Goal: Task Accomplishment & Management: Manage account settings

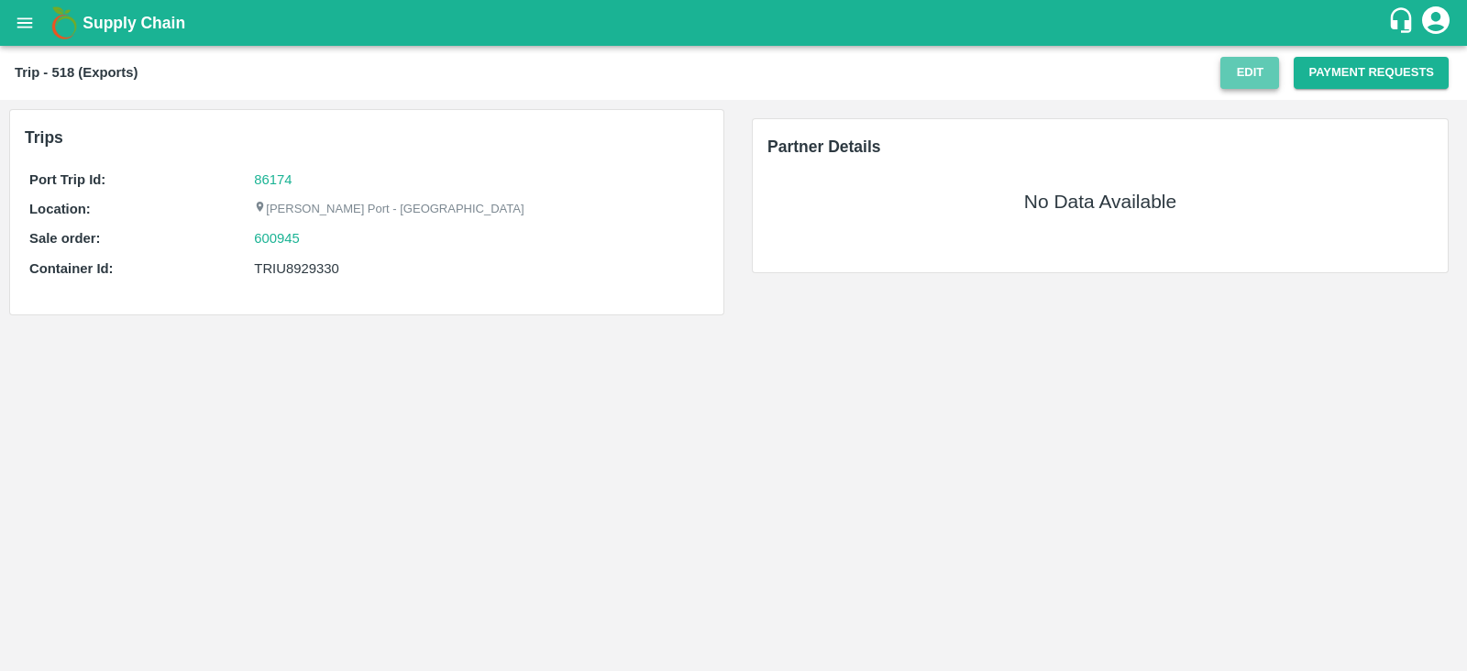
click at [1233, 78] on button "Edit" at bounding box center [1250, 73] width 59 height 32
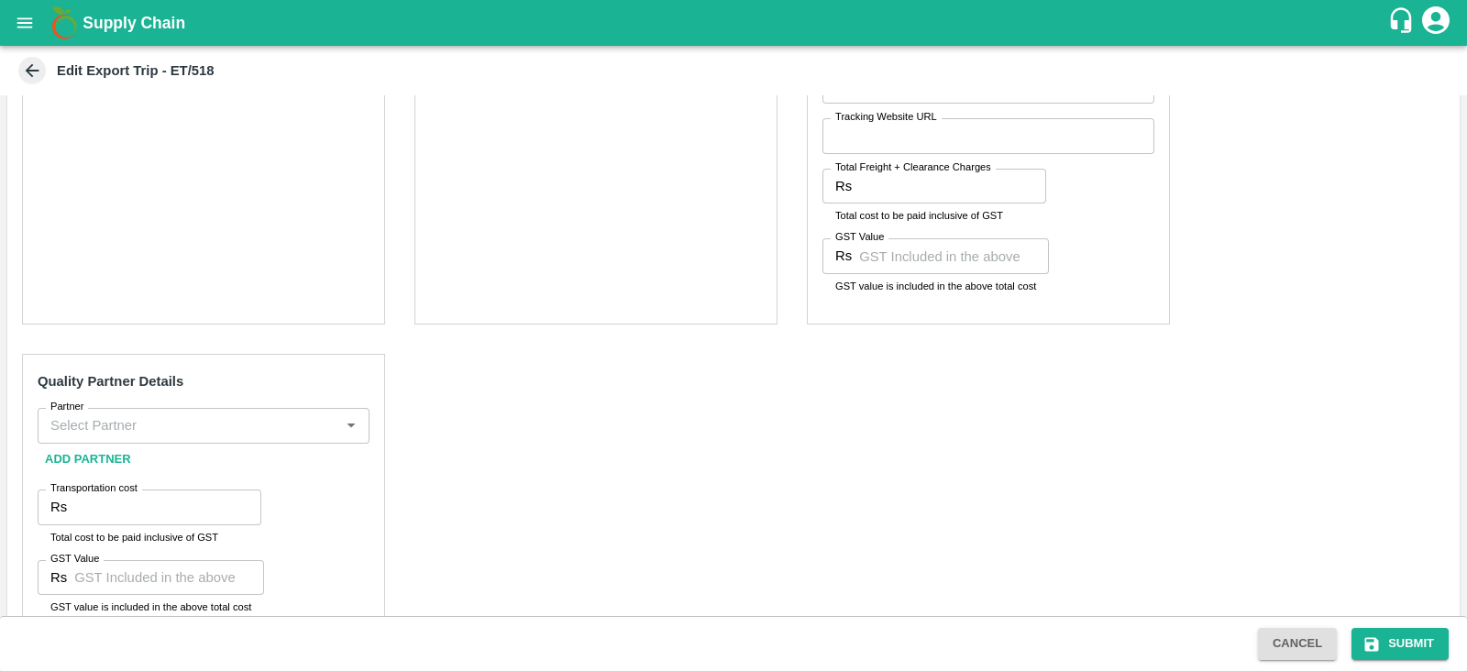
scroll to position [702, 0]
click at [198, 407] on div "Partner" at bounding box center [204, 424] width 332 height 35
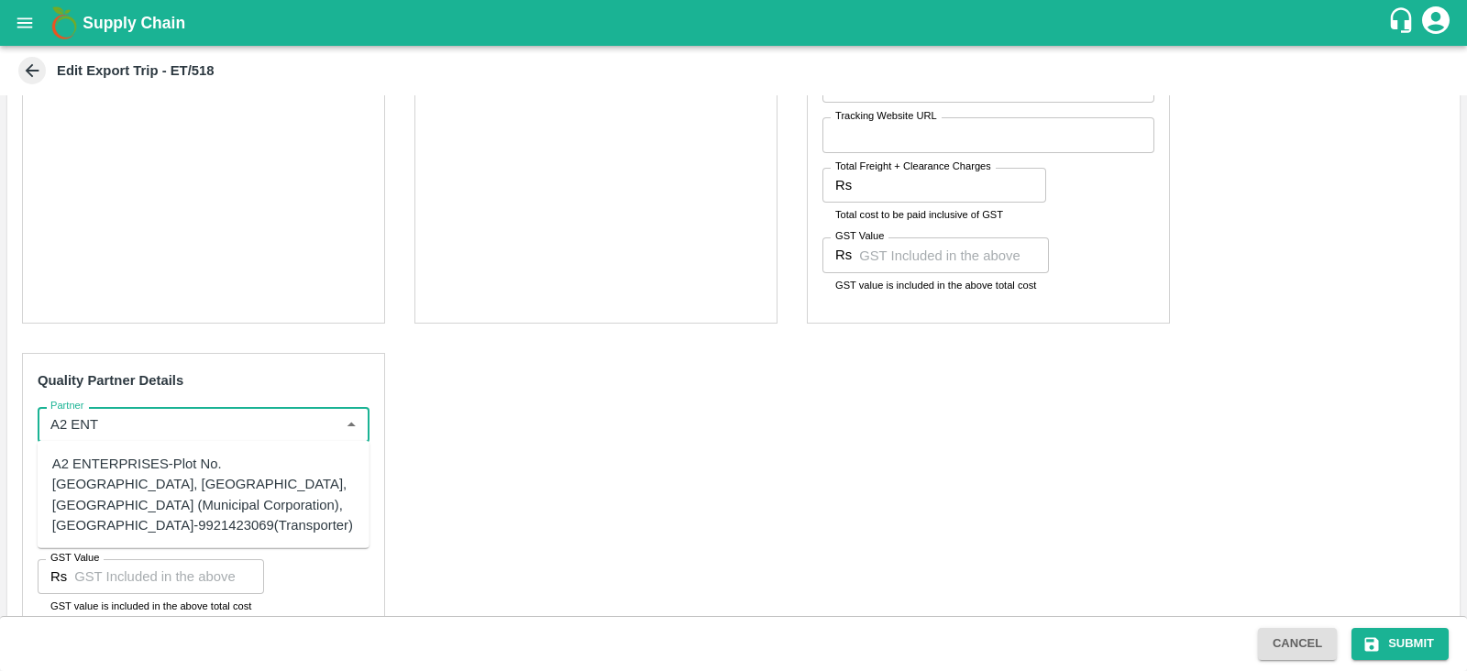
click at [143, 472] on div "A2 ENTERPRISES-Plot No.[GEOGRAPHIC_DATA], [GEOGRAPHIC_DATA], [GEOGRAPHIC_DATA] …" at bounding box center [203, 495] width 303 height 82
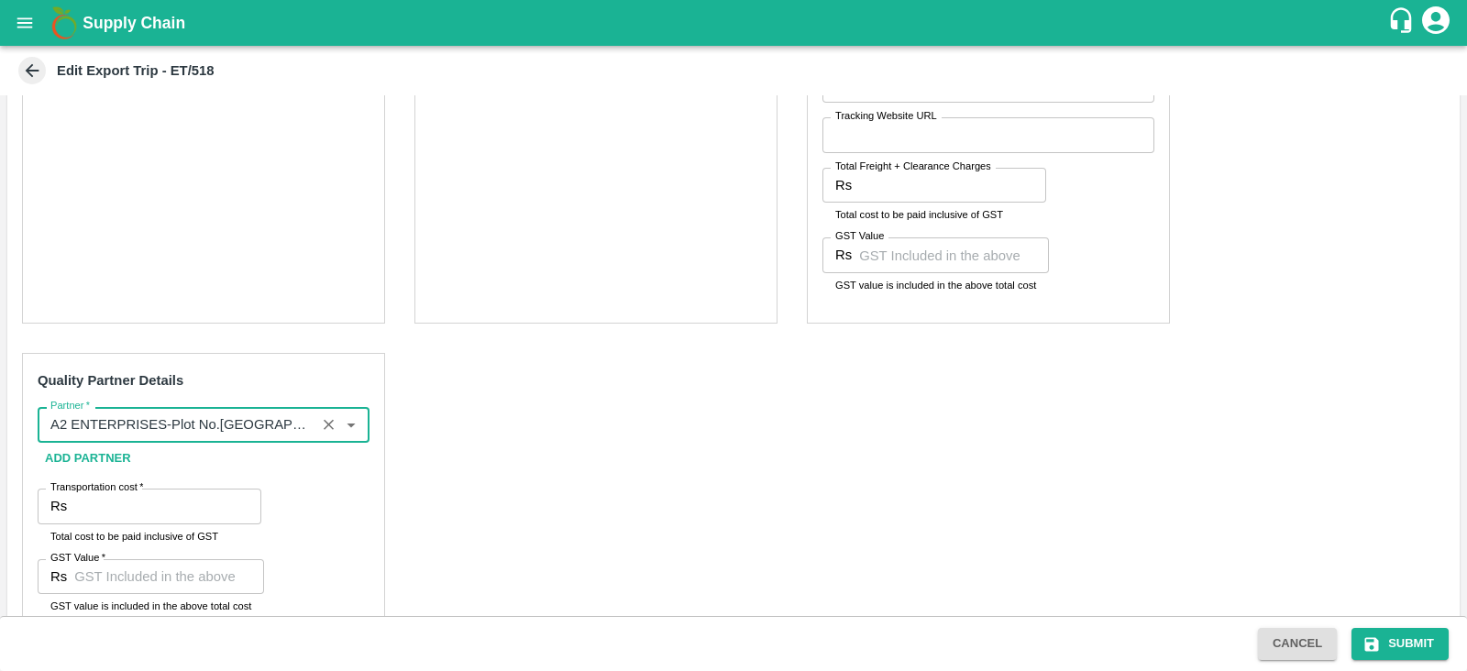
scroll to position [751, 0]
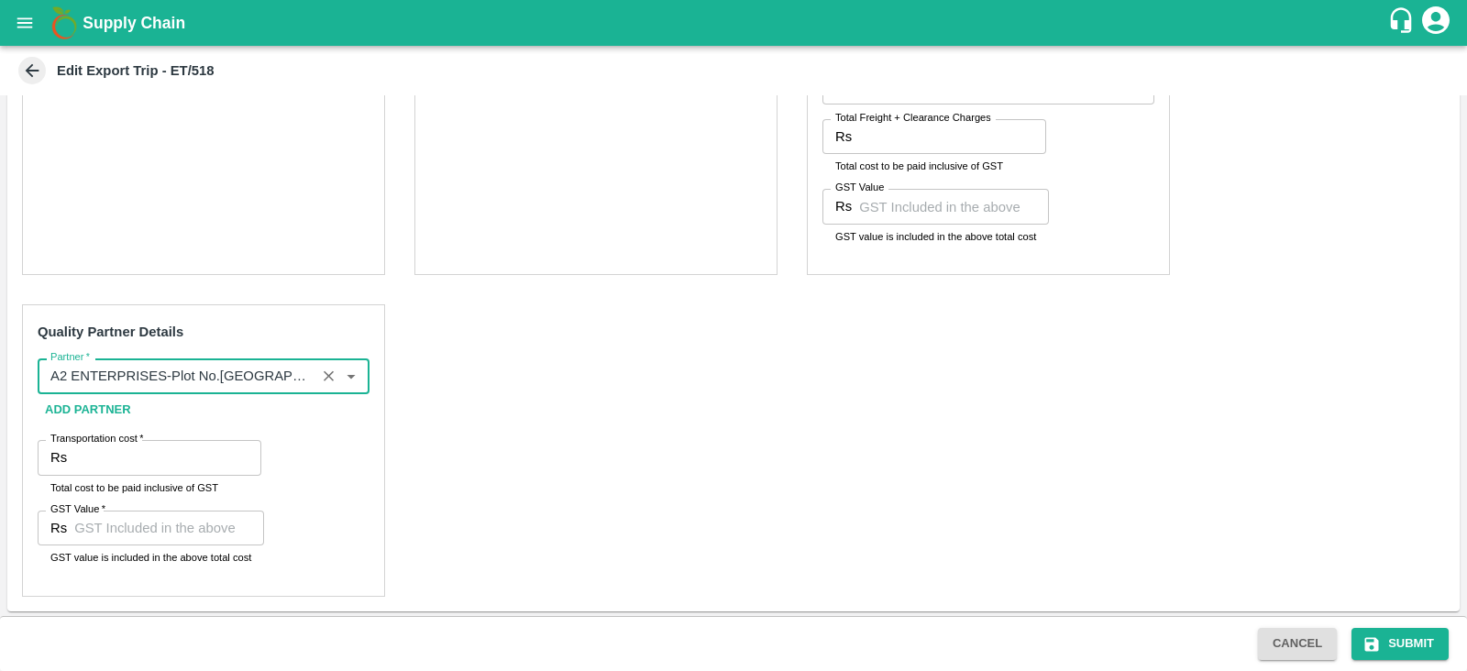
type input "A2 ENTERPRISES-Plot No.[GEOGRAPHIC_DATA], [GEOGRAPHIC_DATA], [GEOGRAPHIC_DATA] …"
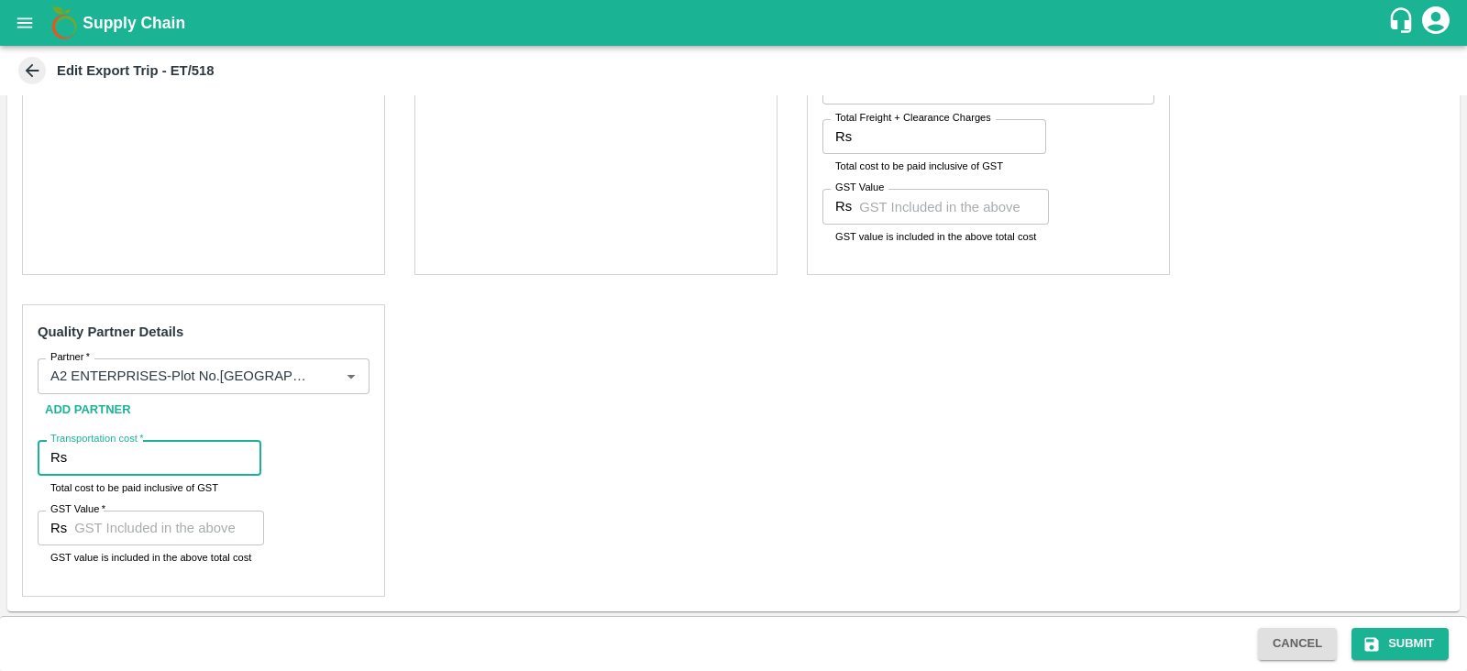
click at [121, 463] on input "Transportation cost   *" at bounding box center [167, 457] width 187 height 35
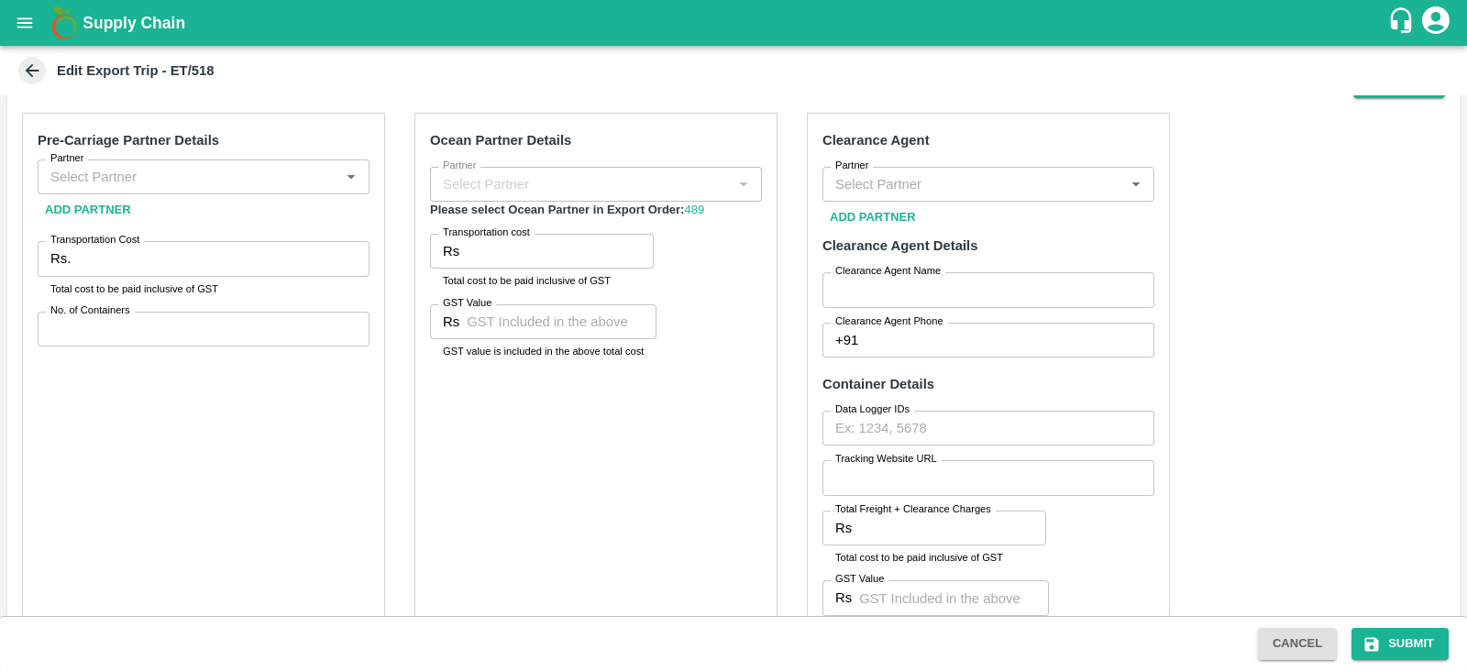
scroll to position [359, 0]
type input "400"
click at [237, 180] on input "Partner" at bounding box center [188, 177] width 291 height 24
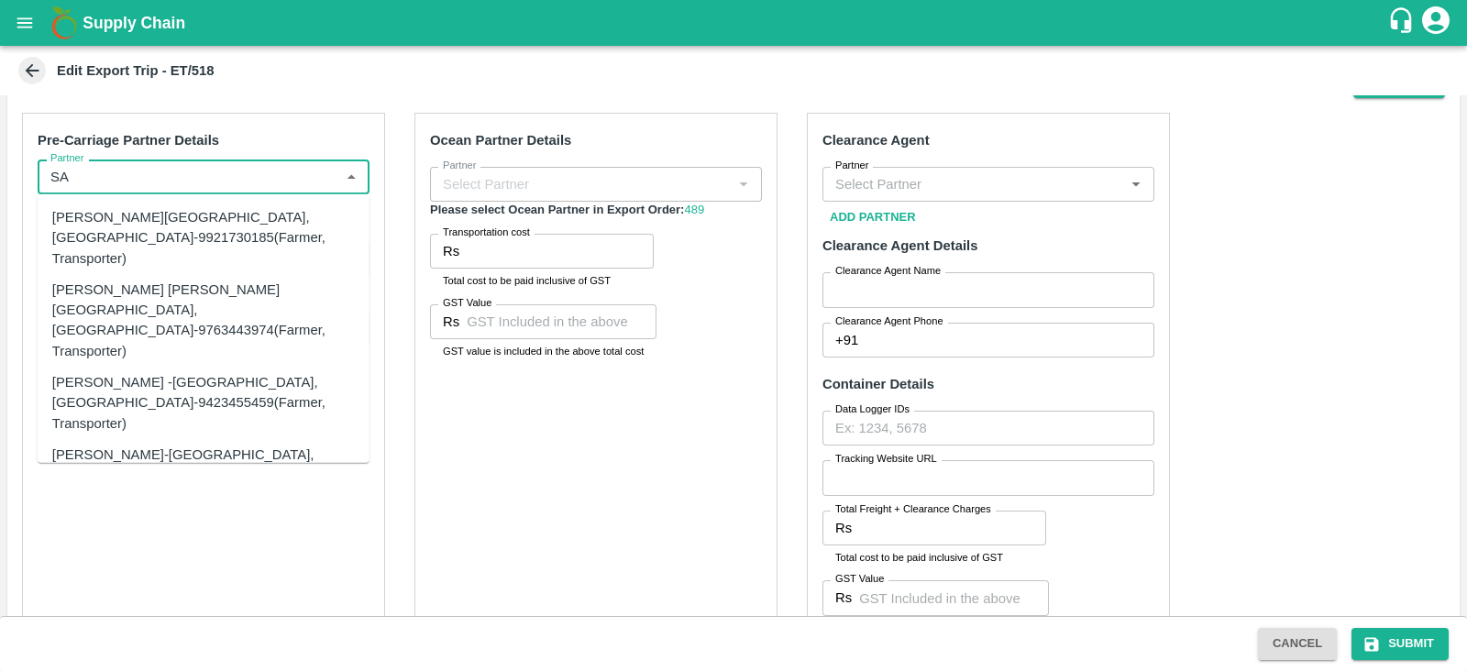
type input "S"
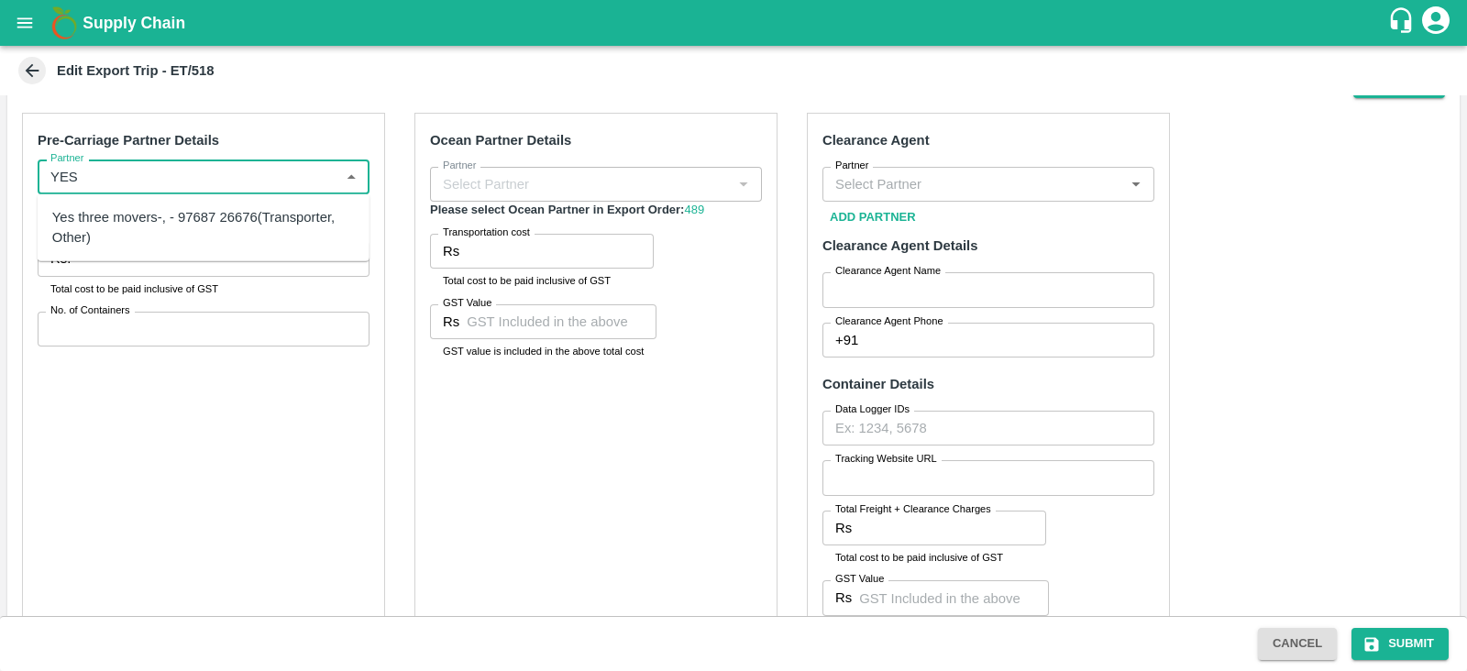
click at [142, 230] on div "Yes three movers-, - 97687 26676(Transporter, Other)" at bounding box center [203, 227] width 303 height 41
type input "Yes three movers-, - 97687 26676(Transporter, Other)"
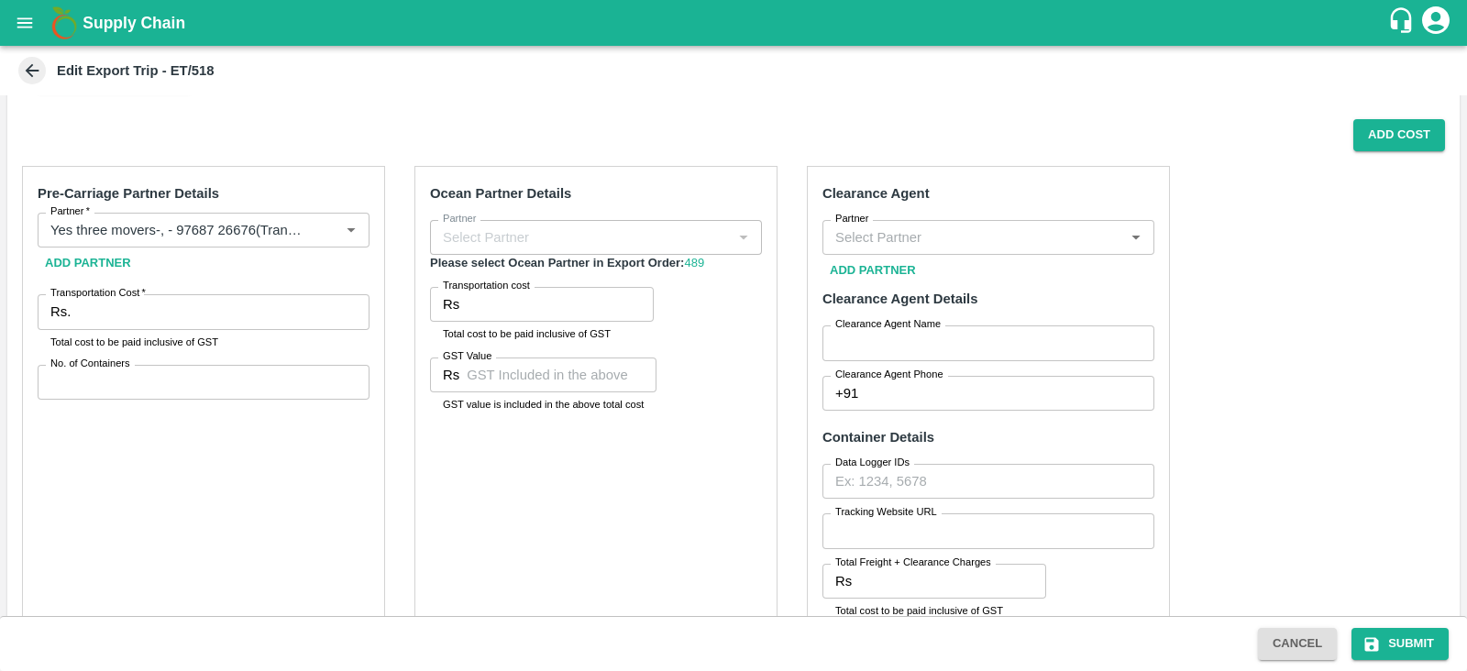
scroll to position [307, 0]
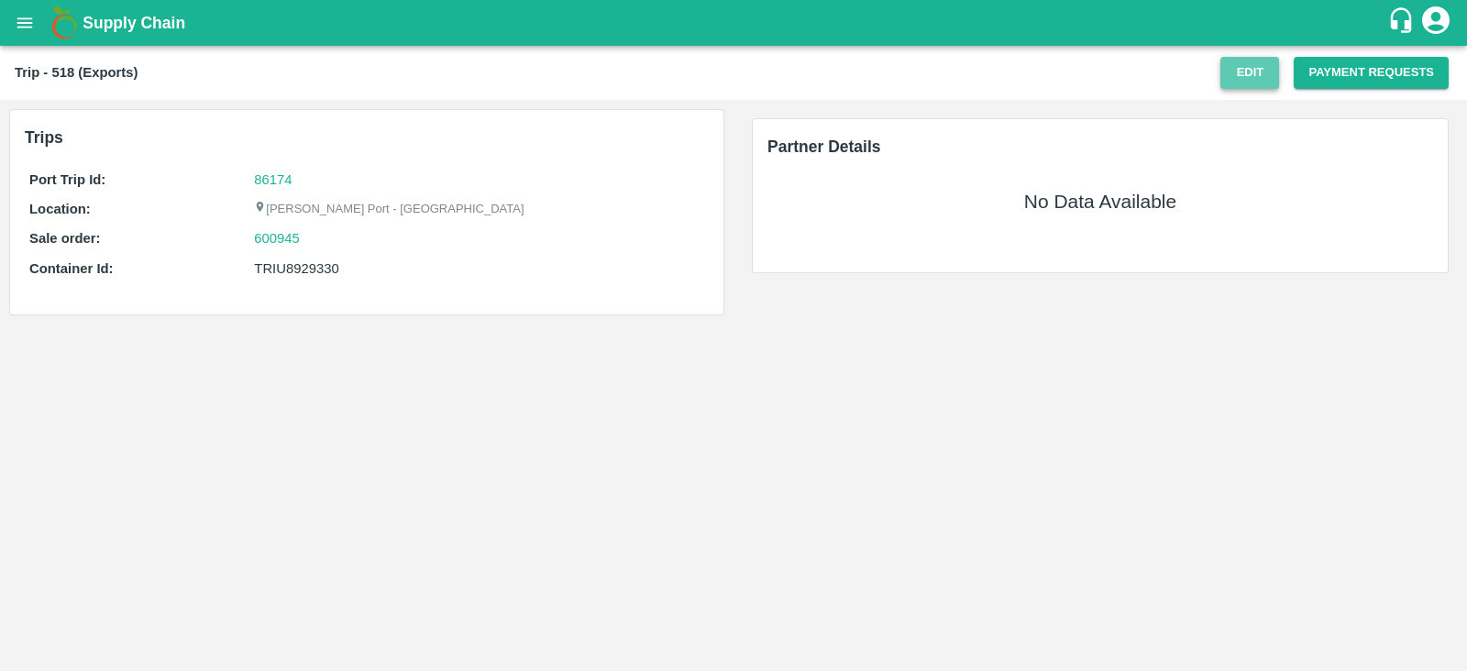
click at [1243, 85] on button "Edit" at bounding box center [1250, 73] width 59 height 32
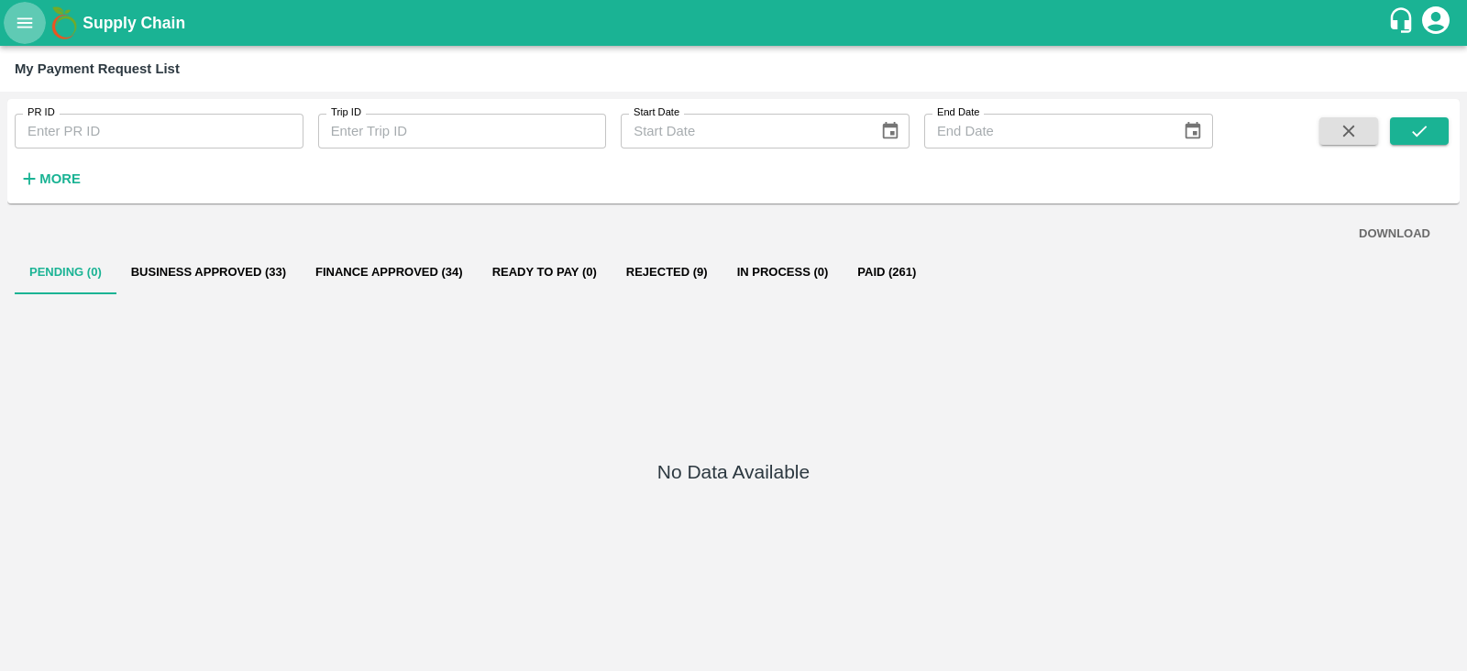
click at [32, 26] on icon "open drawer" at bounding box center [25, 23] width 20 height 20
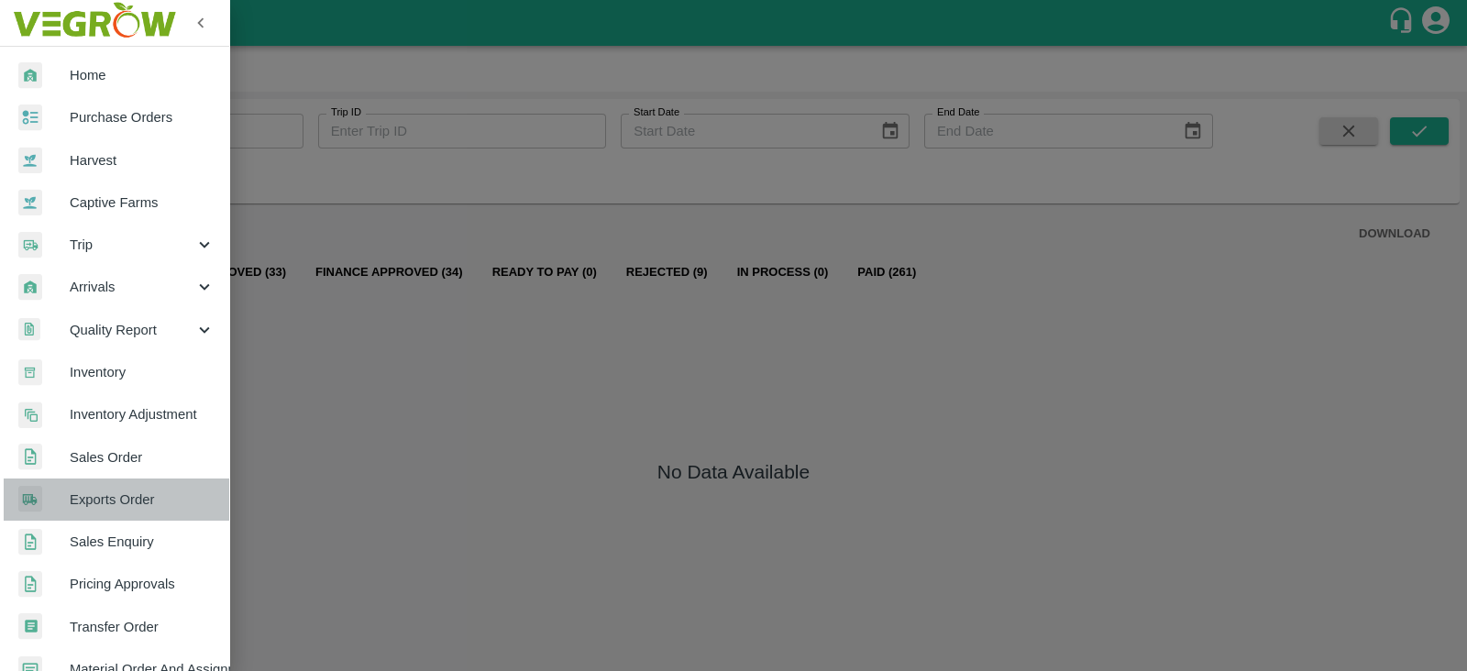
click at [128, 502] on span "Exports Order" at bounding box center [142, 500] width 145 height 20
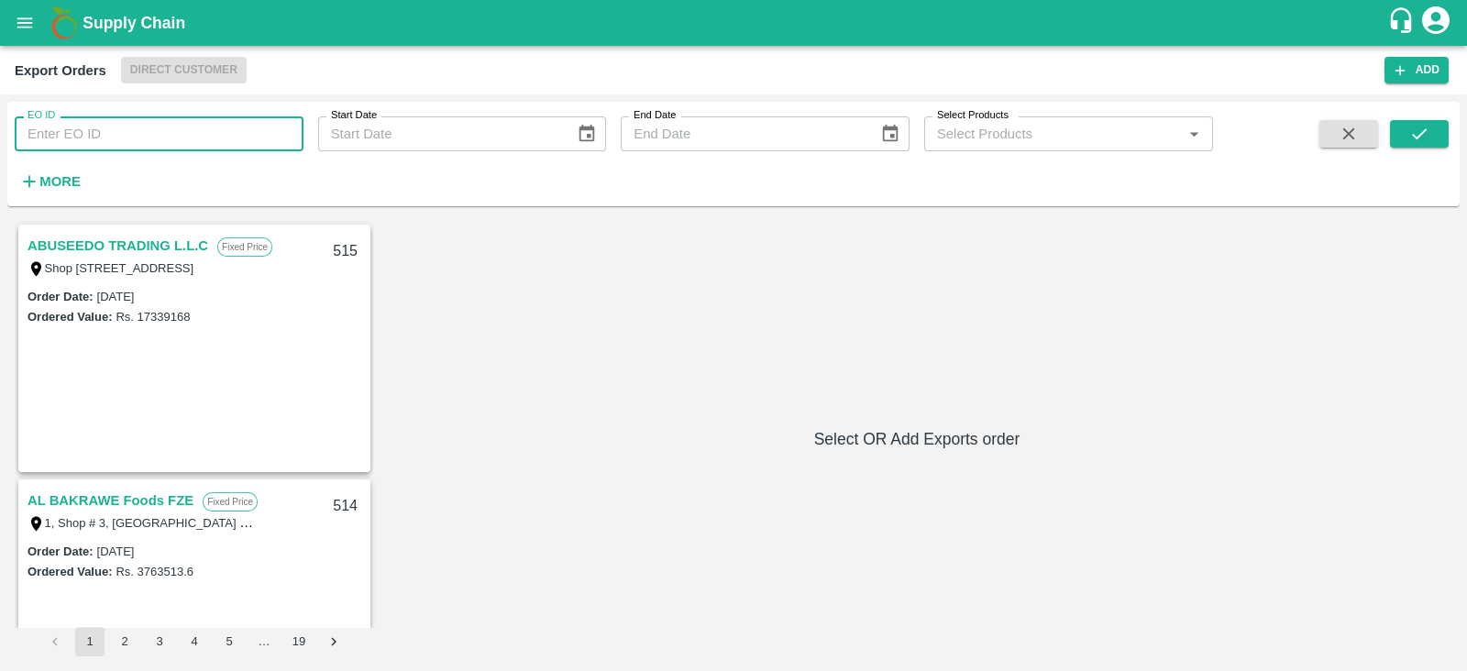
click at [200, 126] on input "EO ID" at bounding box center [159, 133] width 289 height 35
type input "489"
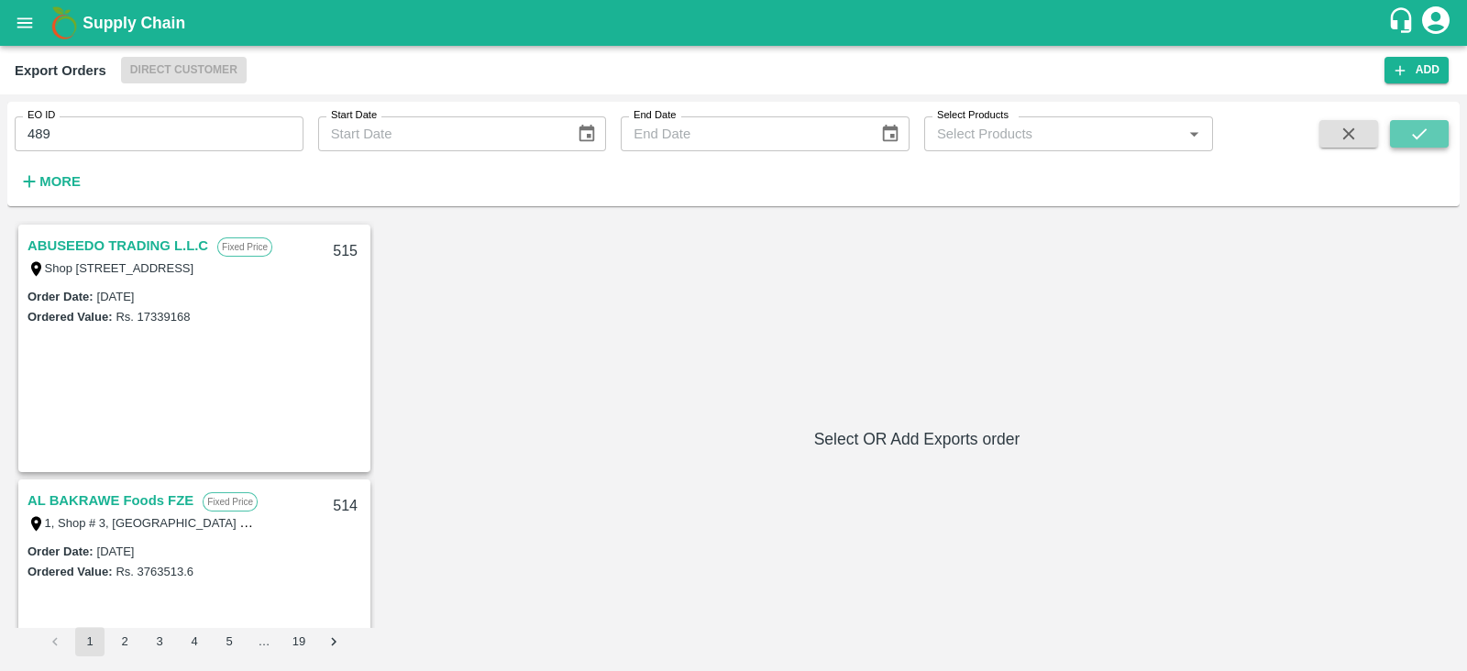
click at [1407, 134] on button "submit" at bounding box center [1419, 134] width 59 height 28
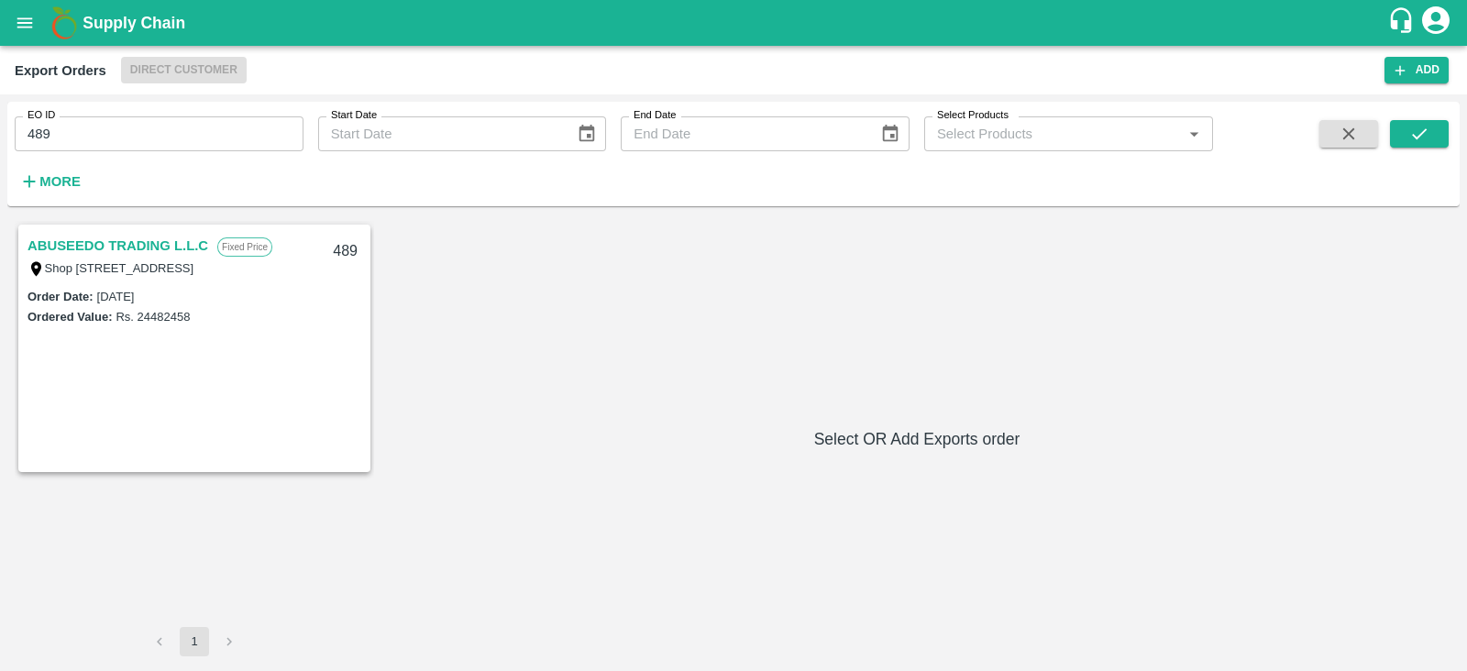
click at [137, 238] on link "ABUSEEDO TRADING L.L.C" at bounding box center [118, 246] width 181 height 24
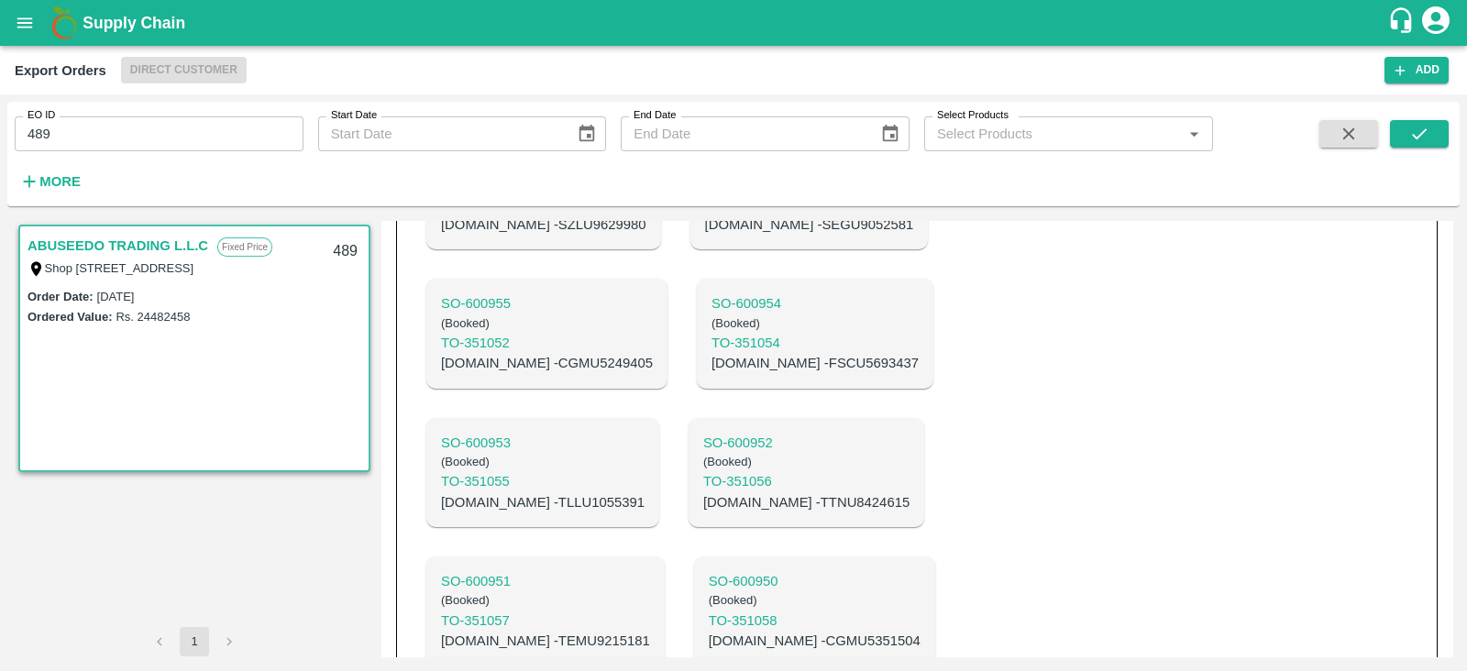
scroll to position [1866, 0]
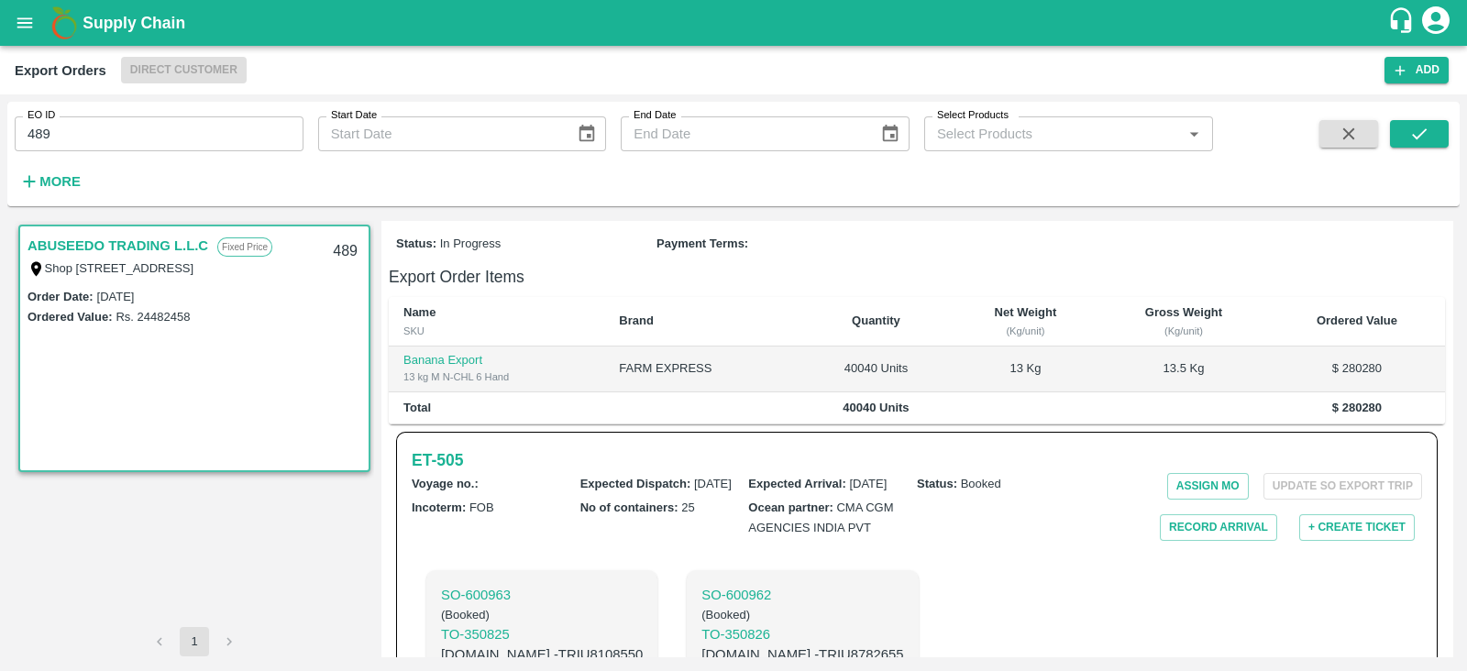
scroll to position [0, 0]
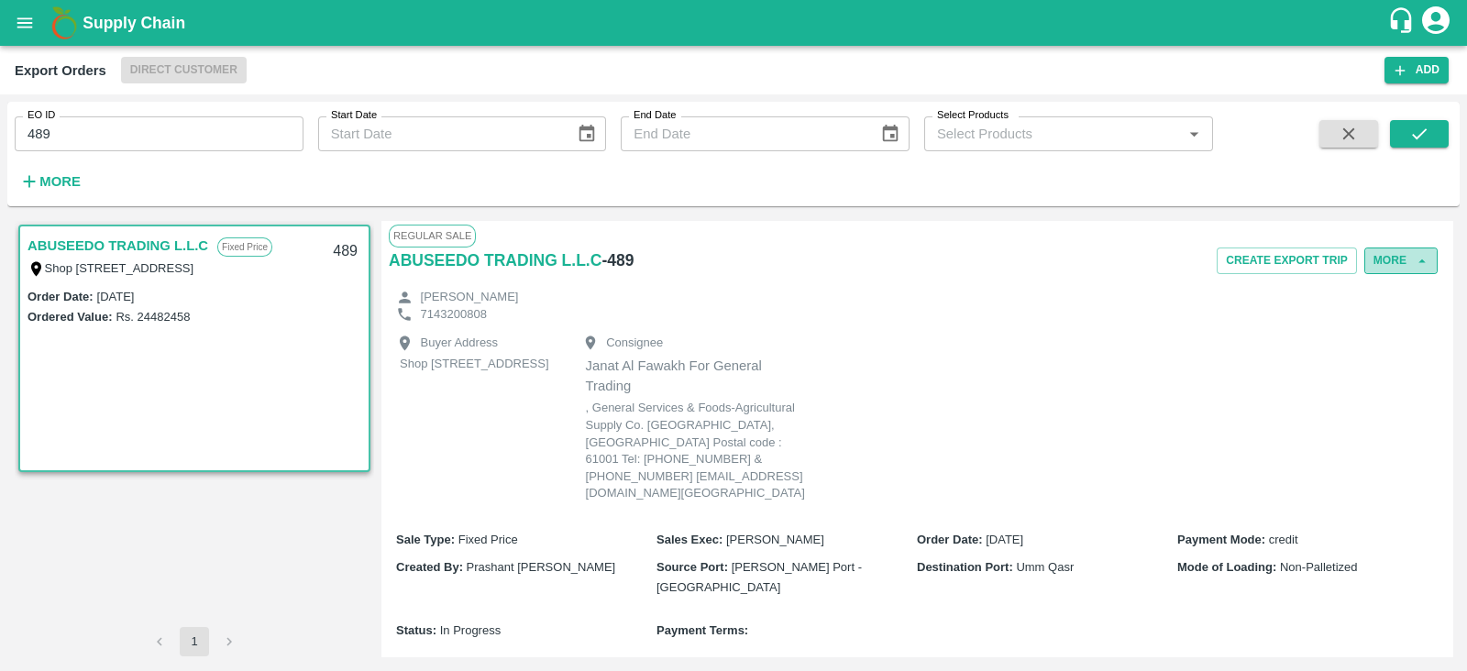
click at [1389, 255] on button "More" at bounding box center [1400, 261] width 73 height 27
click at [1415, 343] on span "Edit" at bounding box center [1403, 345] width 36 height 20
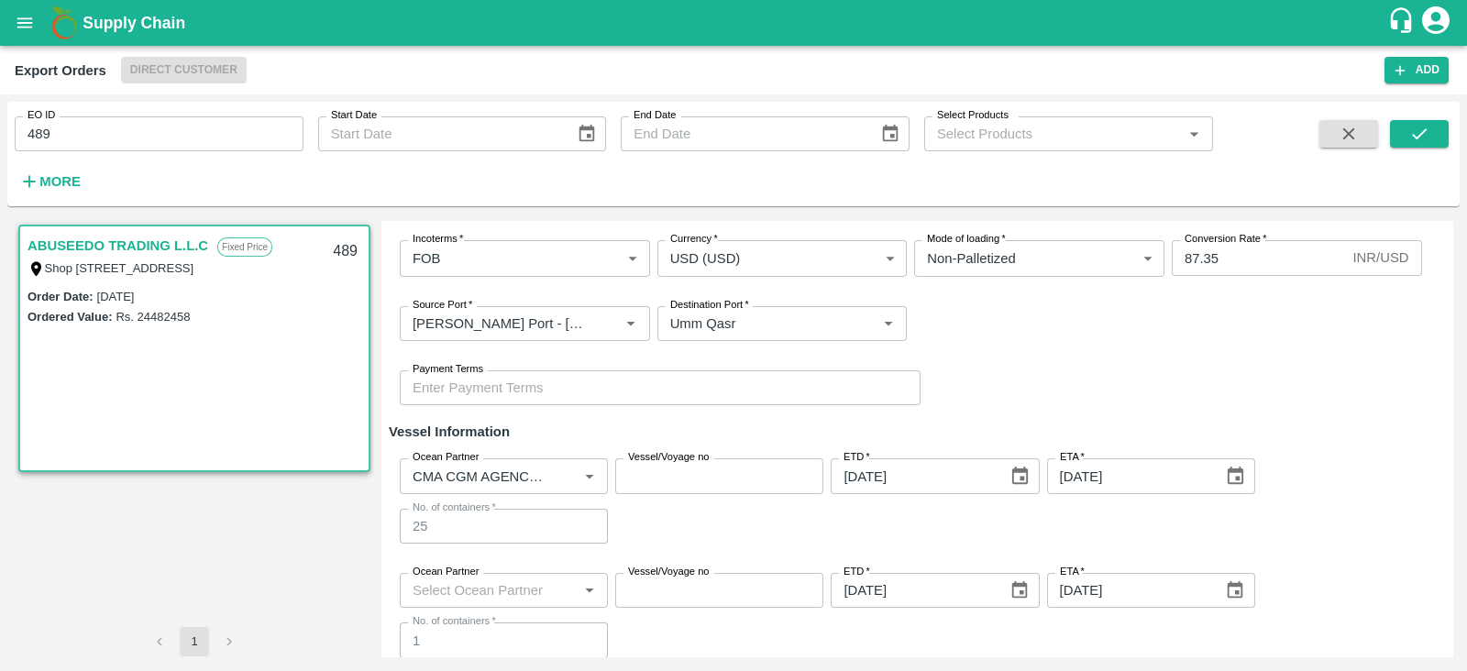
scroll to position [348, 0]
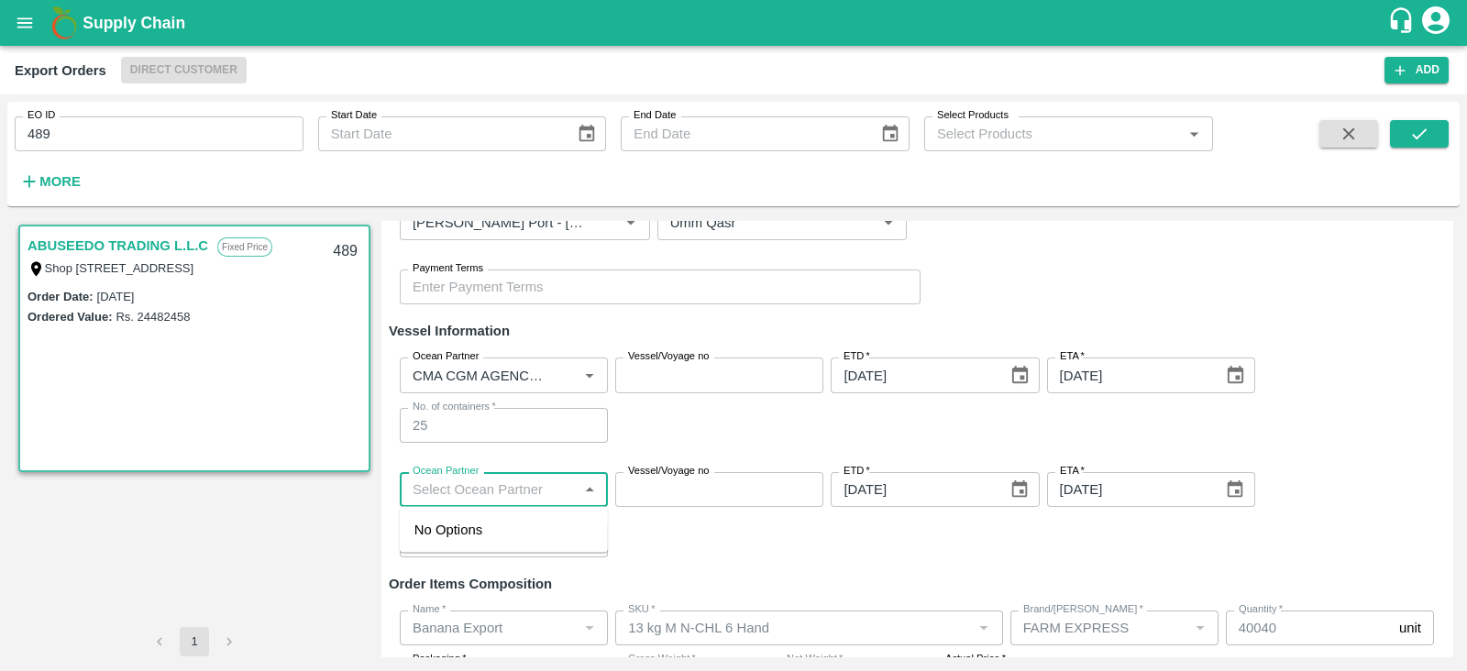
click at [569, 483] on input "Ocean Partner" at bounding box center [488, 490] width 167 height 24
type input "CMA"
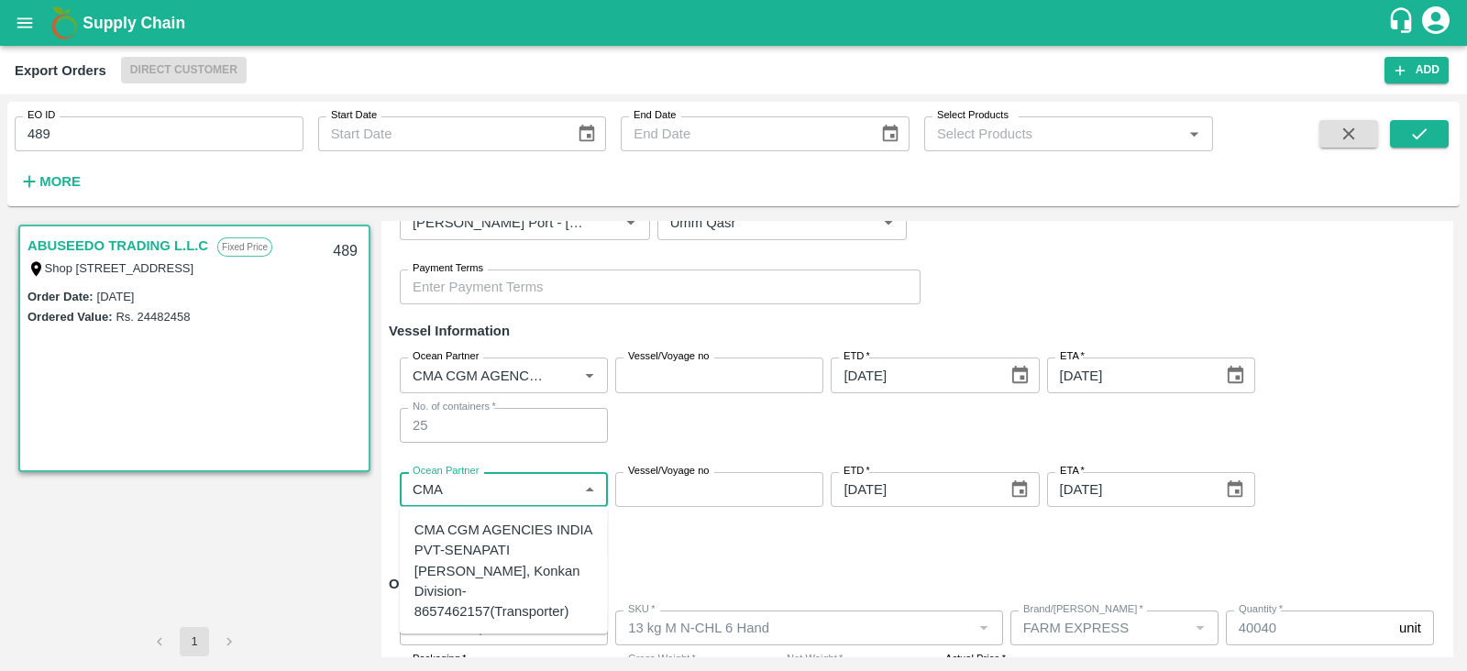
click at [509, 547] on div "CMA CGM AGENCIES INDIA PVT-SENAPATI [PERSON_NAME], Konkan Division-8657462157(T…" at bounding box center [503, 571] width 179 height 102
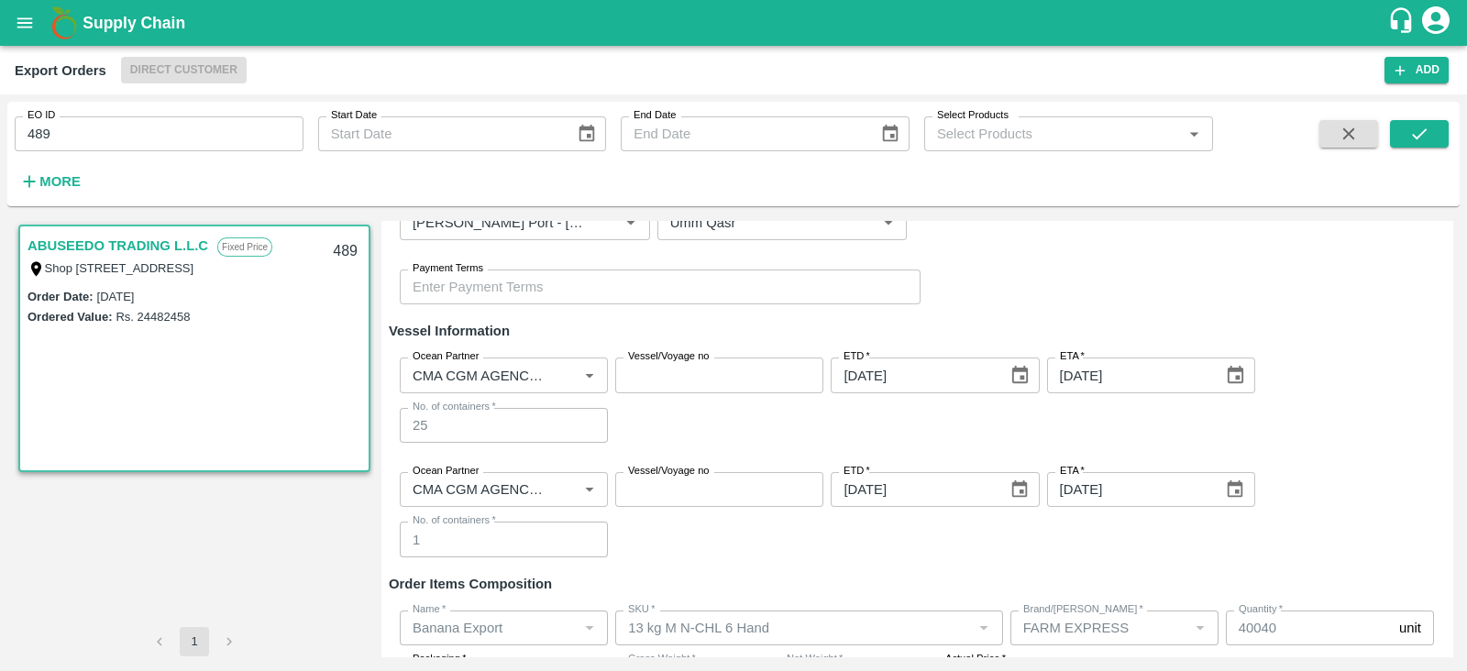
scroll to position [459, 0]
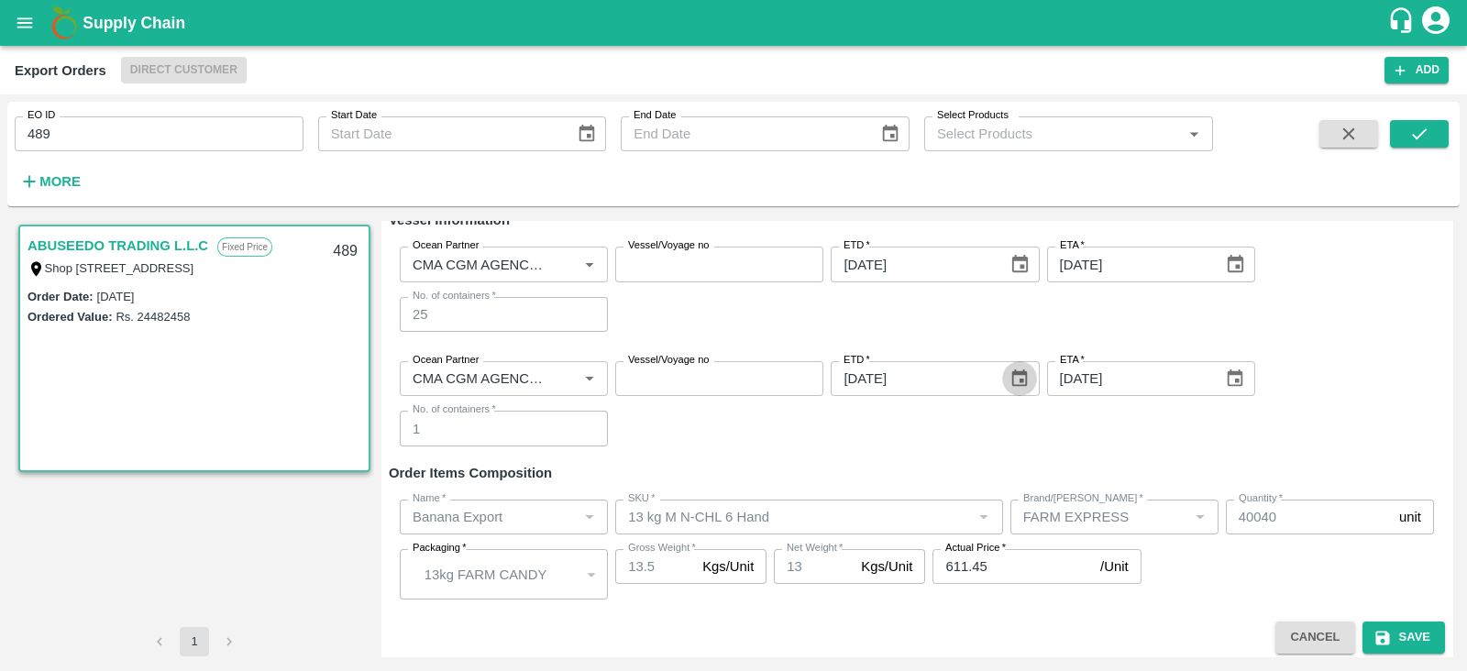
click at [1022, 377] on icon "Choose date, selected date is Aug 6, 2025" at bounding box center [1020, 379] width 20 height 20
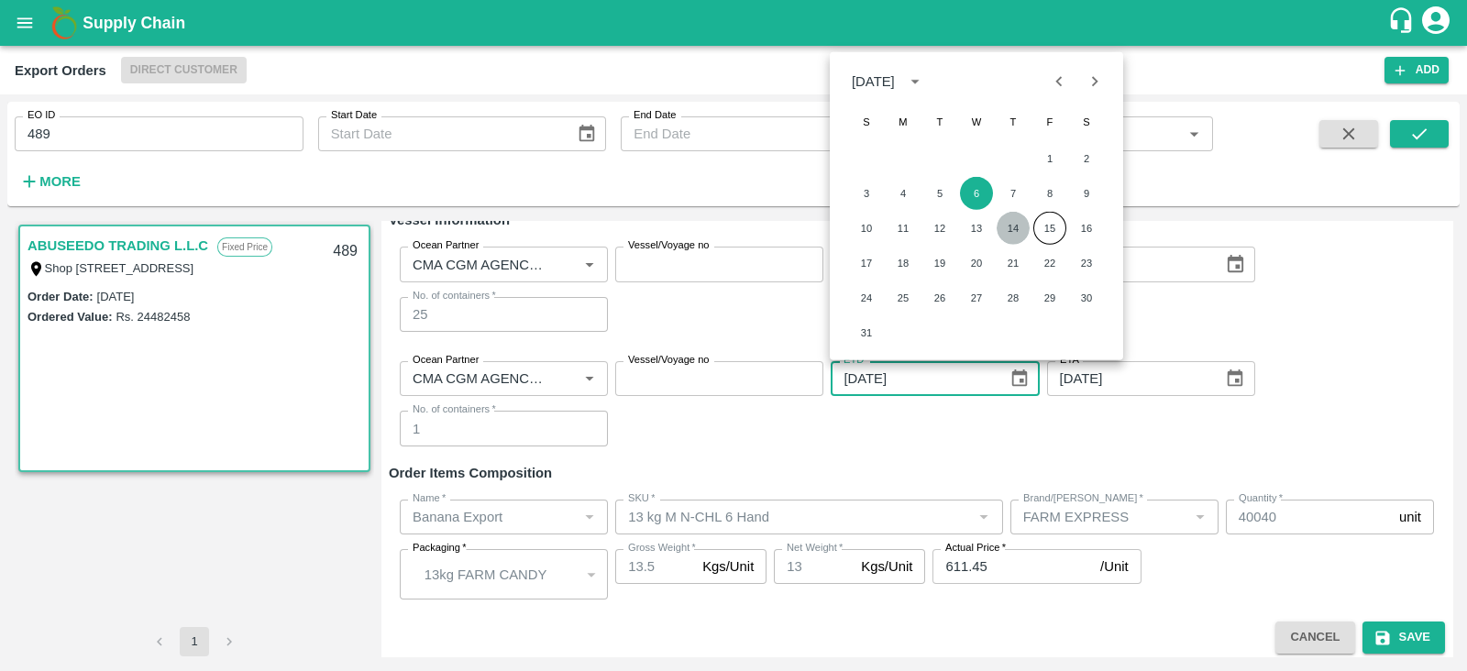
click at [1019, 232] on button "14" at bounding box center [1013, 228] width 33 height 33
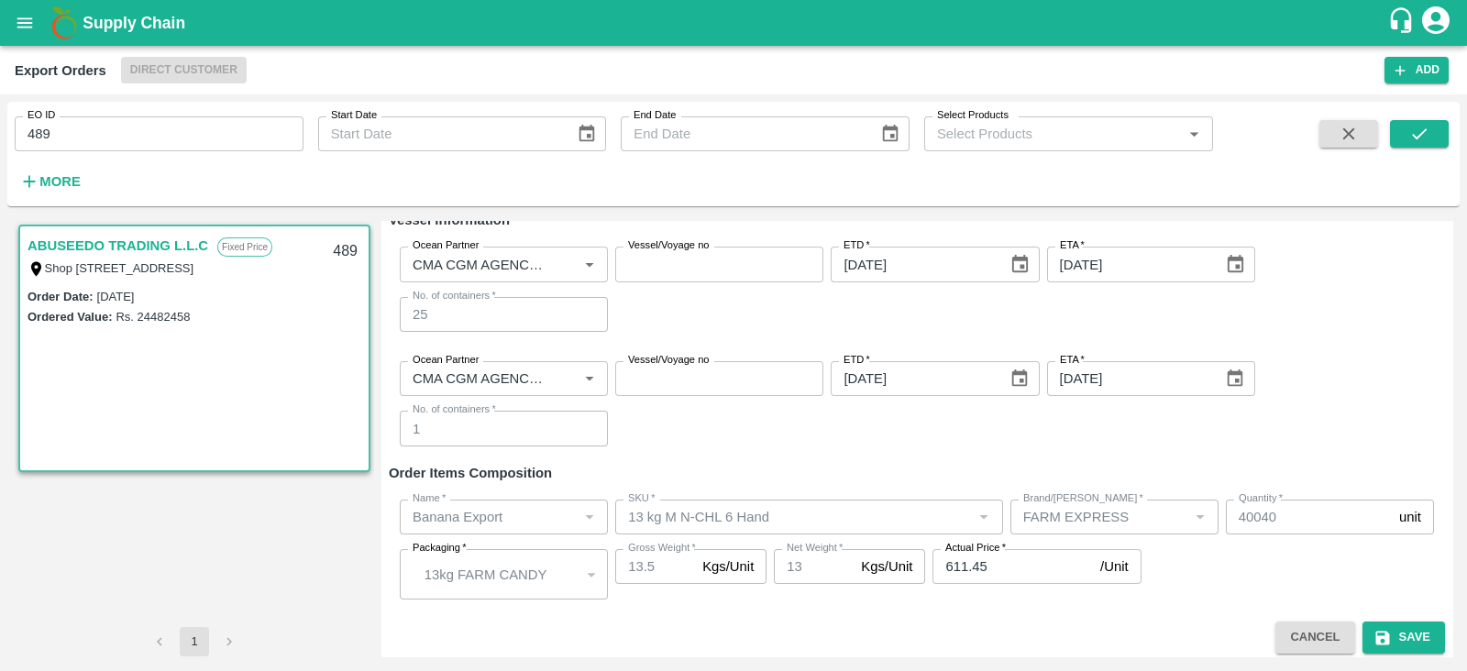
type input "14/08/2025"
click at [1226, 397] on div "Ocean Partner Ocean Partner Vessel/Voyage no Vessel/Voyage no ETD   * 14/08/202…" at bounding box center [917, 404] width 1056 height 115
click at [1229, 389] on button "Choose date, selected date is Aug 6, 2025" at bounding box center [1235, 378] width 35 height 35
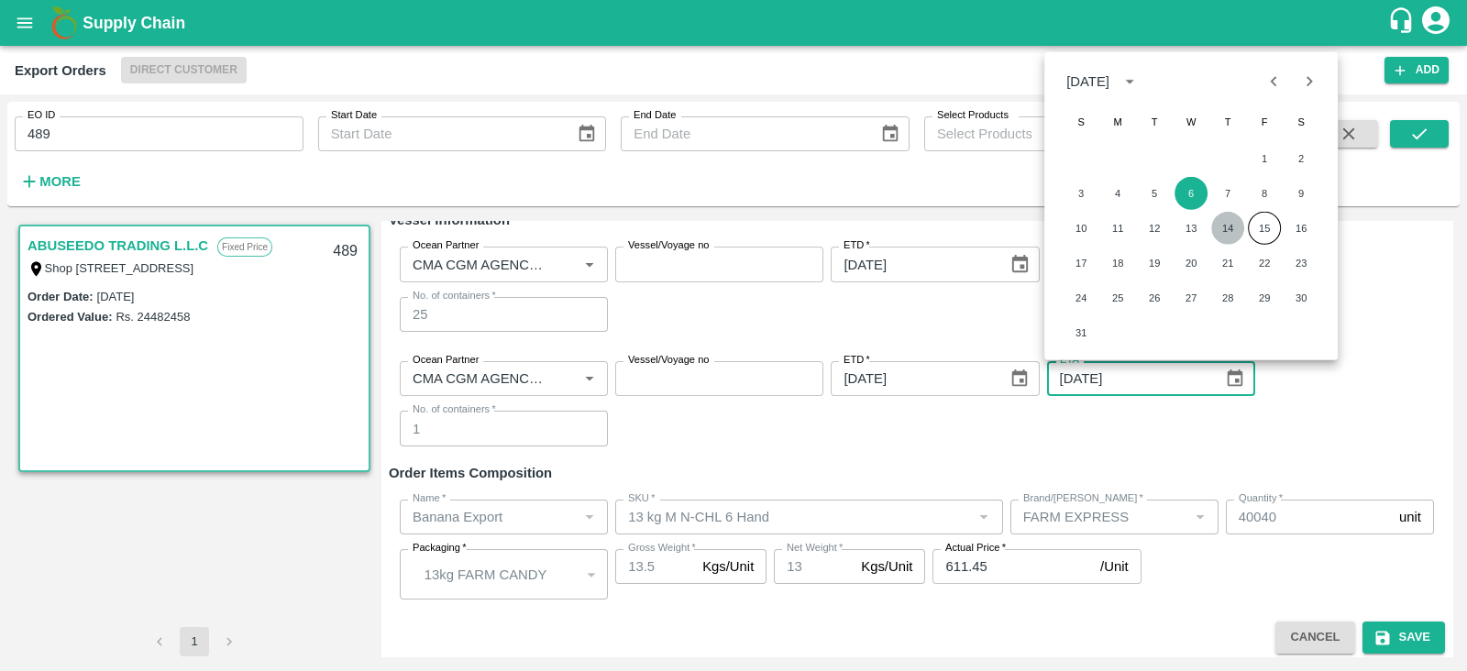
click at [1233, 226] on button "14" at bounding box center [1227, 228] width 33 height 33
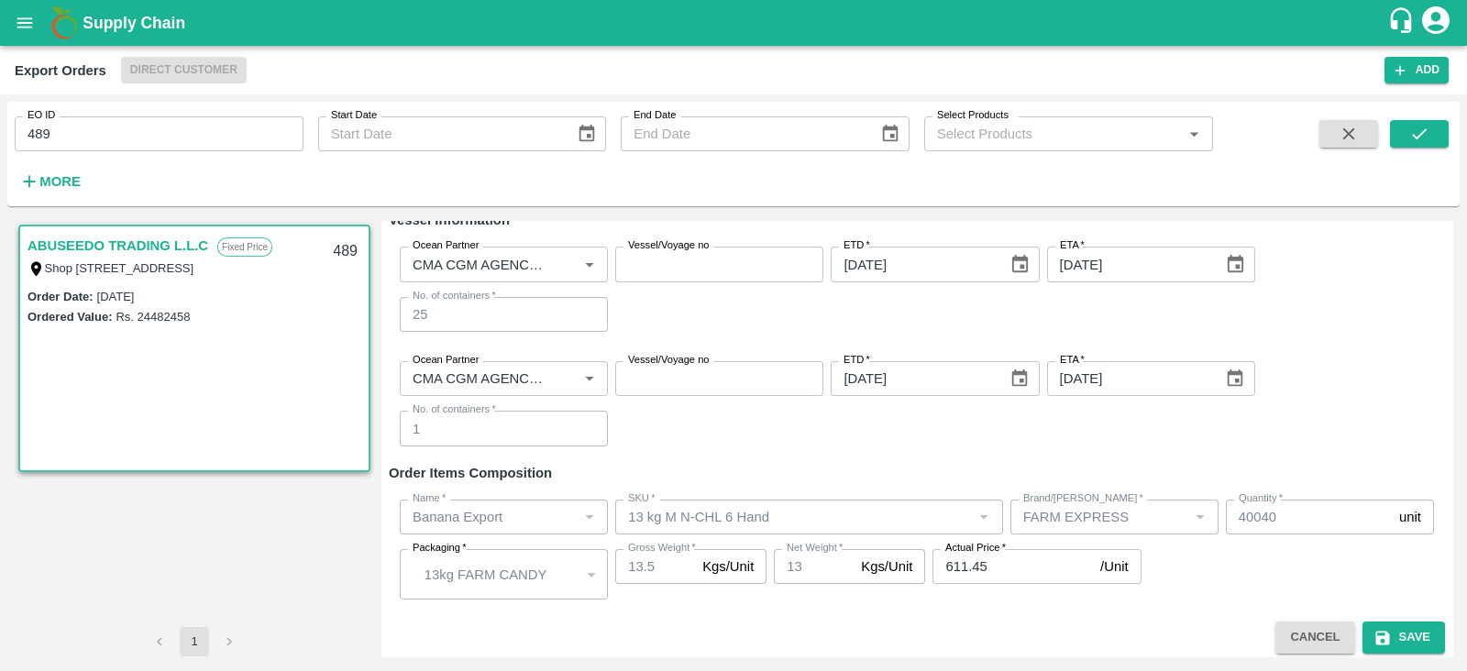
type input "14/08/2025"
click at [1301, 372] on div "Ocean Partner Ocean Partner Vessel/Voyage no Vessel/Voyage no ETD   * 14/08/202…" at bounding box center [917, 404] width 1056 height 115
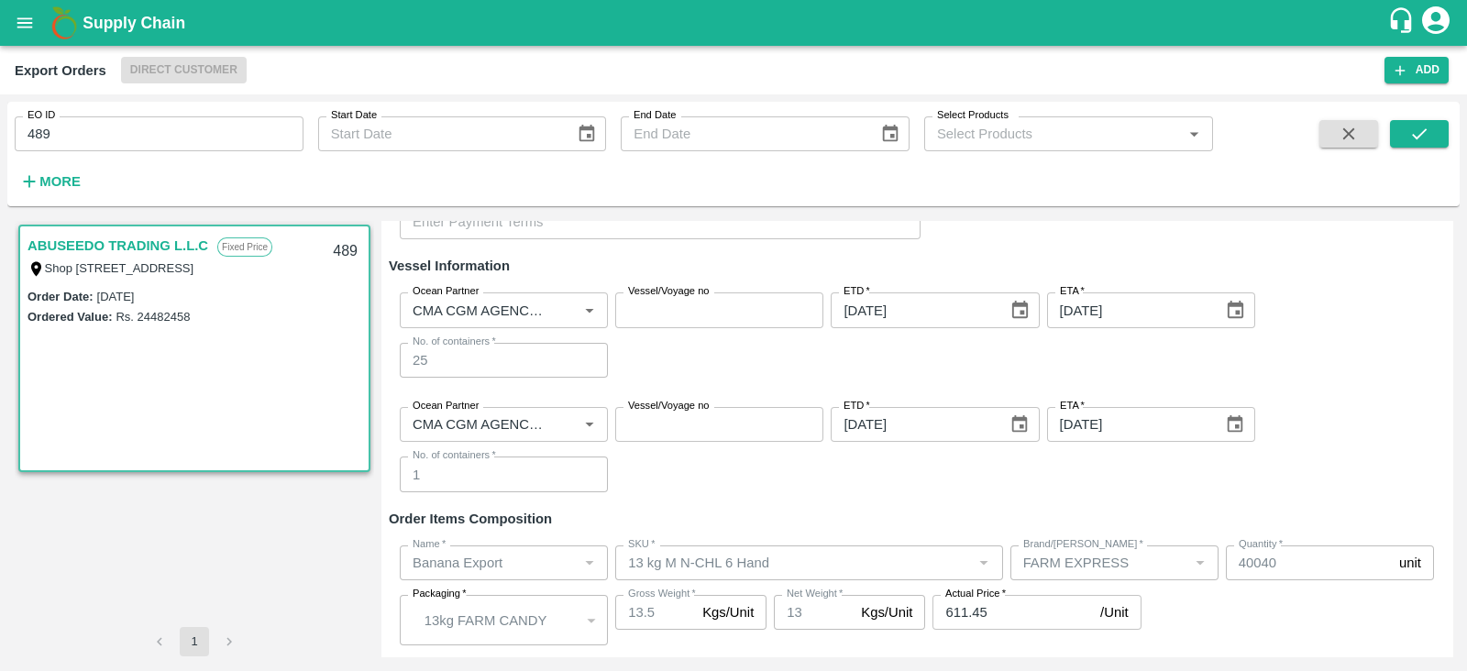
scroll to position [467, 0]
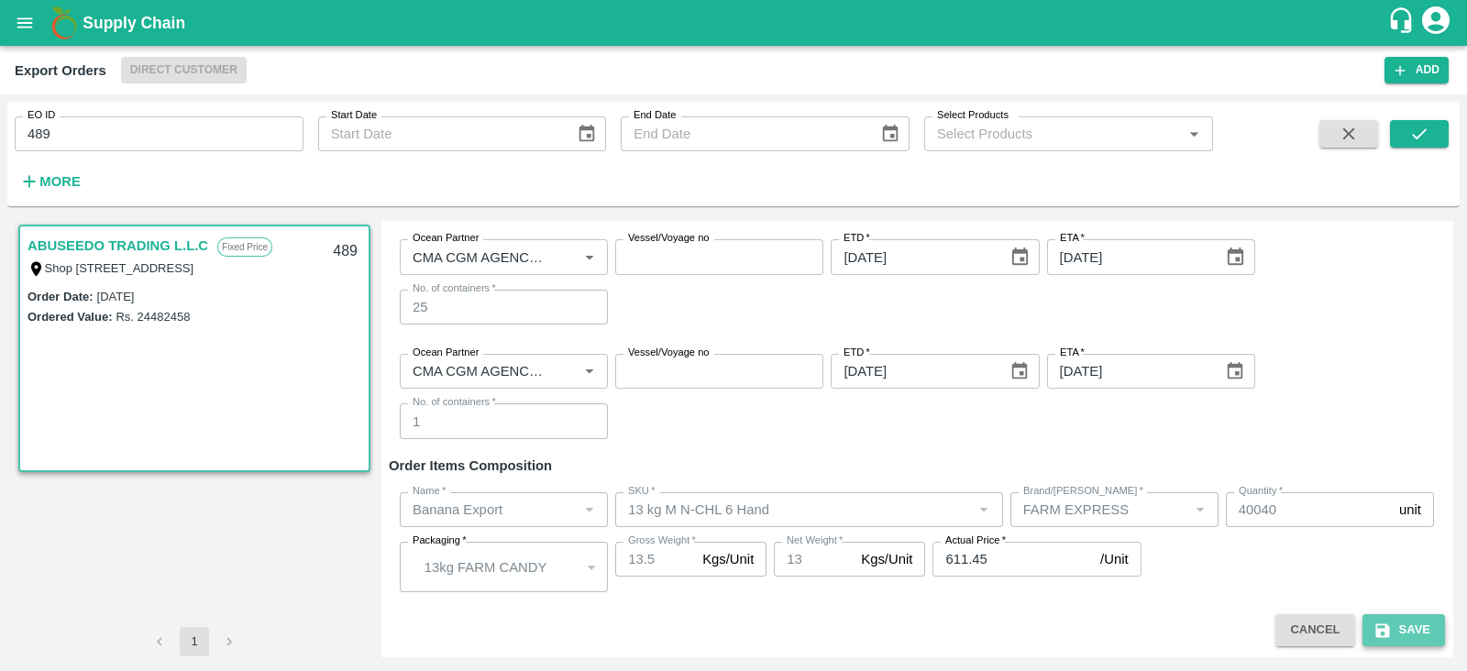
click at [1401, 621] on button "Save" at bounding box center [1404, 630] width 83 height 32
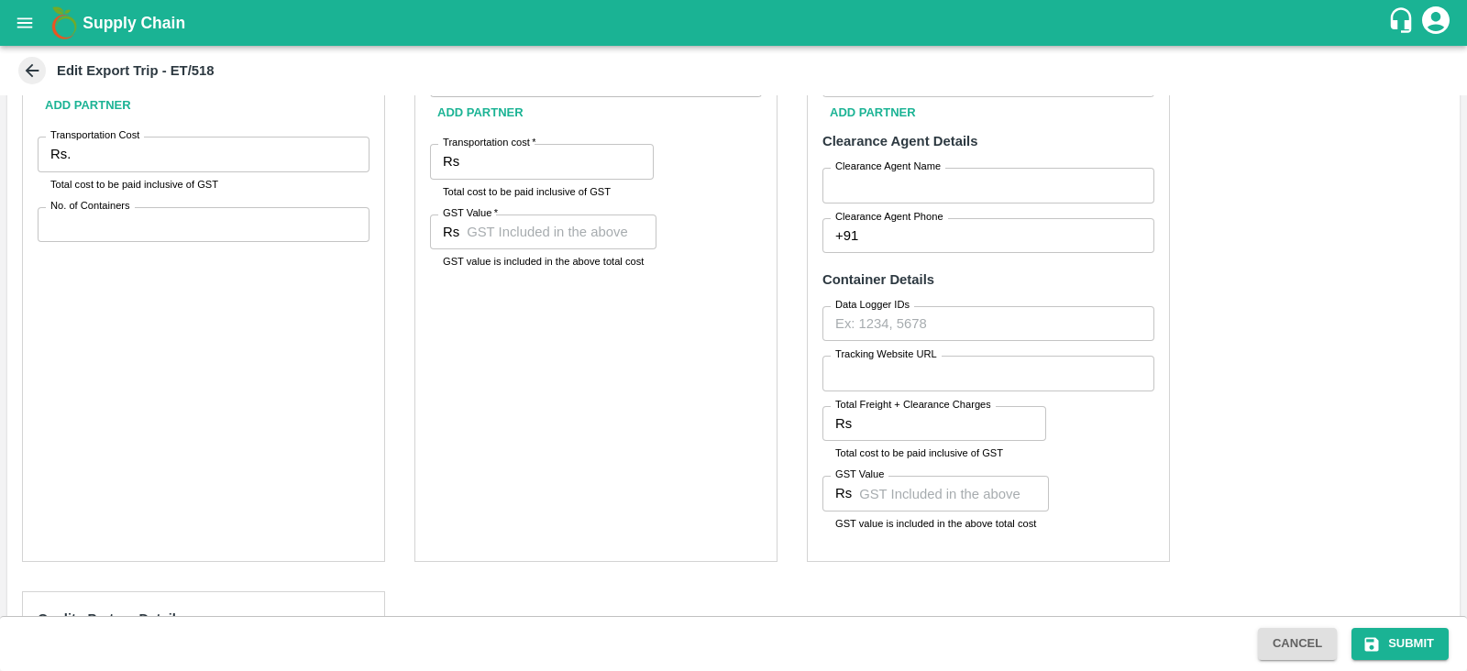
scroll to position [751, 0]
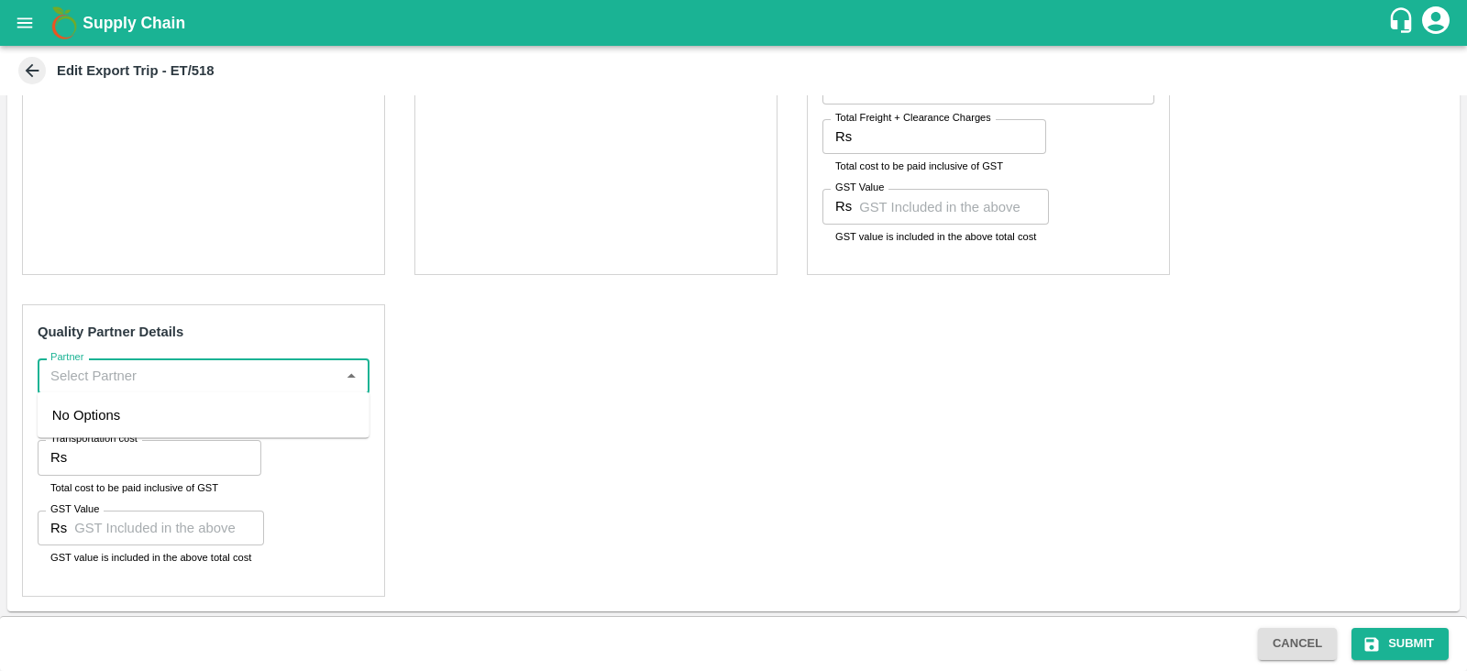
click at [205, 371] on input "Partner" at bounding box center [188, 376] width 291 height 24
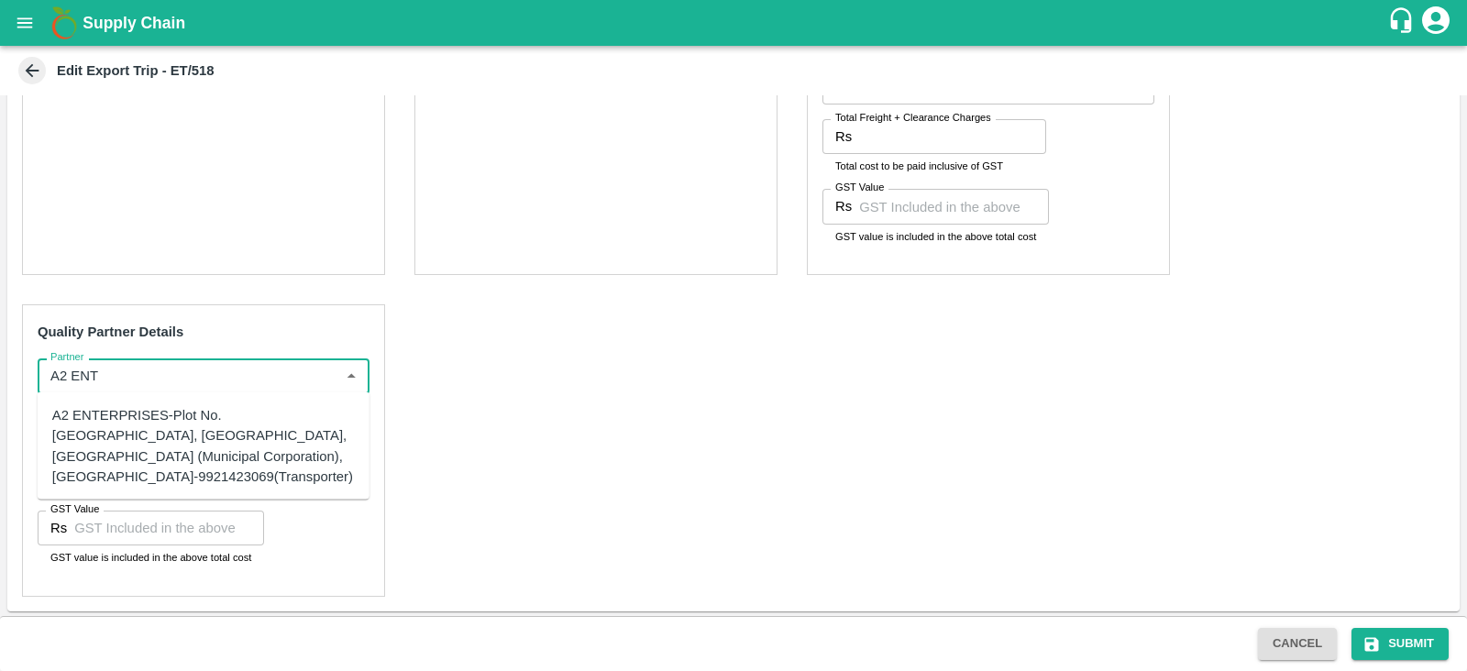
click at [151, 448] on div "A2 ENTERPRISES-Plot No.[GEOGRAPHIC_DATA], [GEOGRAPHIC_DATA], [GEOGRAPHIC_DATA] …" at bounding box center [203, 446] width 303 height 82
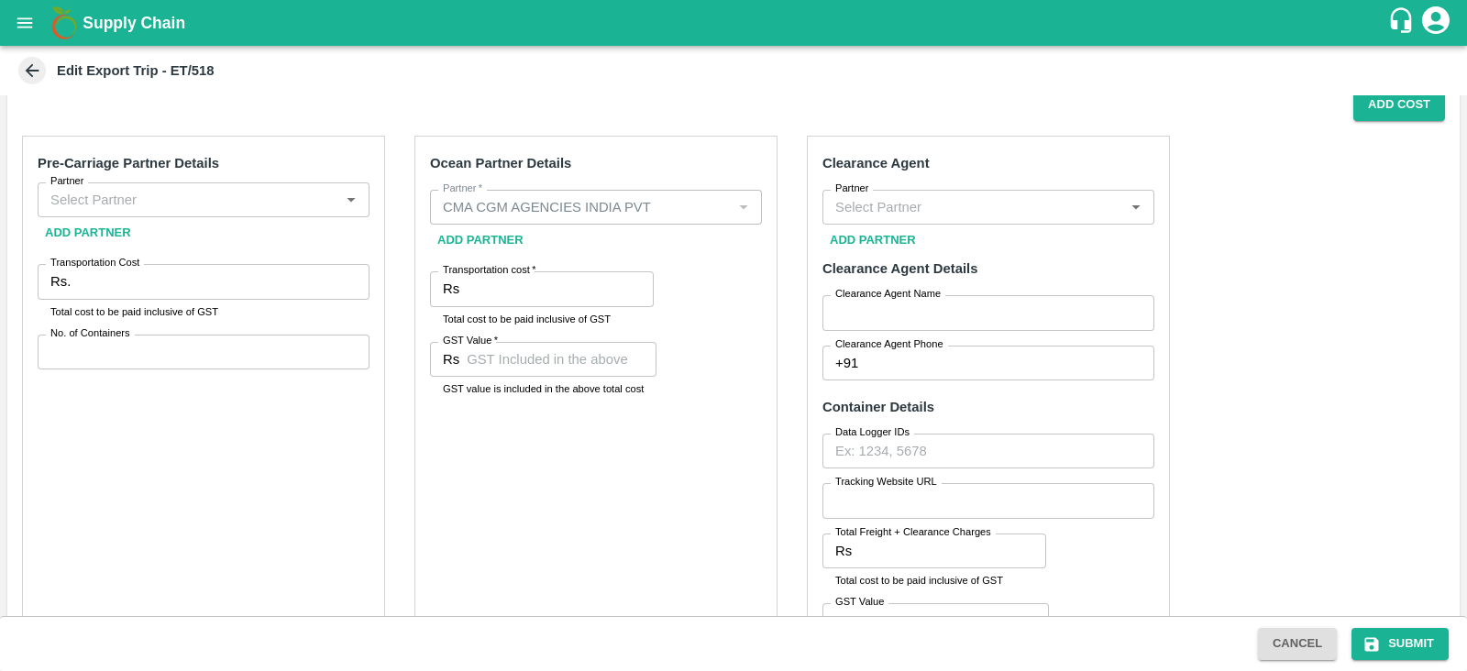
scroll to position [336, 0]
type input "A2 ENTERPRISES-Plot No.[GEOGRAPHIC_DATA], [GEOGRAPHIC_DATA], [GEOGRAPHIC_DATA] …"
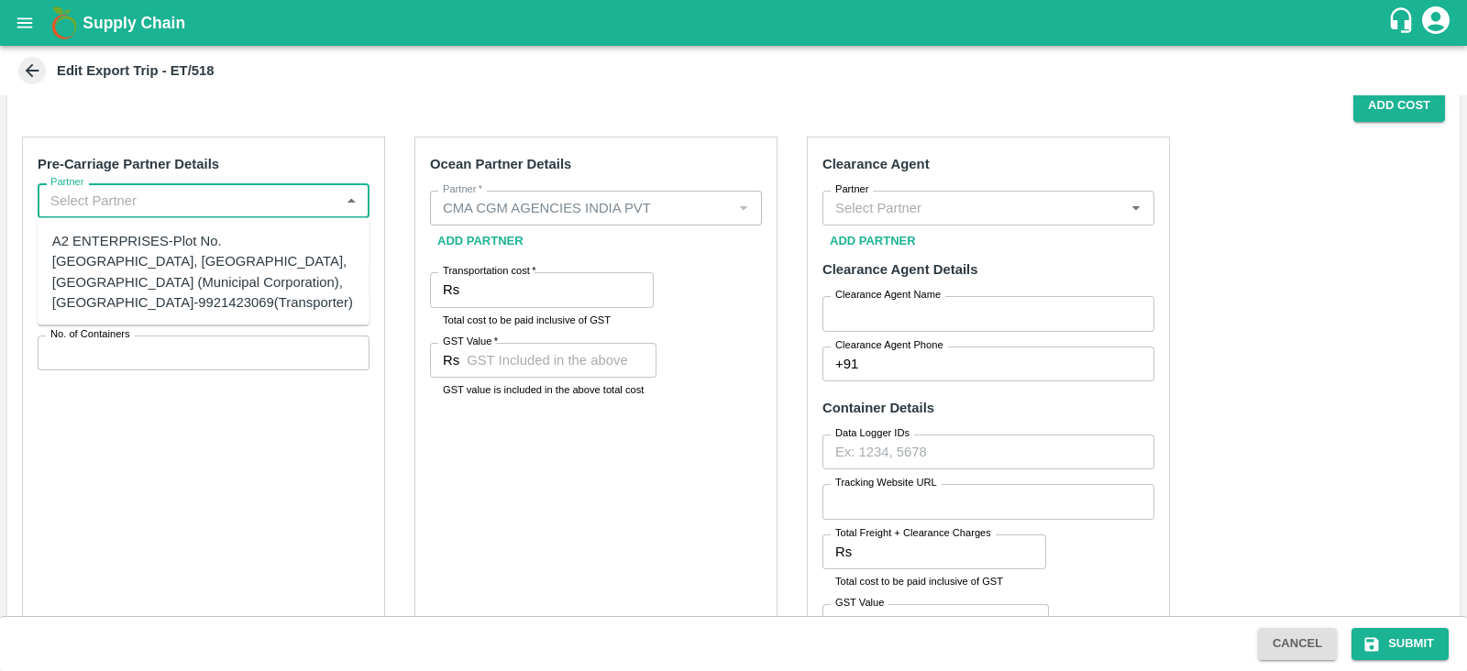
click at [169, 199] on input "Partner" at bounding box center [188, 201] width 291 height 24
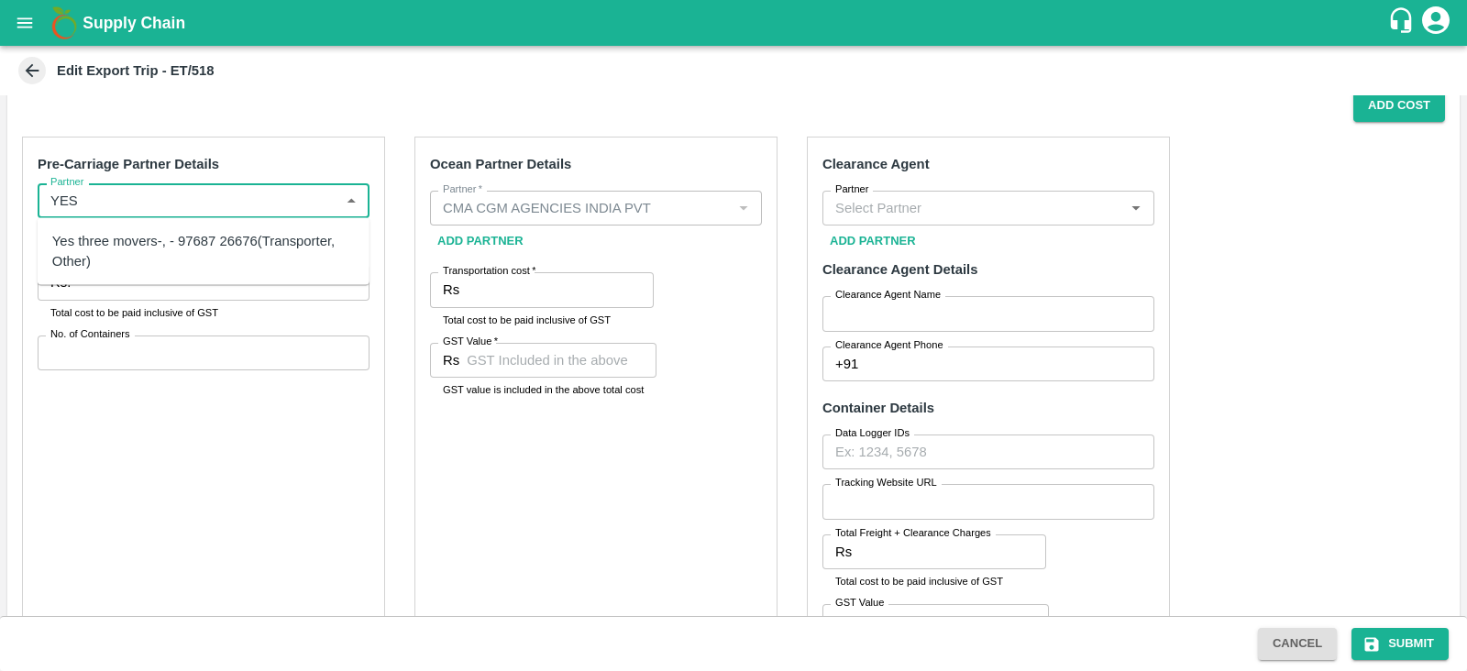
click at [188, 239] on div "Yes three movers-, - 97687 26676(Transporter, Other)" at bounding box center [203, 251] width 303 height 41
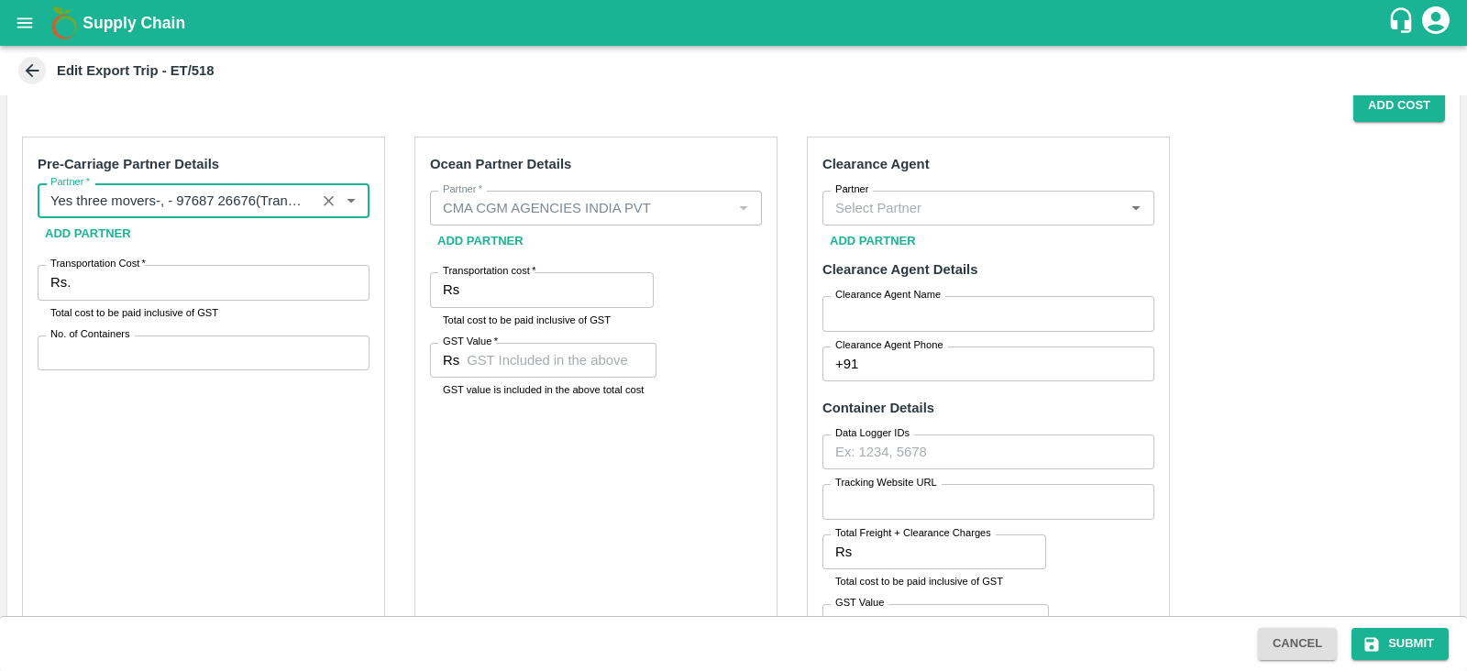
type input "Yes three movers-, - 97687 26676(Transporter, Other)"
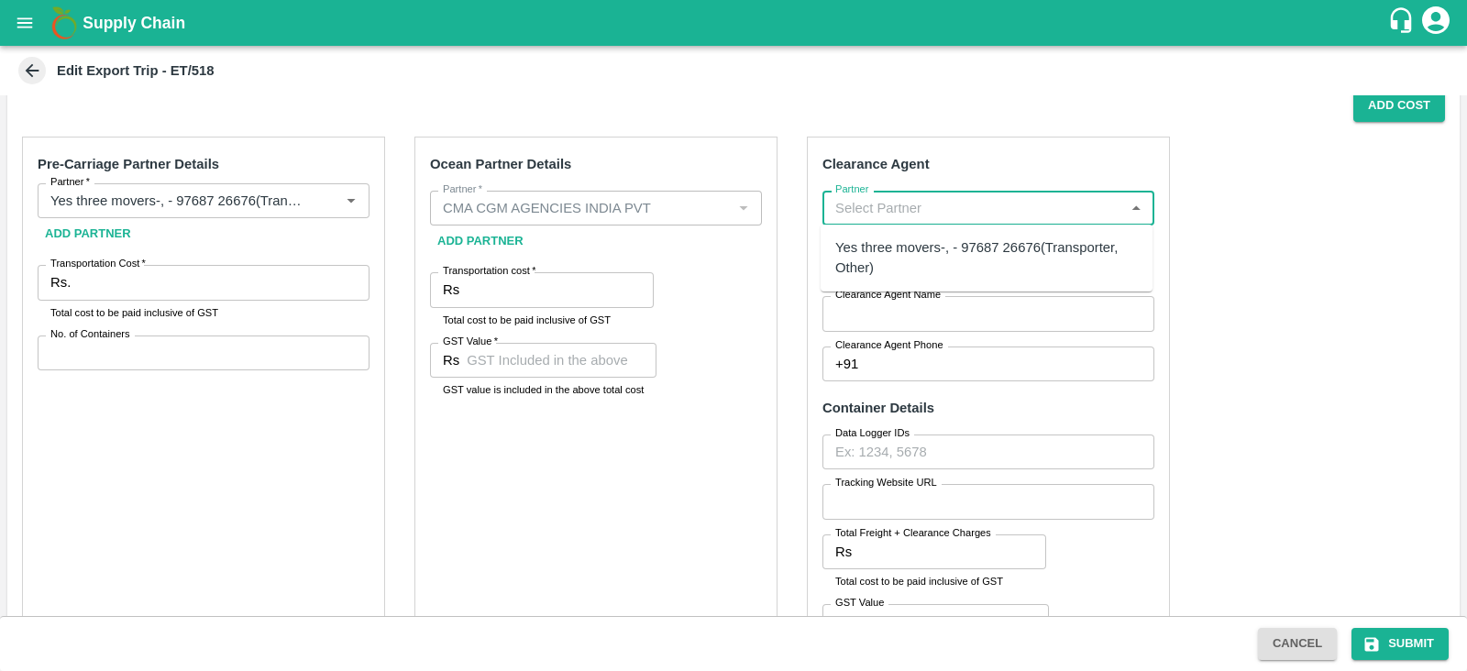
click at [867, 204] on input "Partner" at bounding box center [973, 208] width 291 height 24
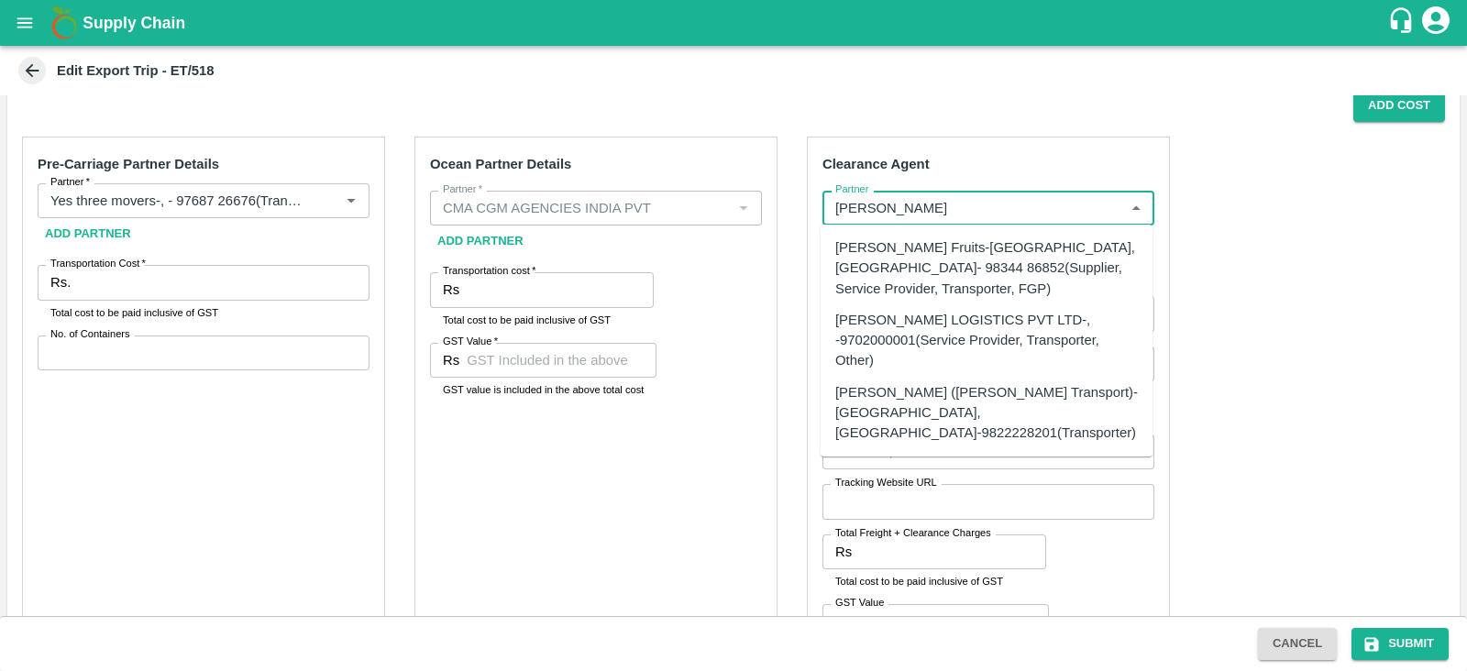
click at [922, 325] on div "[PERSON_NAME] LOGISTICS PVT LTD-, -9702000001(Service Provider, Transporter, Ot…" at bounding box center [986, 340] width 303 height 61
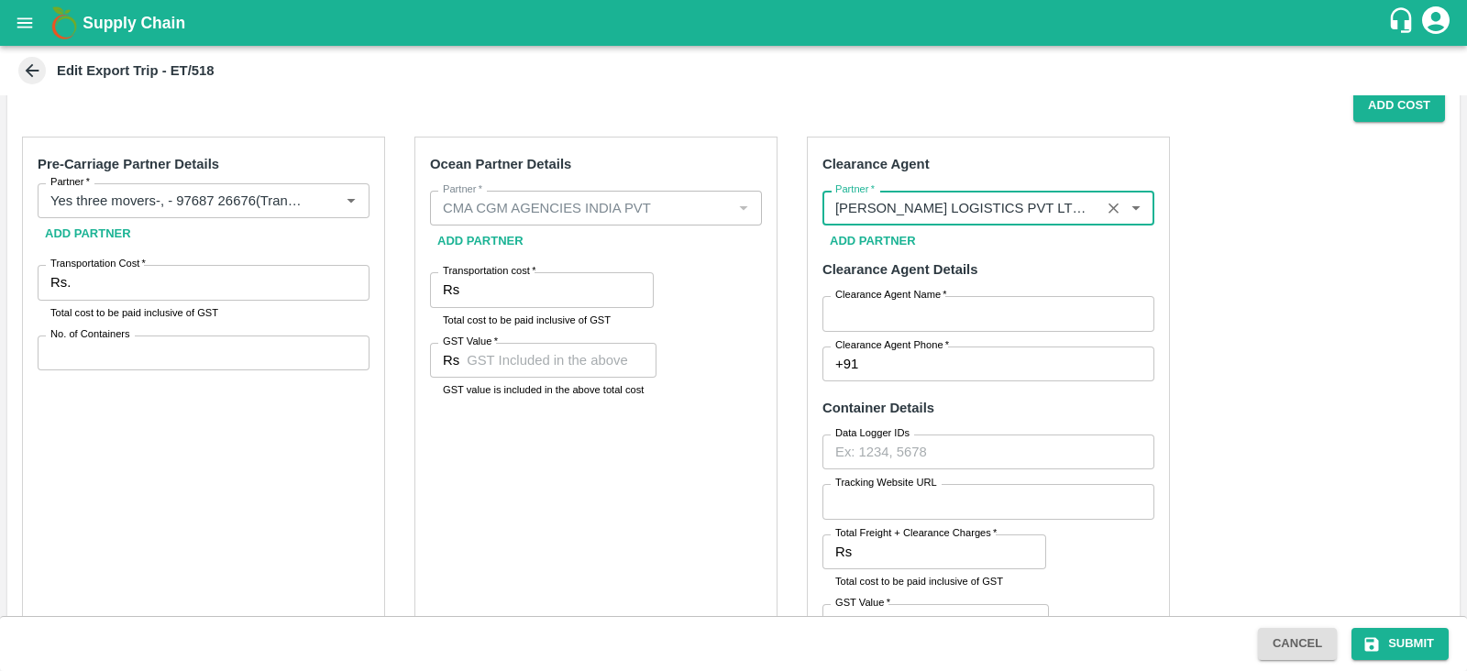
type input "[PERSON_NAME] LOGISTICS PVT LTD-, -9702000001(Service Provider, Transporter, Ot…"
click at [235, 260] on div "Pre-Carriage Partner Details Partner   * Partner   * Add Partner Transportation…" at bounding box center [203, 414] width 363 height 554
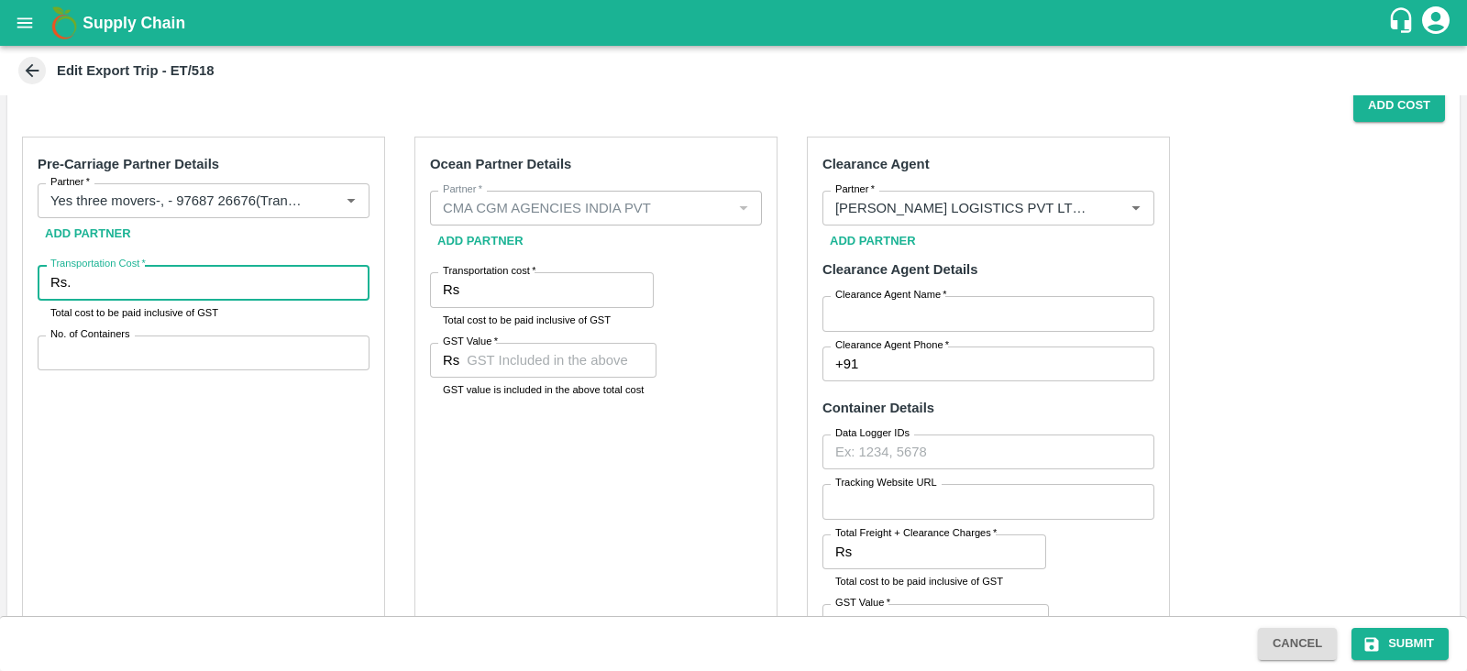
click at [193, 269] on input "Transportation Cost   *" at bounding box center [224, 282] width 292 height 35
type input "4"
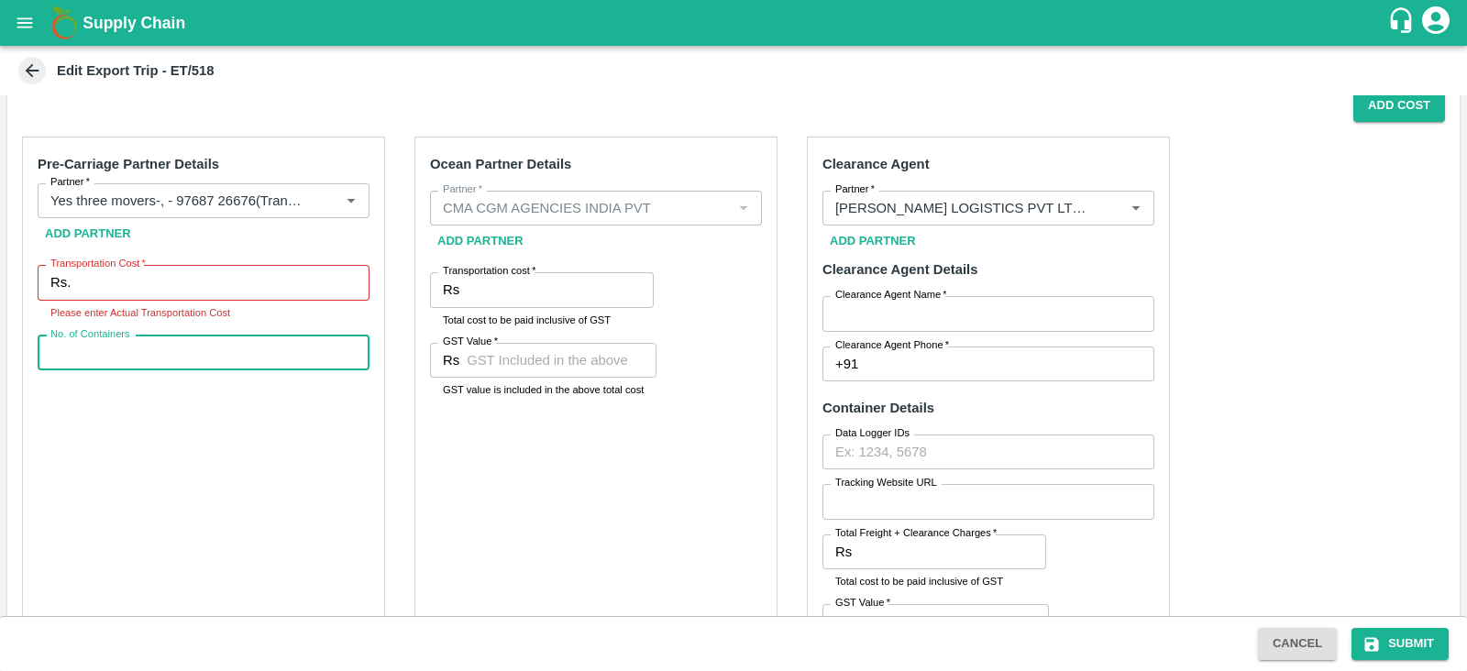
click at [283, 336] on input "No. of Containers" at bounding box center [204, 353] width 332 height 35
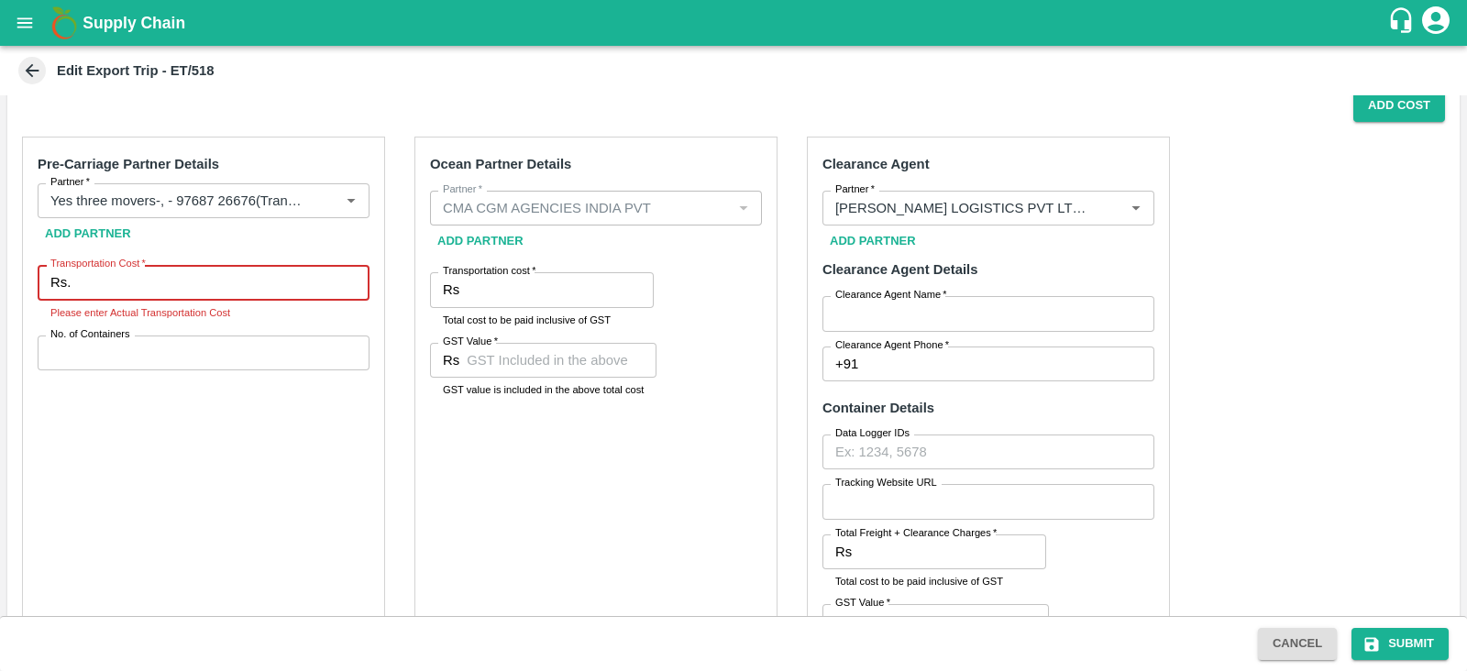
click at [239, 284] on input "Transportation Cost   *" at bounding box center [224, 282] width 292 height 35
type input "46000"
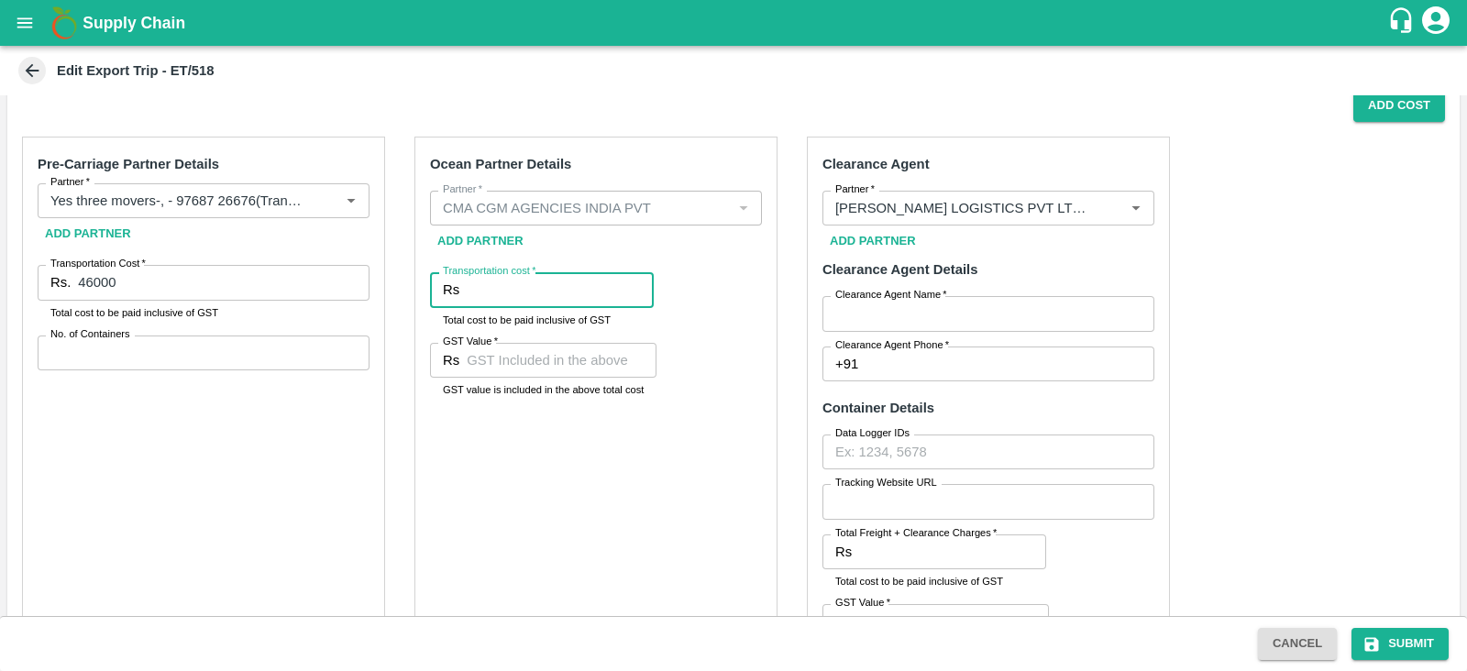
click at [523, 278] on input "Transportation cost   *" at bounding box center [560, 289] width 187 height 35
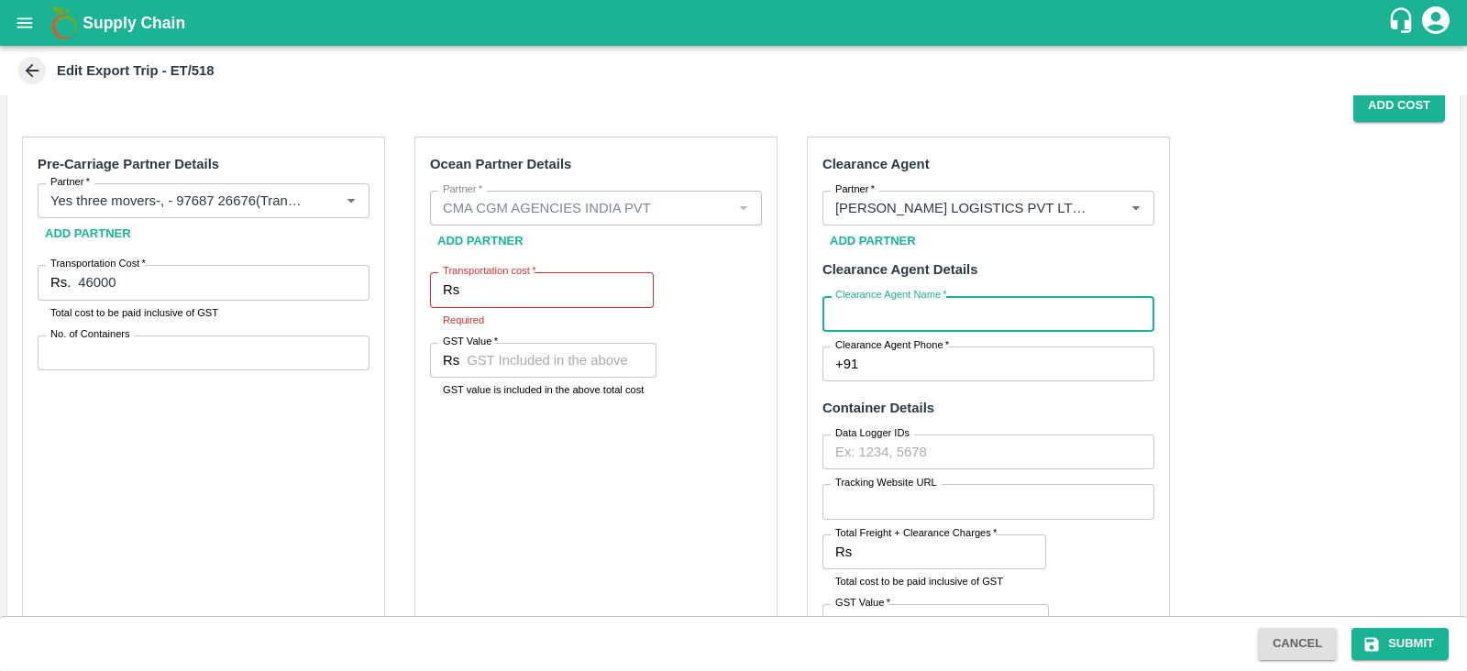
click at [882, 313] on input "Clearance Agent Name   *" at bounding box center [989, 313] width 332 height 35
type input "Sairaj"
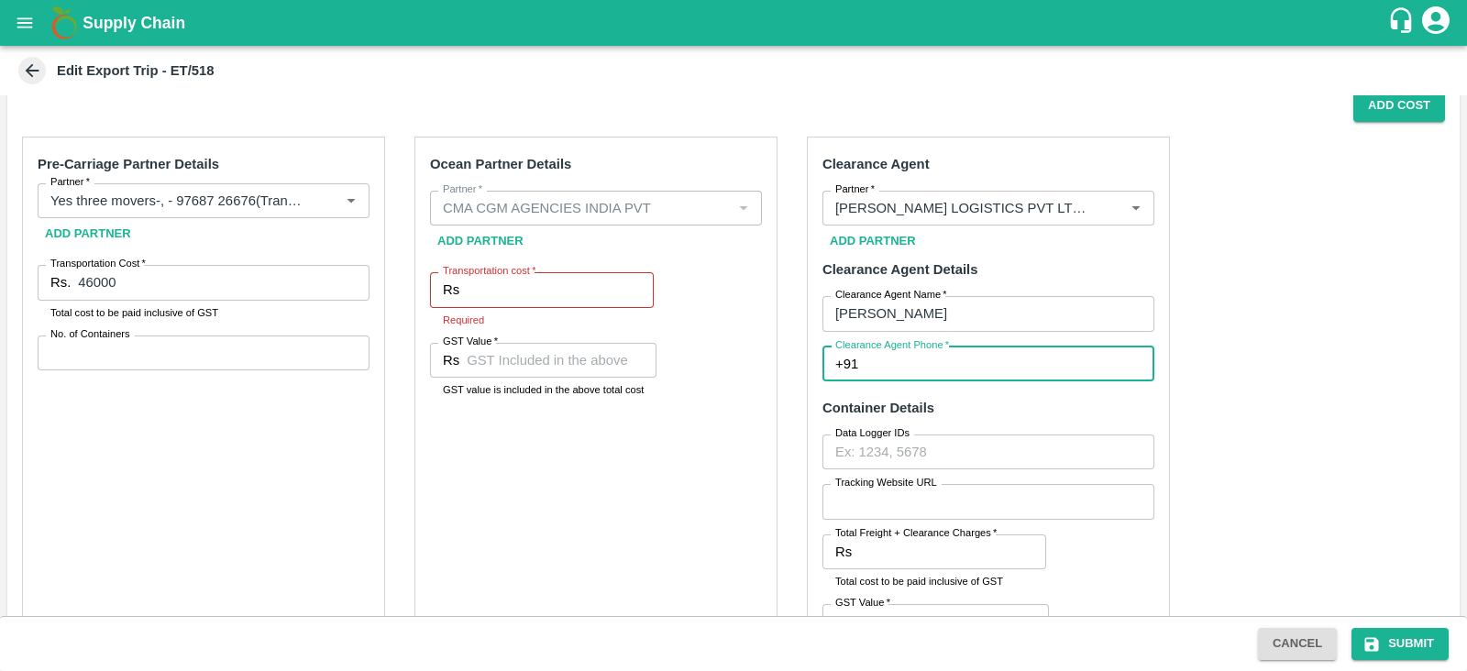
click at [942, 373] on input "Clearance Agent Phone   *" at bounding box center [1010, 364] width 289 height 35
type input "9702000001"
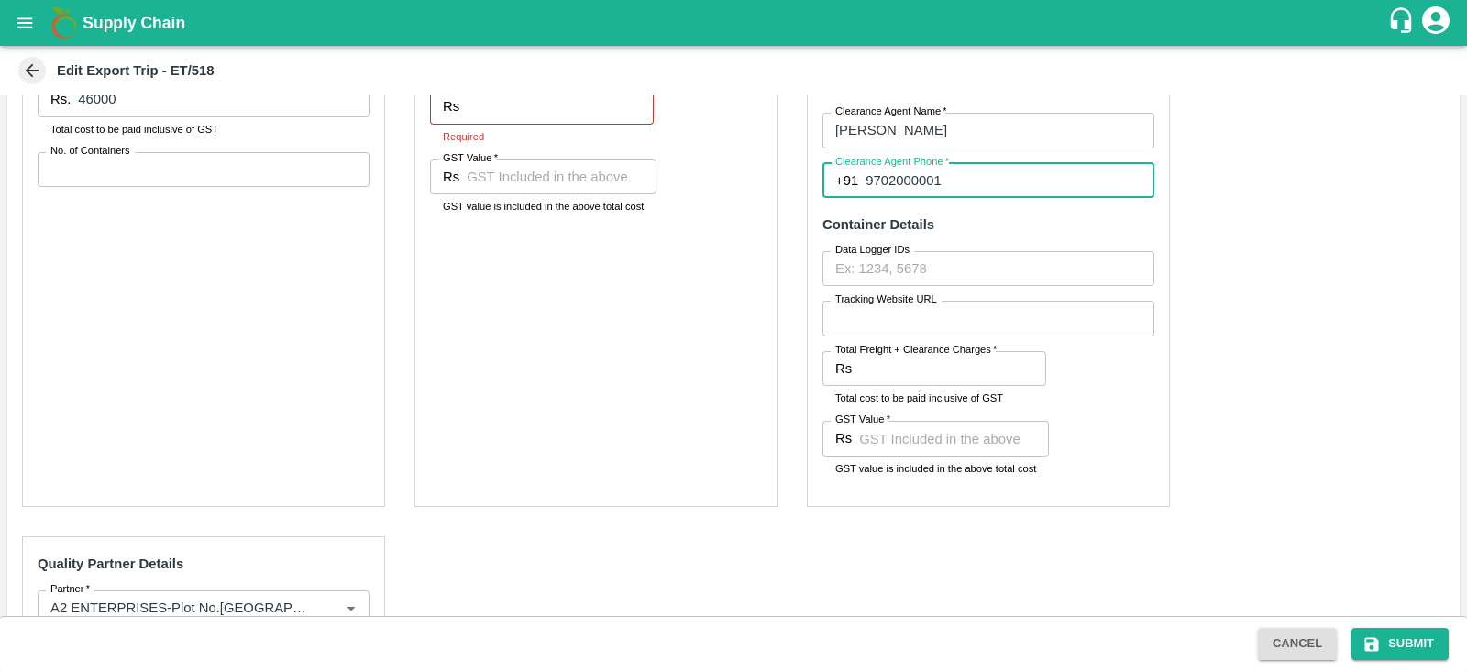
scroll to position [520, 0]
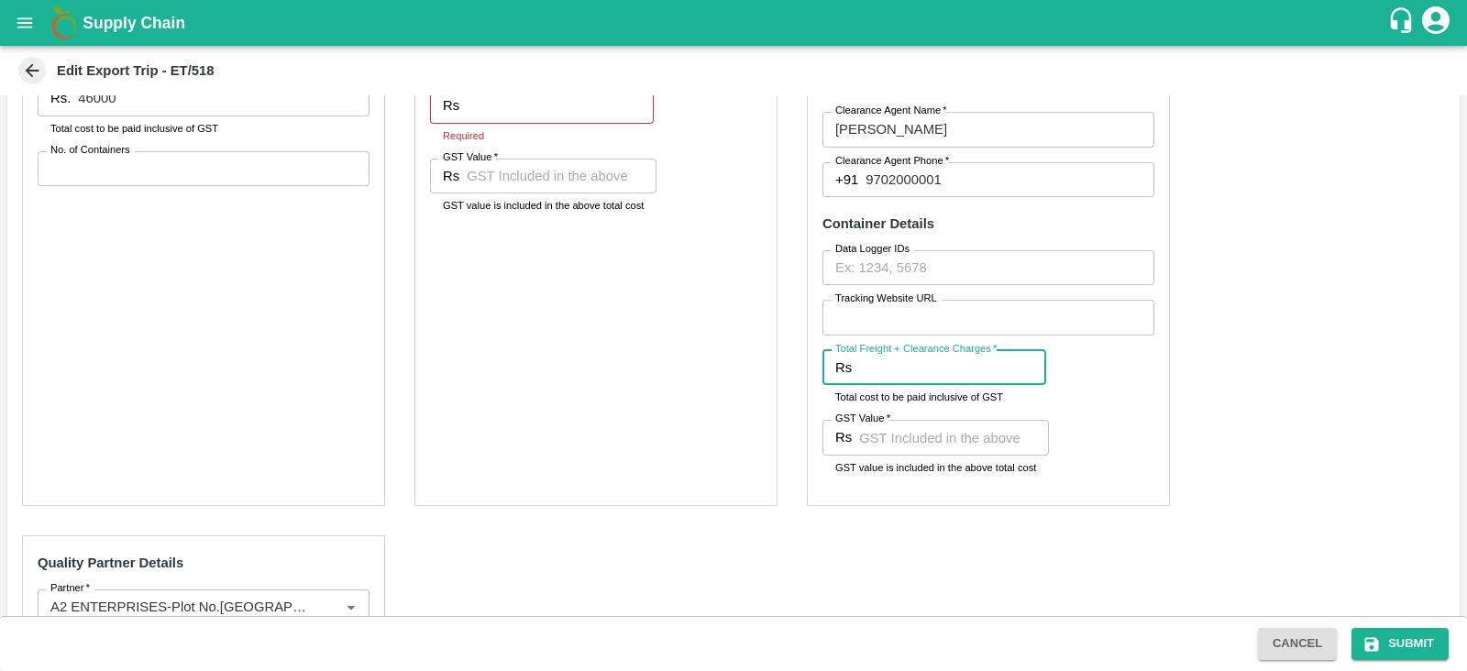
click at [908, 376] on input "Total Freight + Clearance Charges   *" at bounding box center [952, 367] width 187 height 35
click at [881, 436] on input "GST Value   *" at bounding box center [954, 437] width 190 height 35
click at [924, 362] on input "4300" at bounding box center [952, 367] width 187 height 35
click at [871, 371] on input "4300" at bounding box center [952, 367] width 187 height 35
type input "4250"
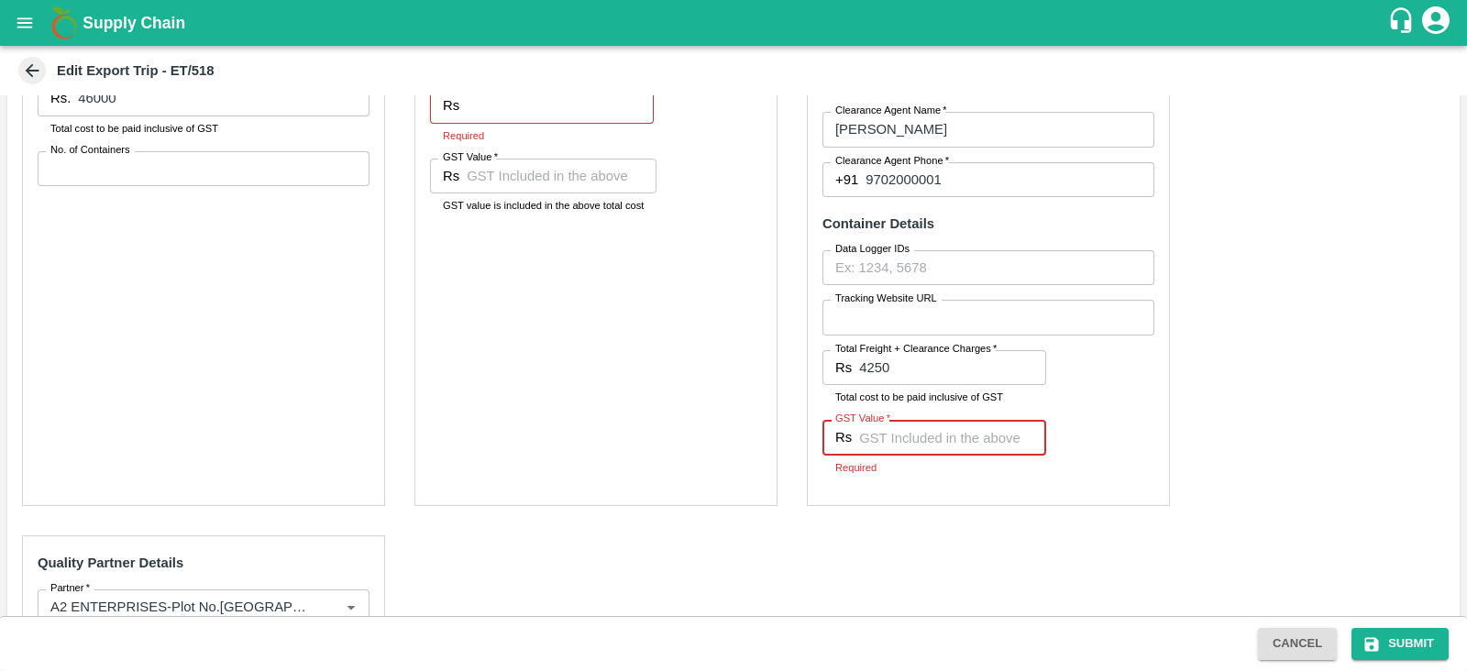
click at [908, 447] on input "GST Value   *" at bounding box center [952, 437] width 187 height 35
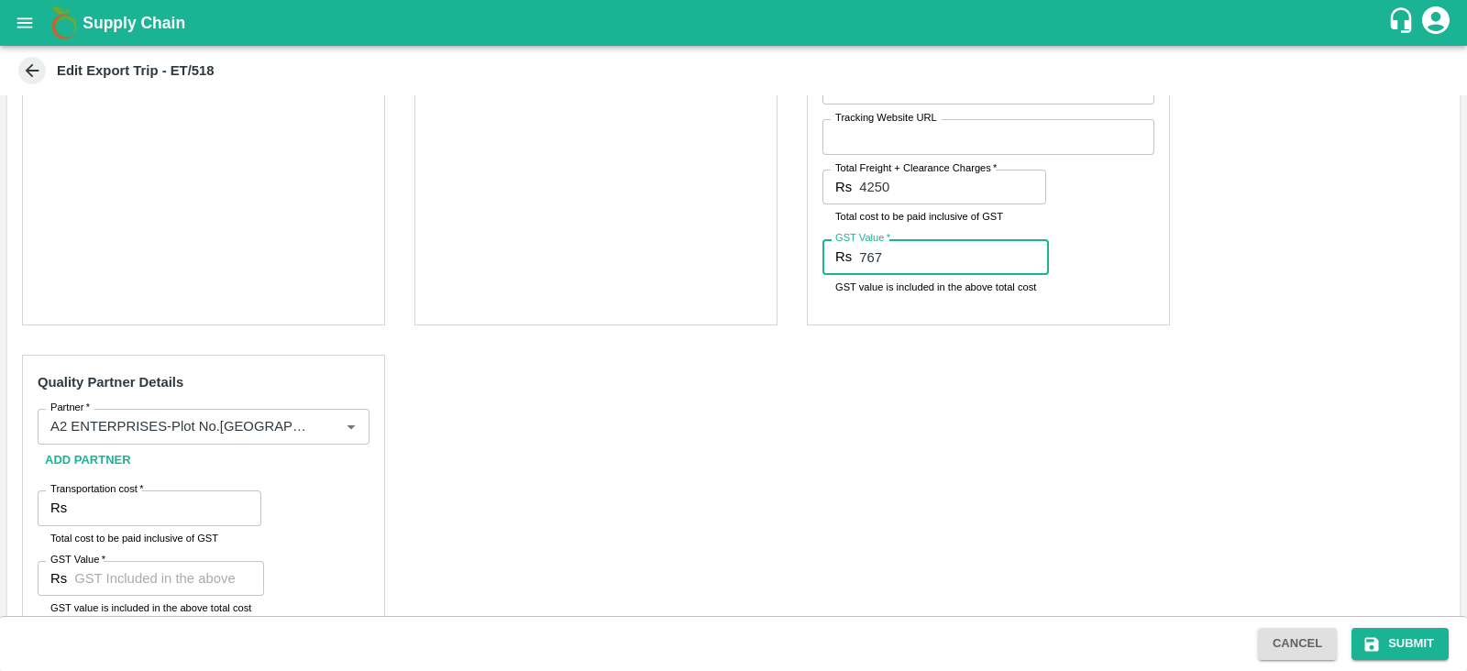
scroll to position [751, 0]
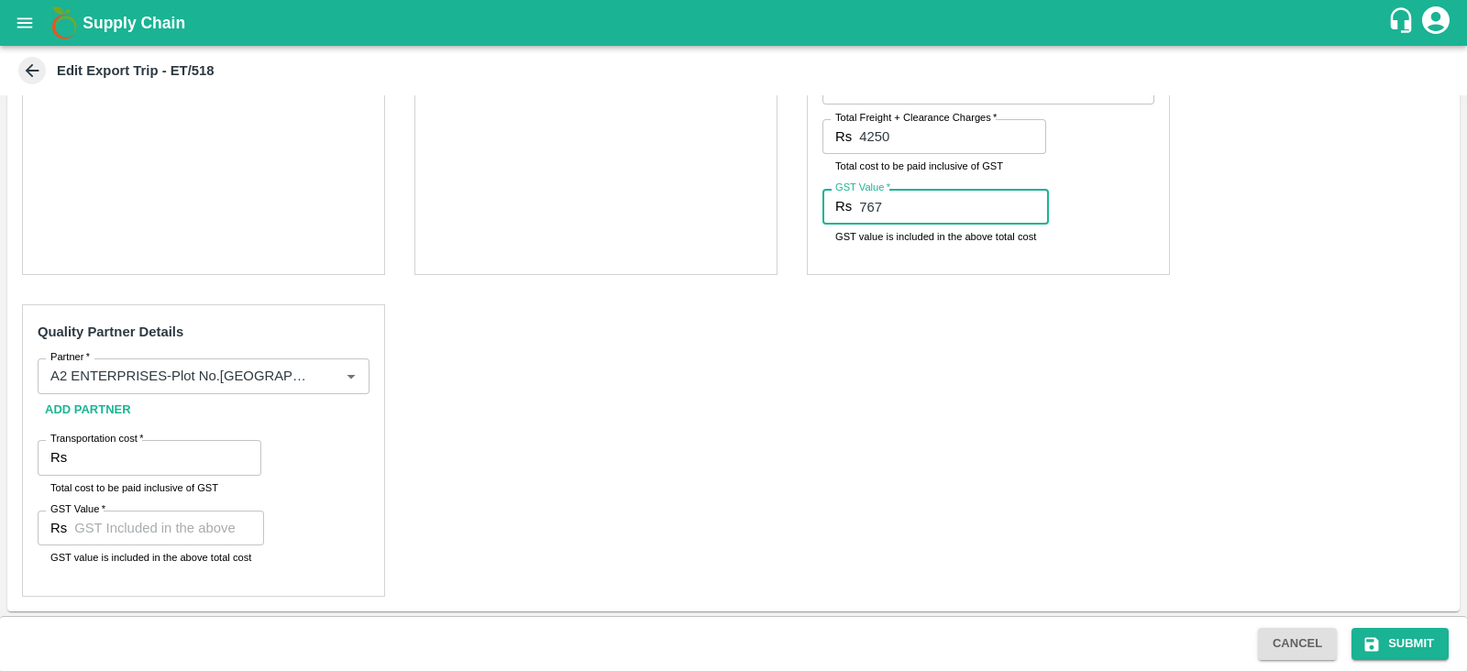
type input "767"
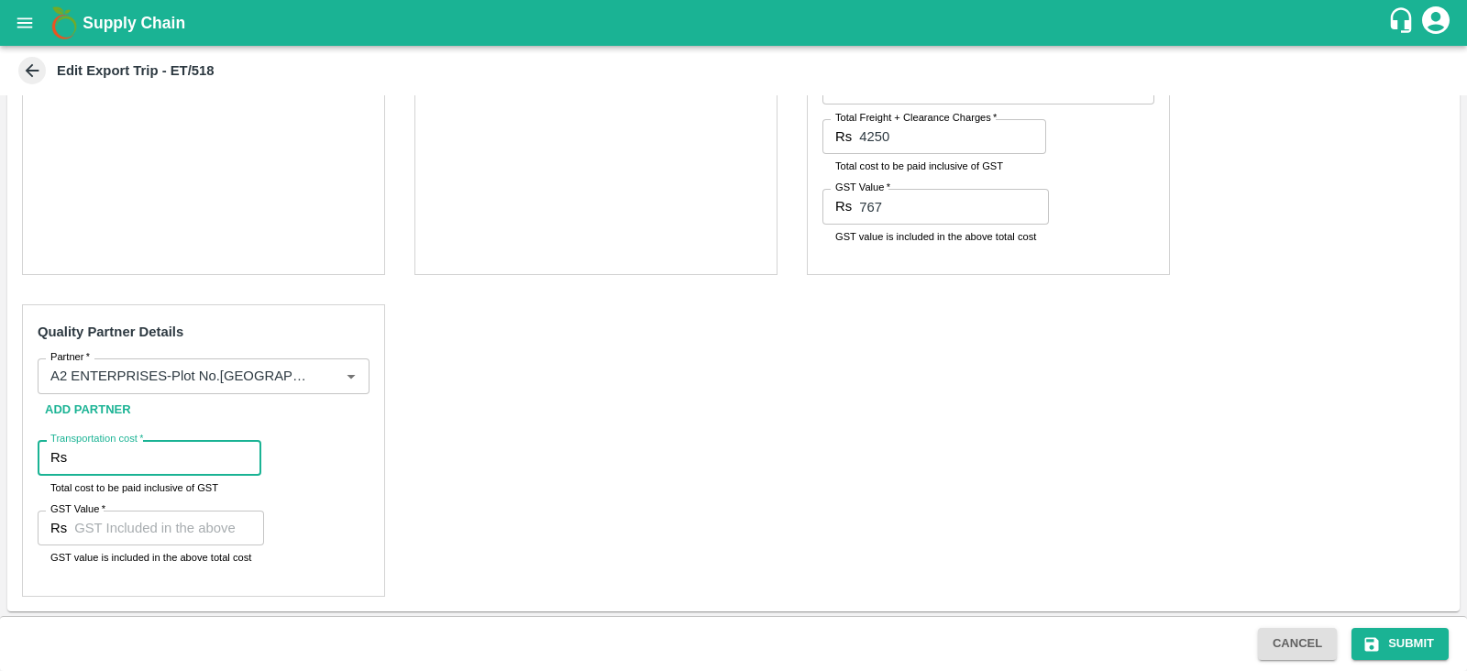
click at [122, 462] on input "Transportation cost   *" at bounding box center [167, 457] width 187 height 35
type input "400"
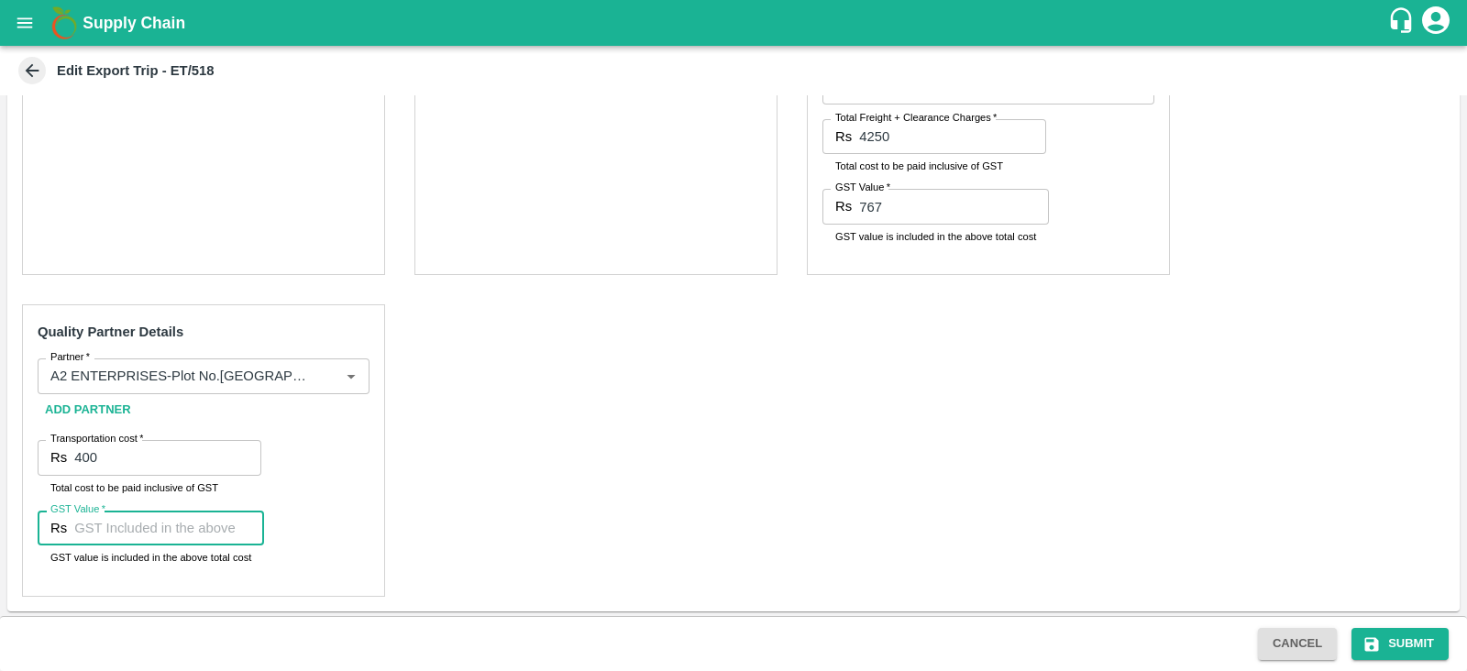
click at [115, 534] on input "GST Value   *" at bounding box center [169, 528] width 190 height 35
type input "00"
click at [452, 480] on div "Pre-Carriage Partner Details Partner   * Partner   * Add Partner Transportation…" at bounding box center [733, 159] width 1453 height 905
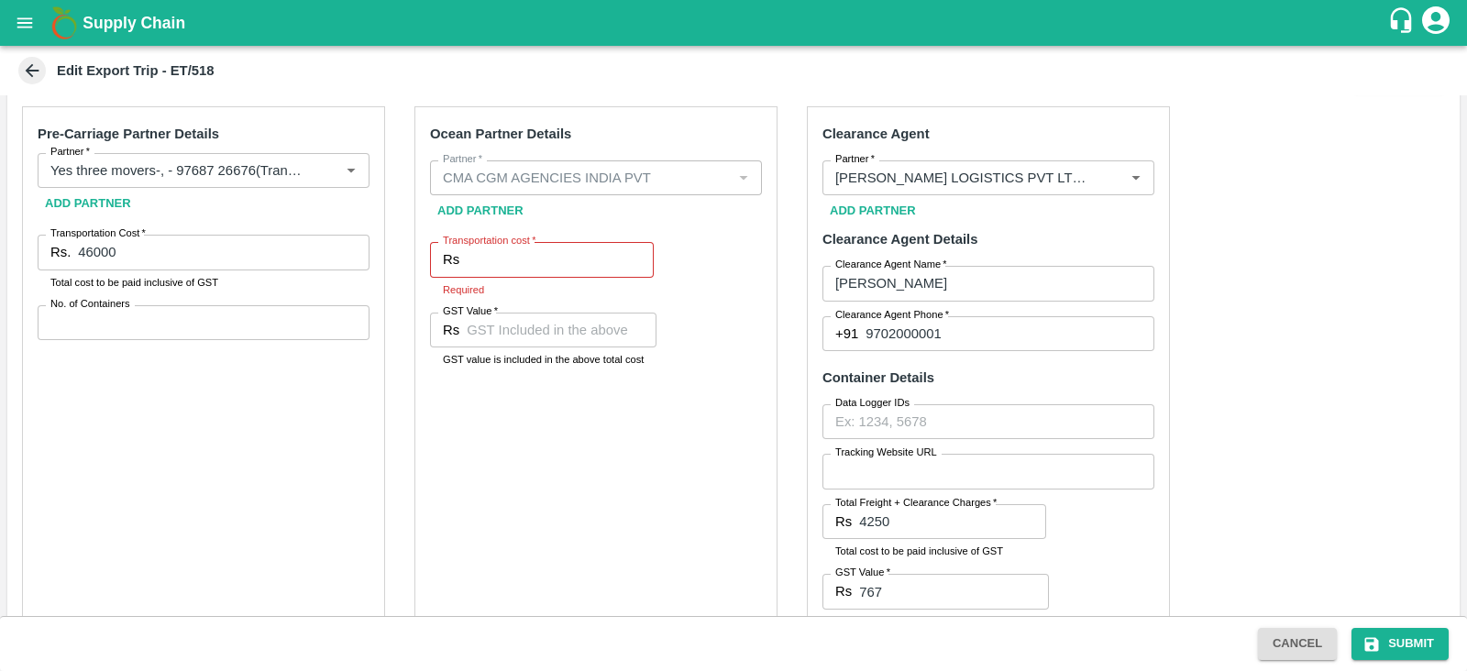
scroll to position [364, 0]
click at [185, 322] on input "No. of Containers" at bounding box center [204, 324] width 332 height 35
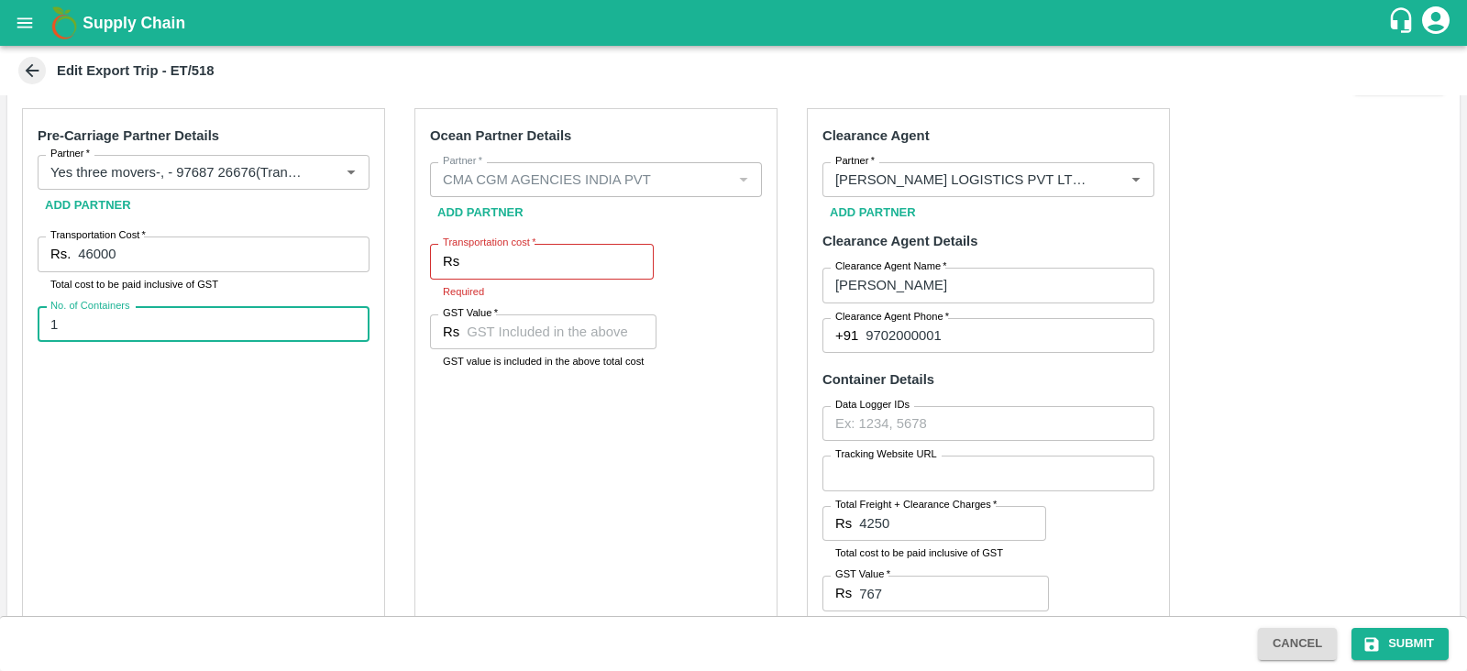
type input "1"
click at [584, 268] on input "Transportation cost   *" at bounding box center [560, 261] width 187 height 35
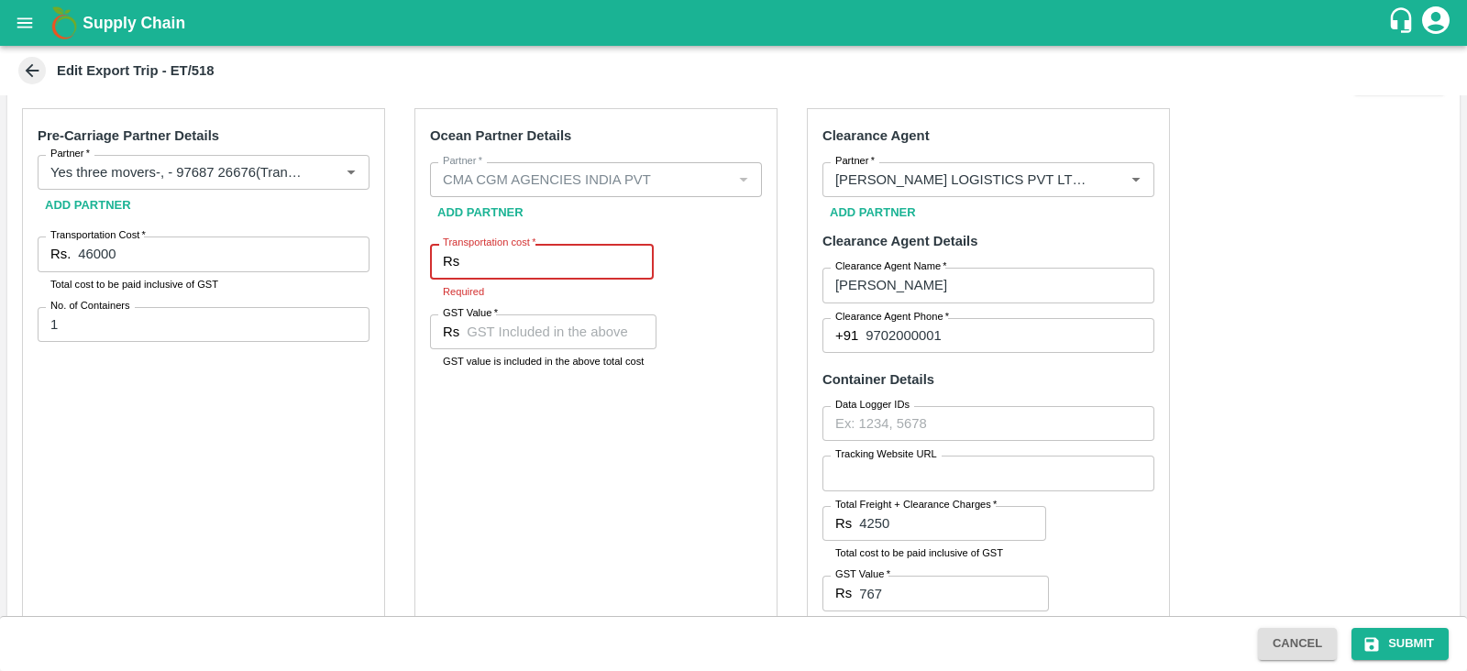
paste input "46422.56"
type input "46422.56"
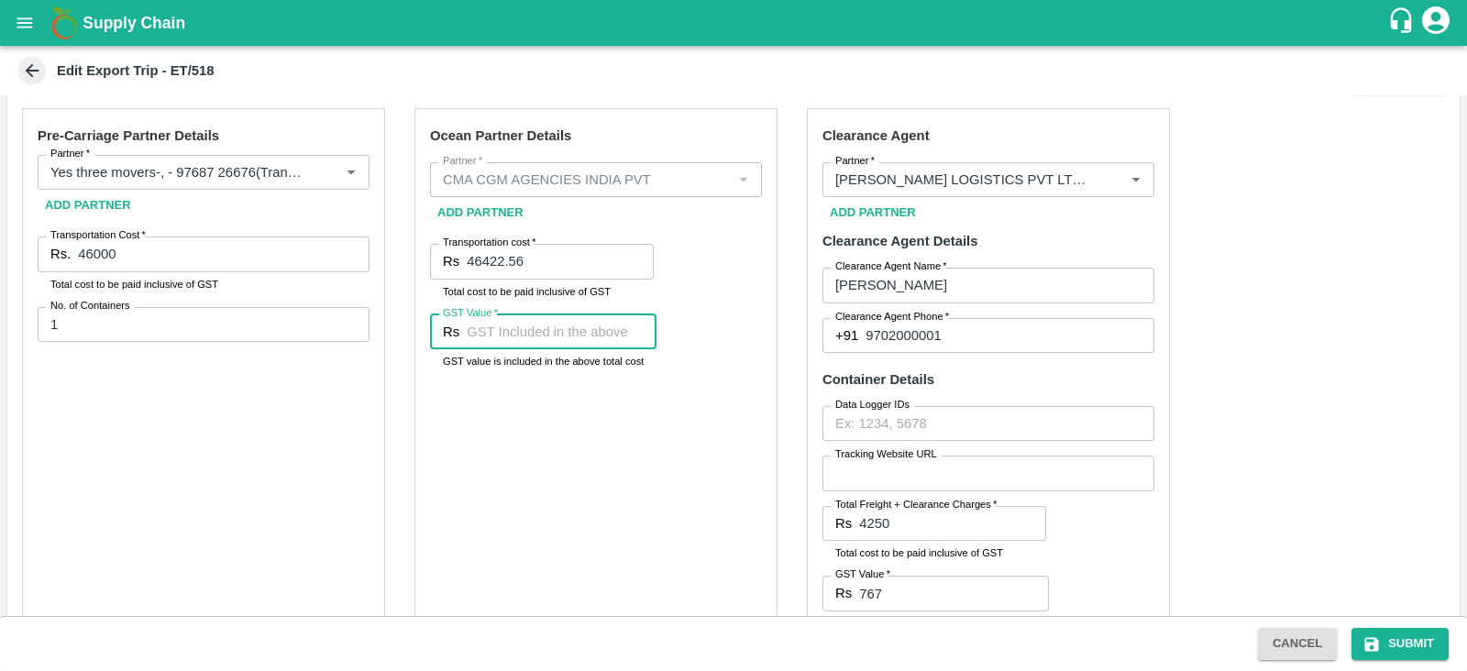
click at [524, 325] on input "GST Value   *" at bounding box center [562, 332] width 190 height 35
paste input "7081.41"
type input "7081.41"
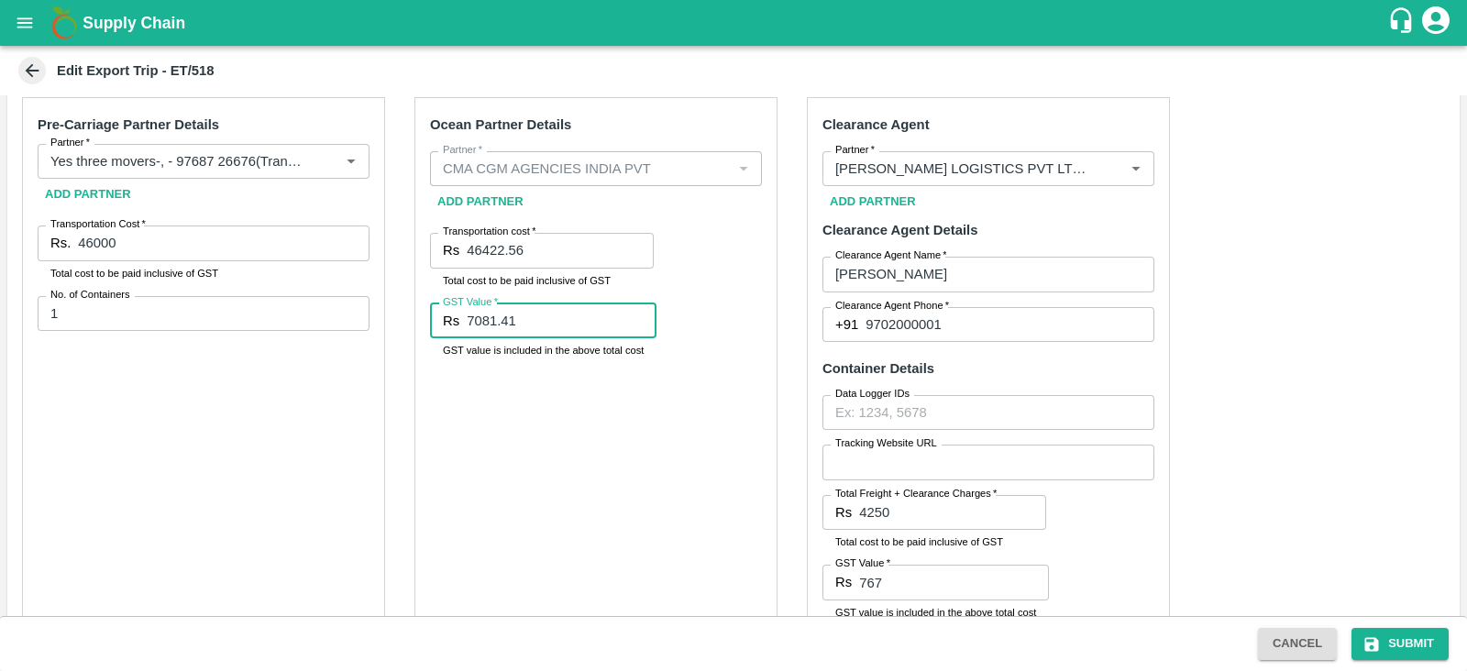
scroll to position [375, 0]
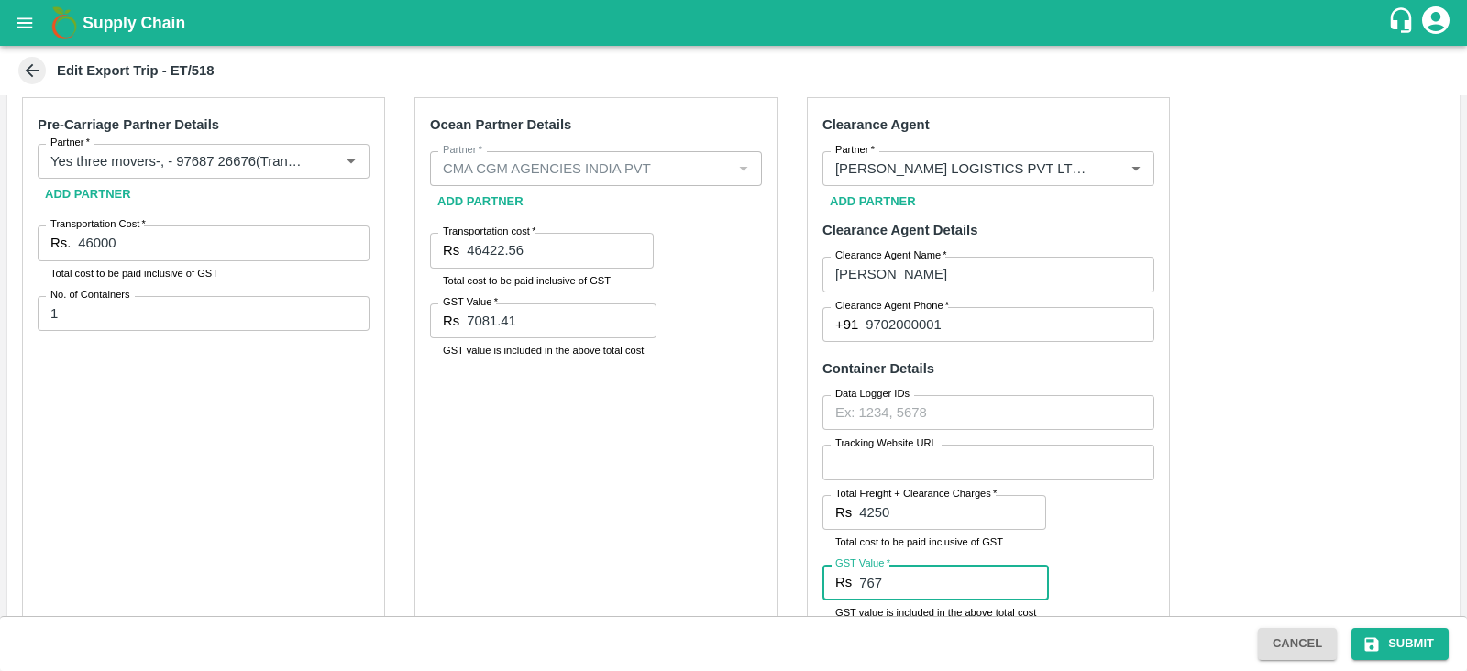
click at [909, 588] on input "767" at bounding box center [954, 582] width 190 height 35
type input "765"
click at [1255, 499] on div "Pre-Carriage Partner Details Partner   * Partner   * Add Partner Transportation…" at bounding box center [733, 535] width 1453 height 905
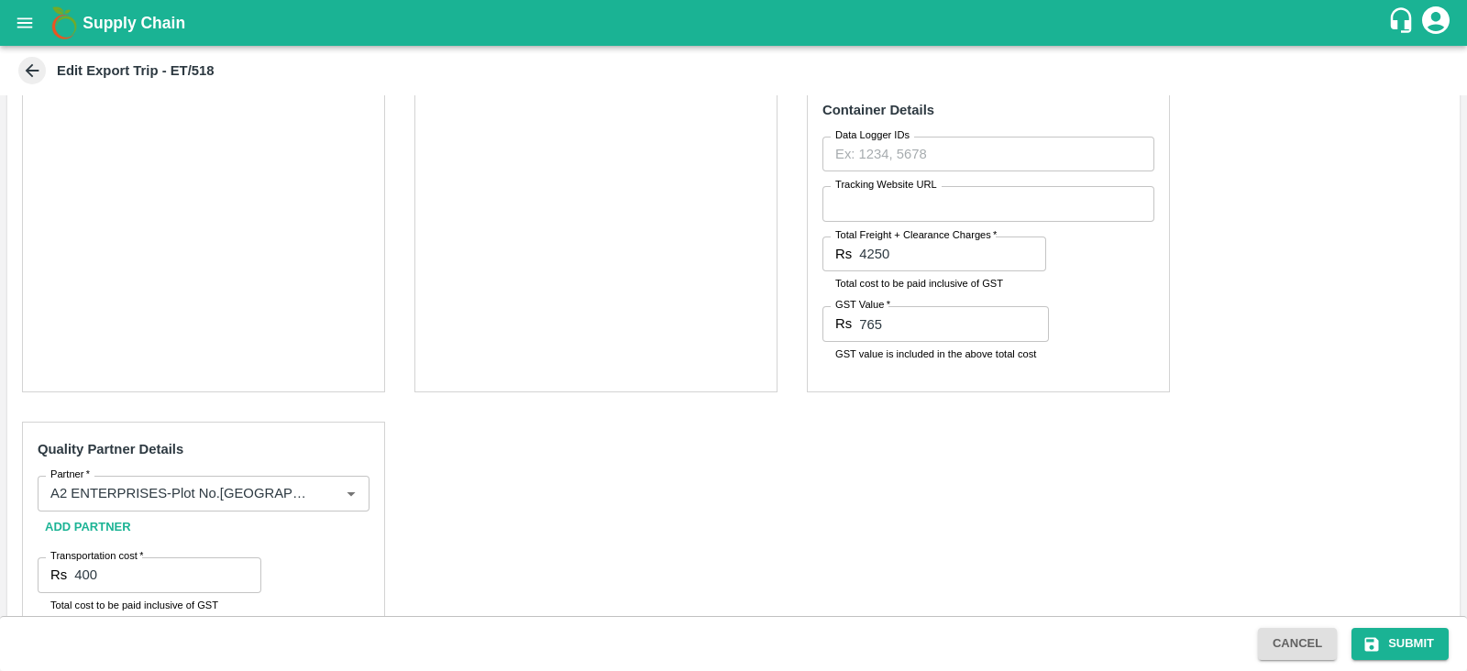
scroll to position [751, 0]
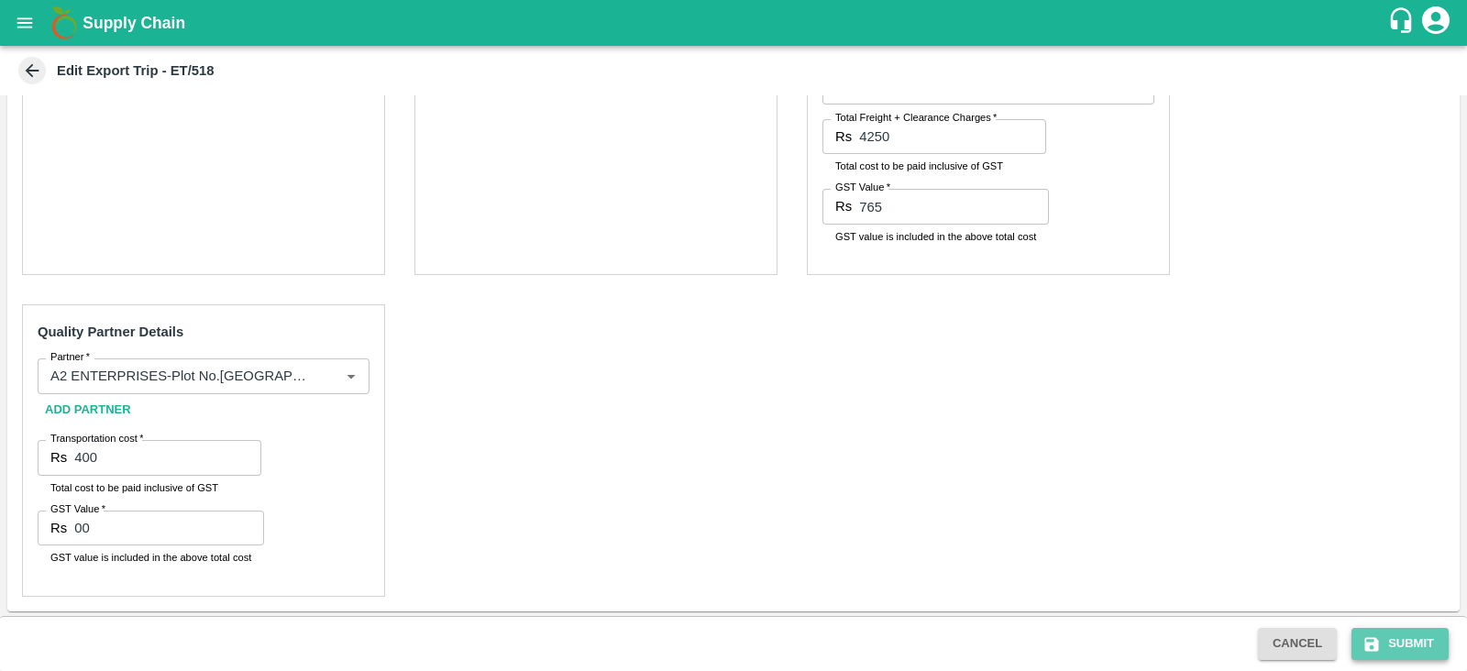
click at [1418, 653] on button "Submit" at bounding box center [1400, 644] width 97 height 32
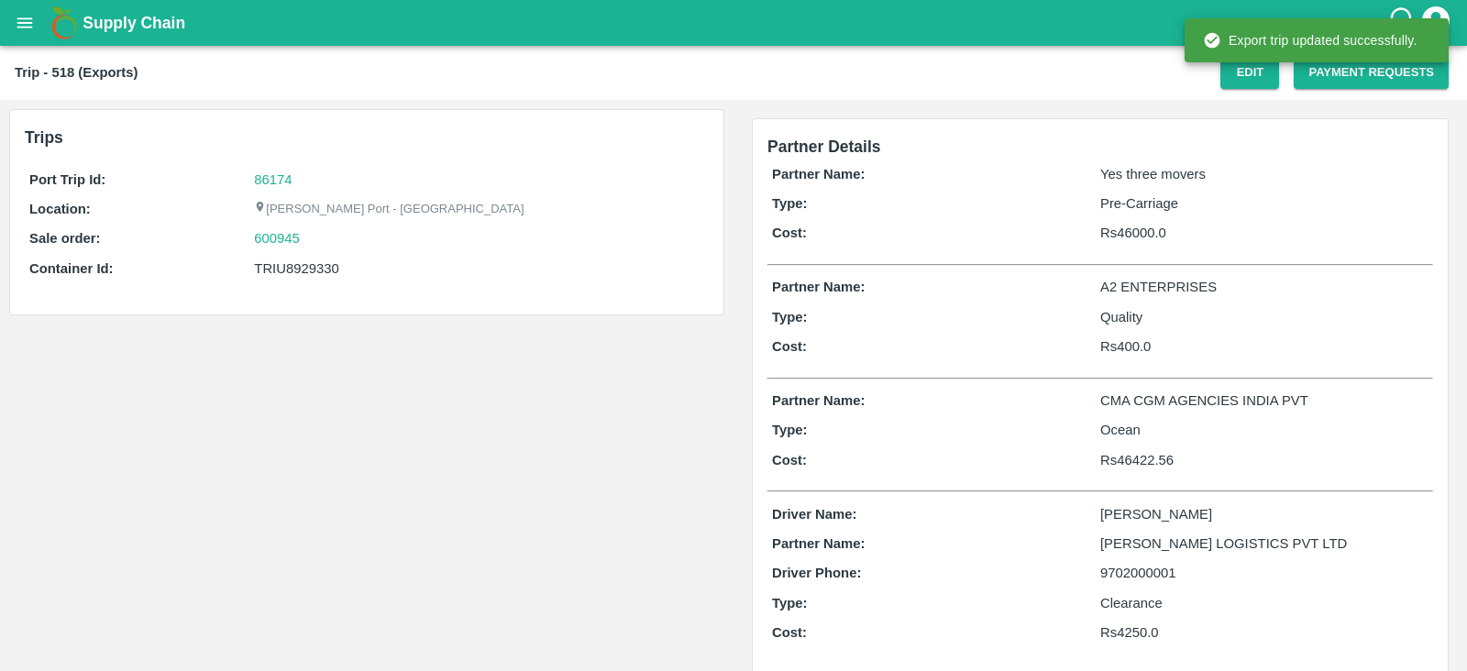
scroll to position [26, 0]
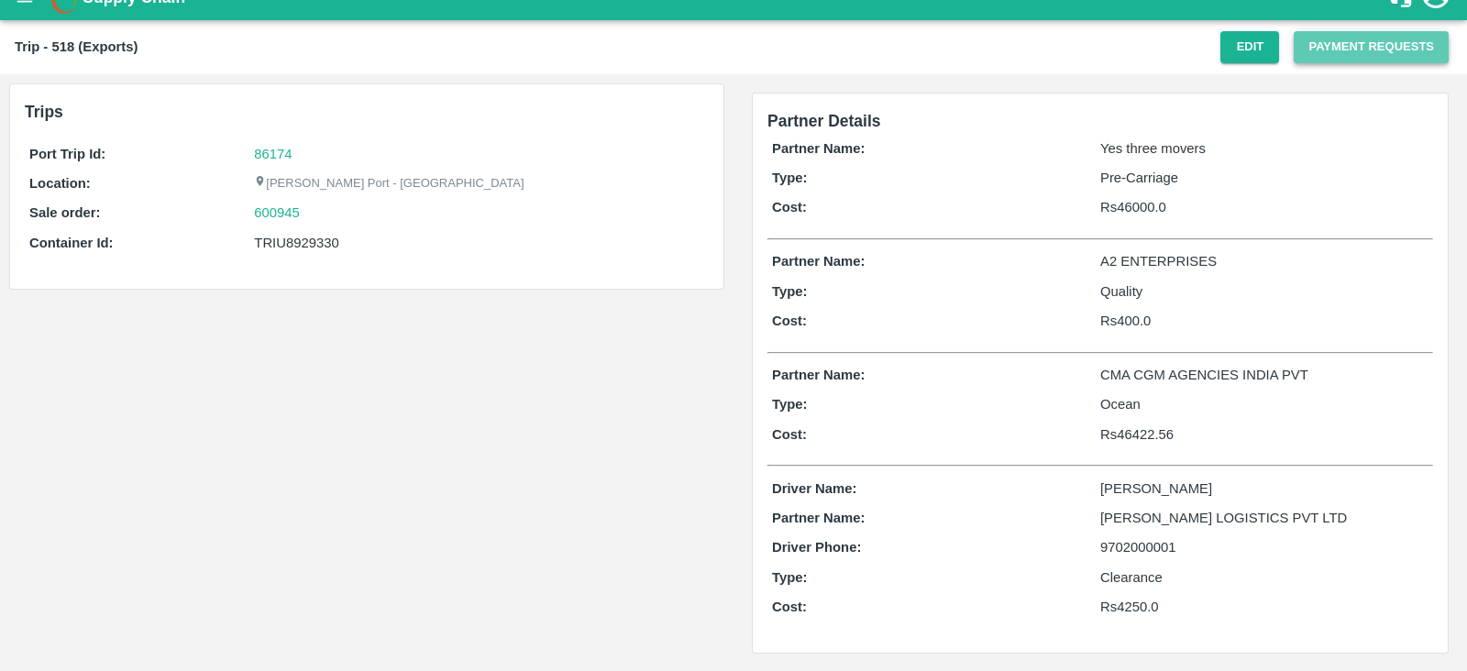
click at [1311, 58] on button "Payment Requests" at bounding box center [1371, 47] width 155 height 32
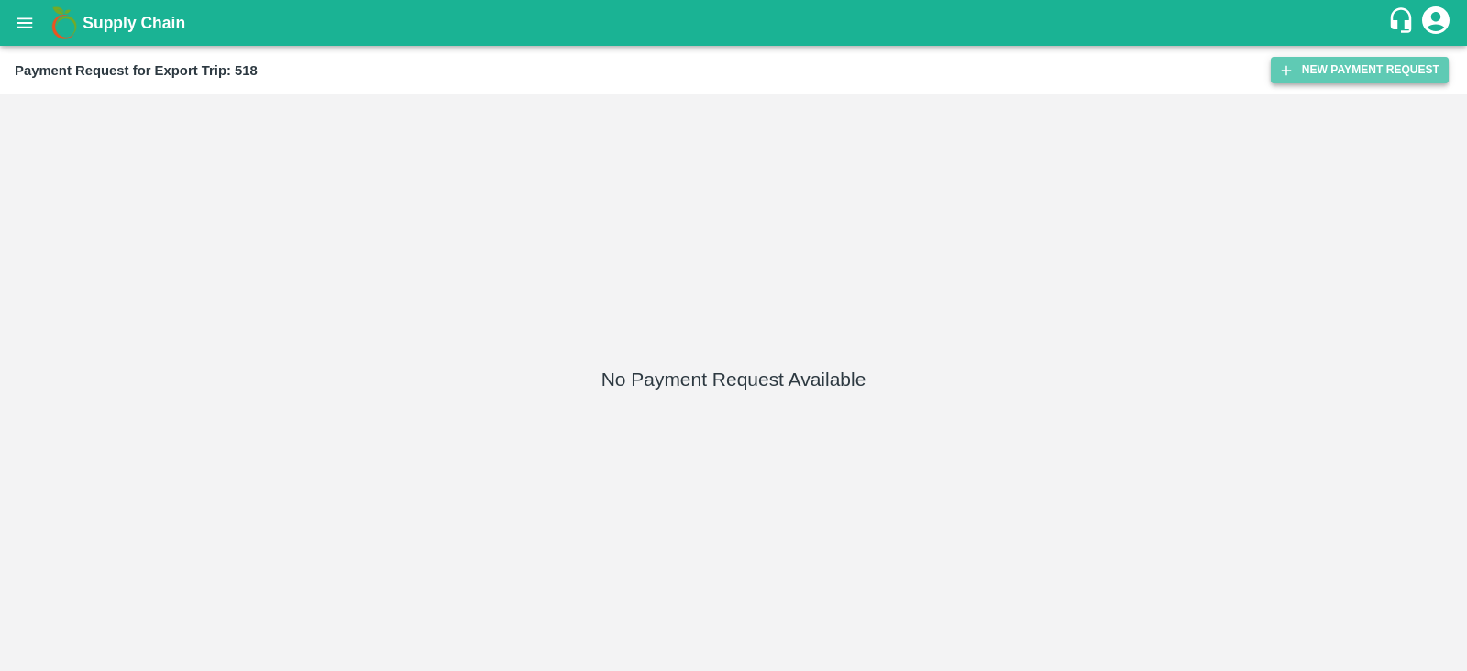
click at [1298, 66] on button "New Payment Request" at bounding box center [1360, 70] width 178 height 27
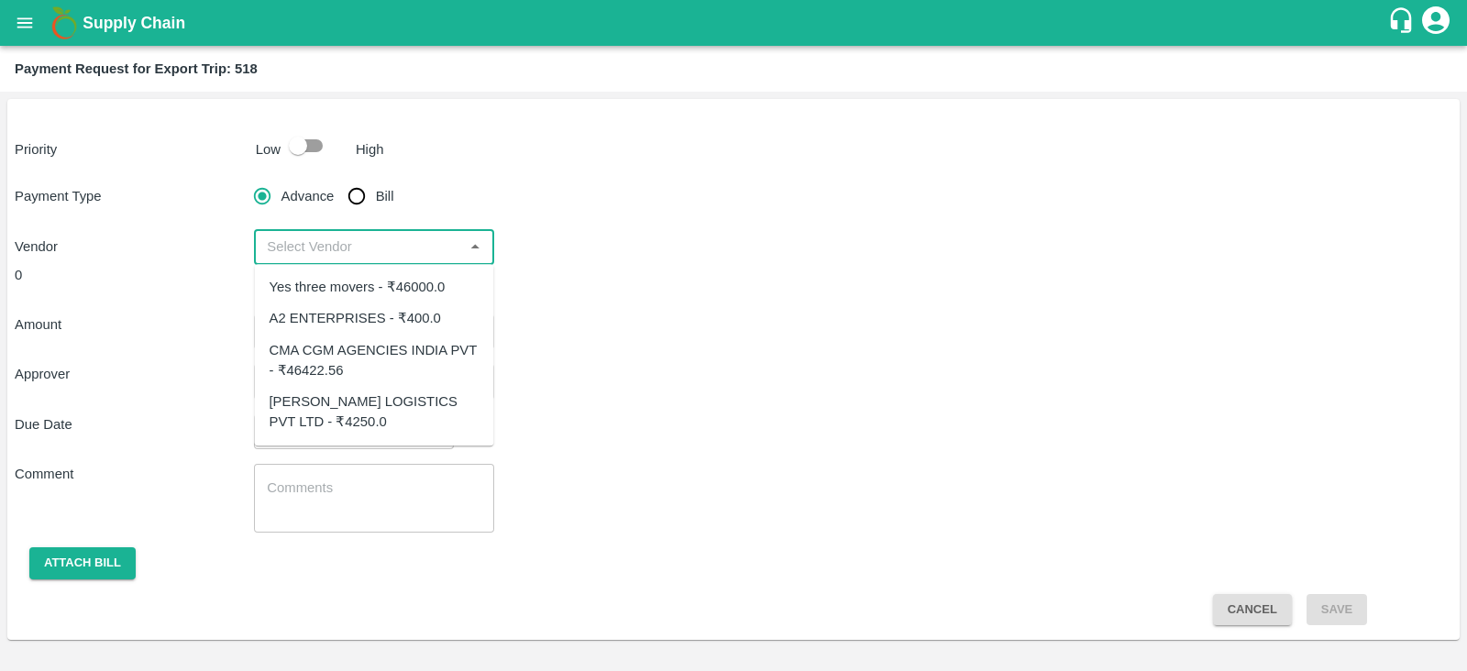
click at [371, 259] on input "input" at bounding box center [359, 247] width 198 height 24
click at [355, 352] on div "CMA CGM AGENCIES INDIA PVT - ₹46422.56" at bounding box center [375, 360] width 210 height 41
type input "CMA CGM AGENCIES INDIA PVT - ₹46422.56"
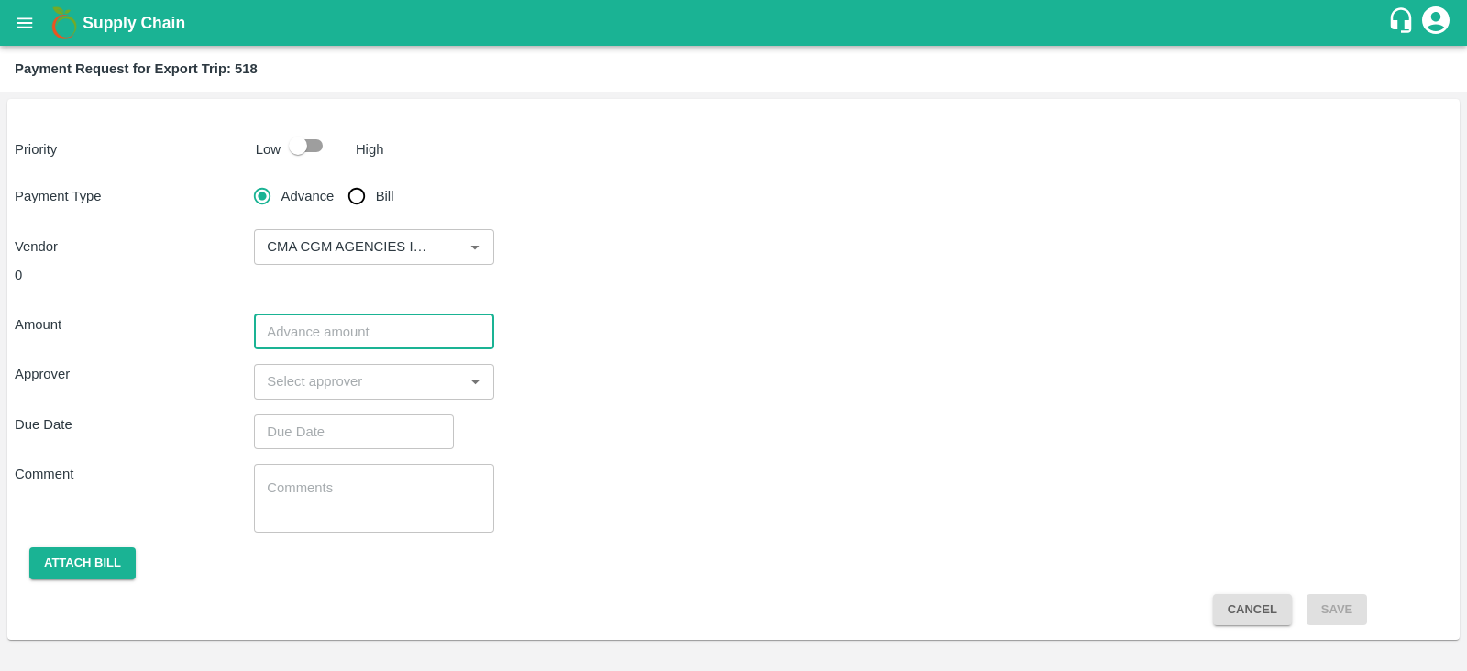
click at [356, 342] on input "number" at bounding box center [373, 332] width 239 height 35
paste input "46422.56"
type input "46422.56"
click at [379, 390] on input "input" at bounding box center [359, 382] width 198 height 24
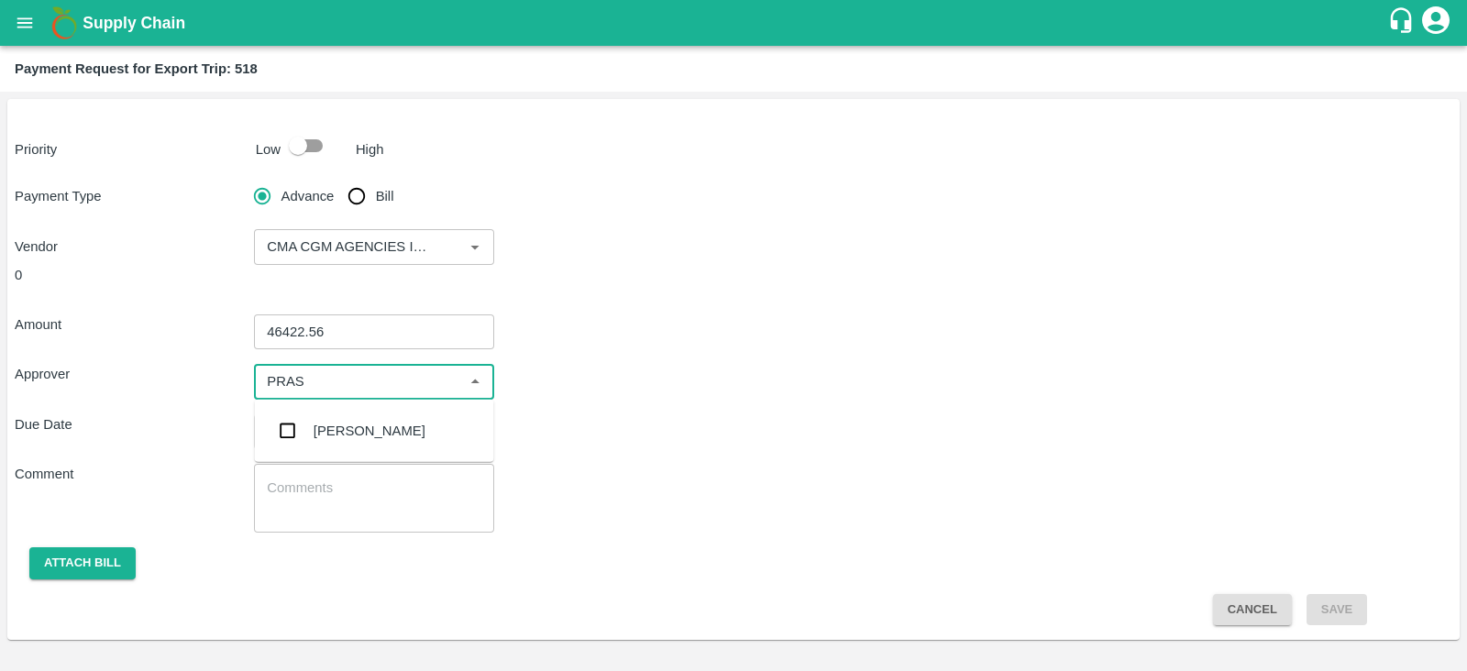
type input "PRASA"
click at [365, 436] on div "Prasad Waghade" at bounding box center [370, 431] width 112 height 20
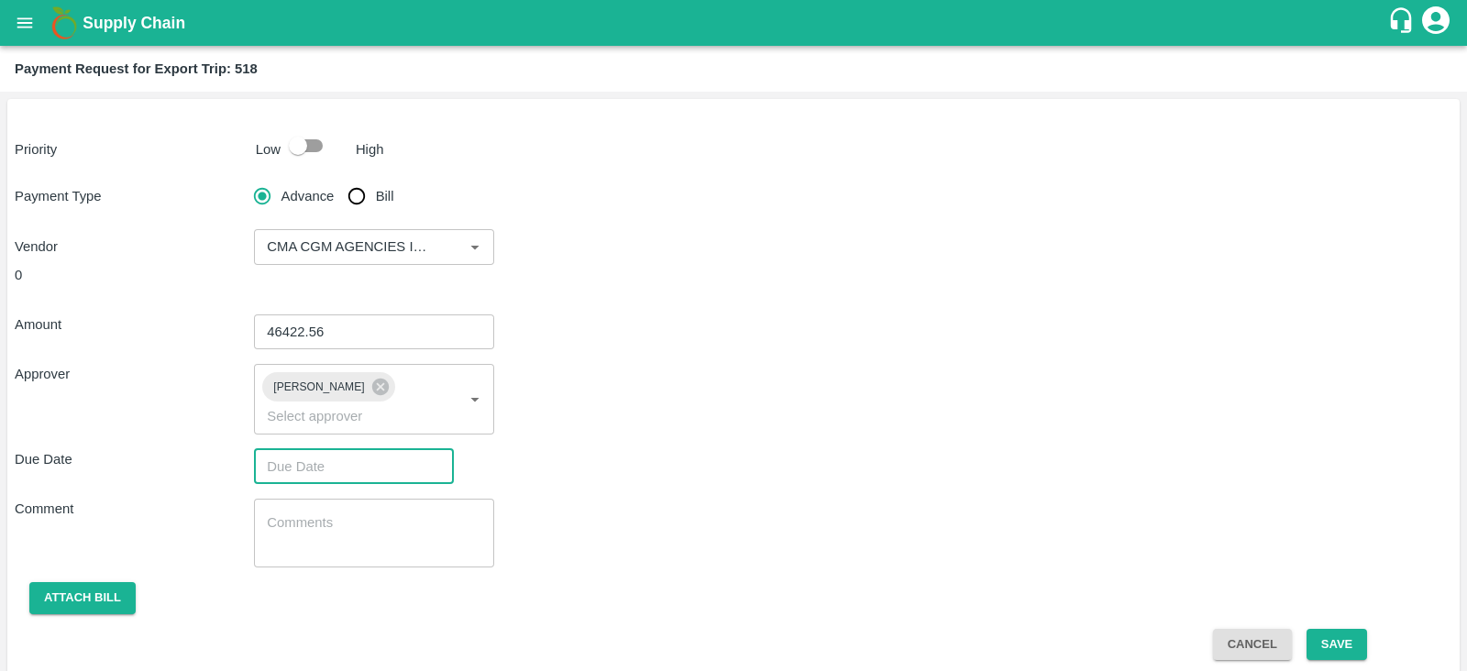
type input "DD/MM/YYYY hh:mm aa"
click at [392, 451] on input "DD/MM/YYYY hh:mm aa" at bounding box center [347, 466] width 187 height 35
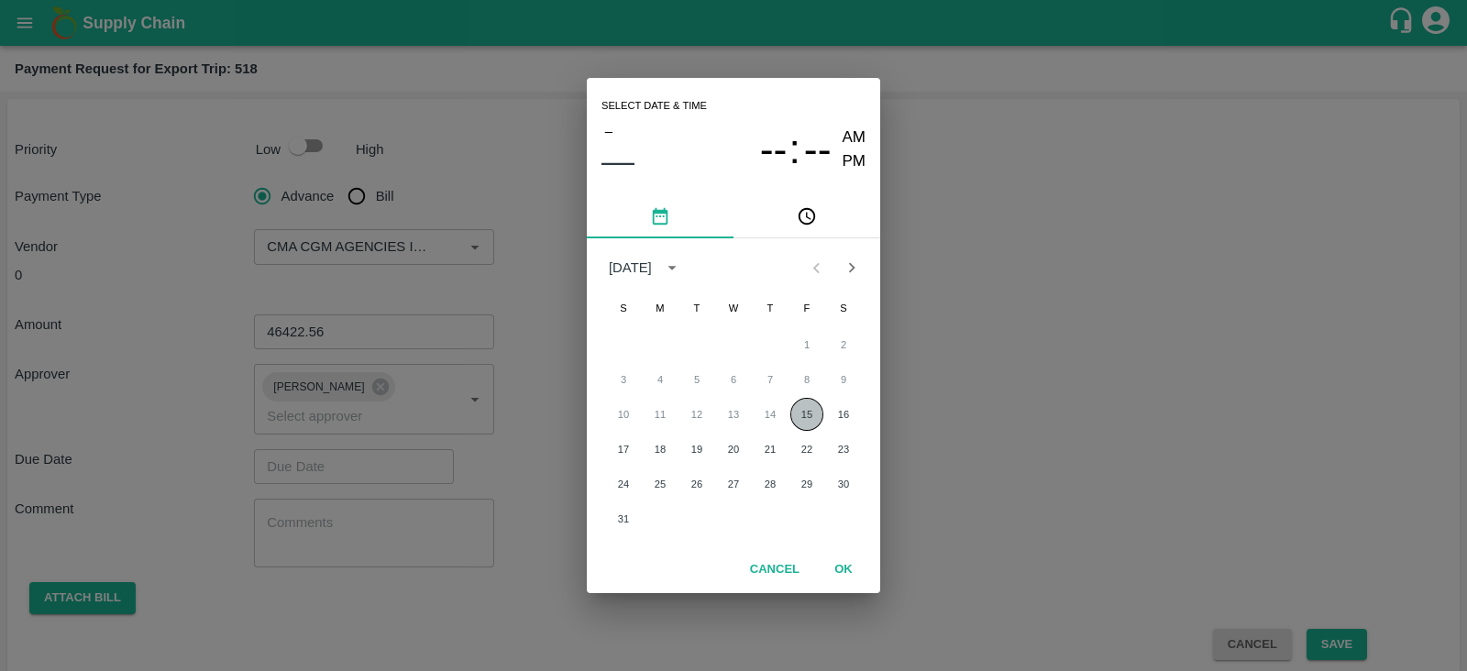
click at [801, 413] on button "15" at bounding box center [806, 414] width 33 height 33
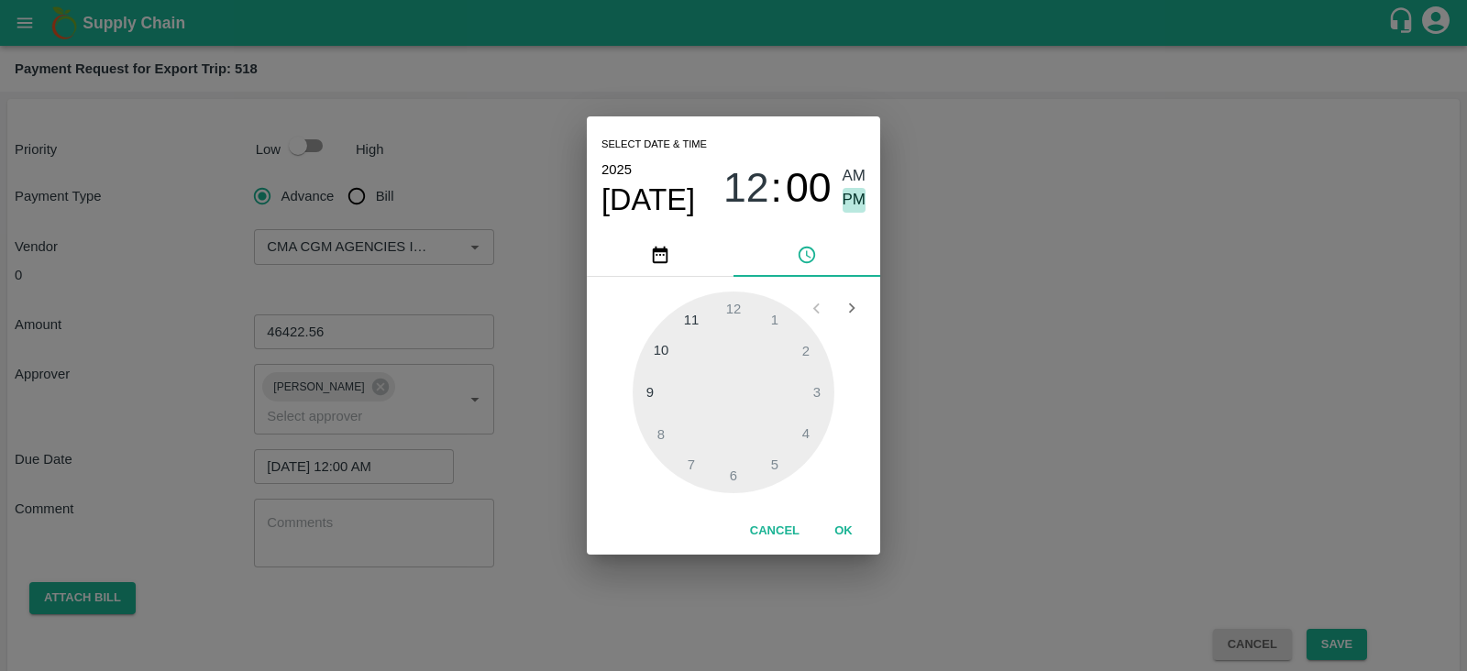
click at [862, 209] on span "PM" at bounding box center [855, 200] width 24 height 25
click at [779, 326] on div at bounding box center [734, 393] width 202 height 202
type input "15/08/2025 01:00 PM"
click at [844, 191] on span "PM" at bounding box center [855, 200] width 24 height 25
click at [845, 509] on div "Cancel OK" at bounding box center [733, 531] width 293 height 47
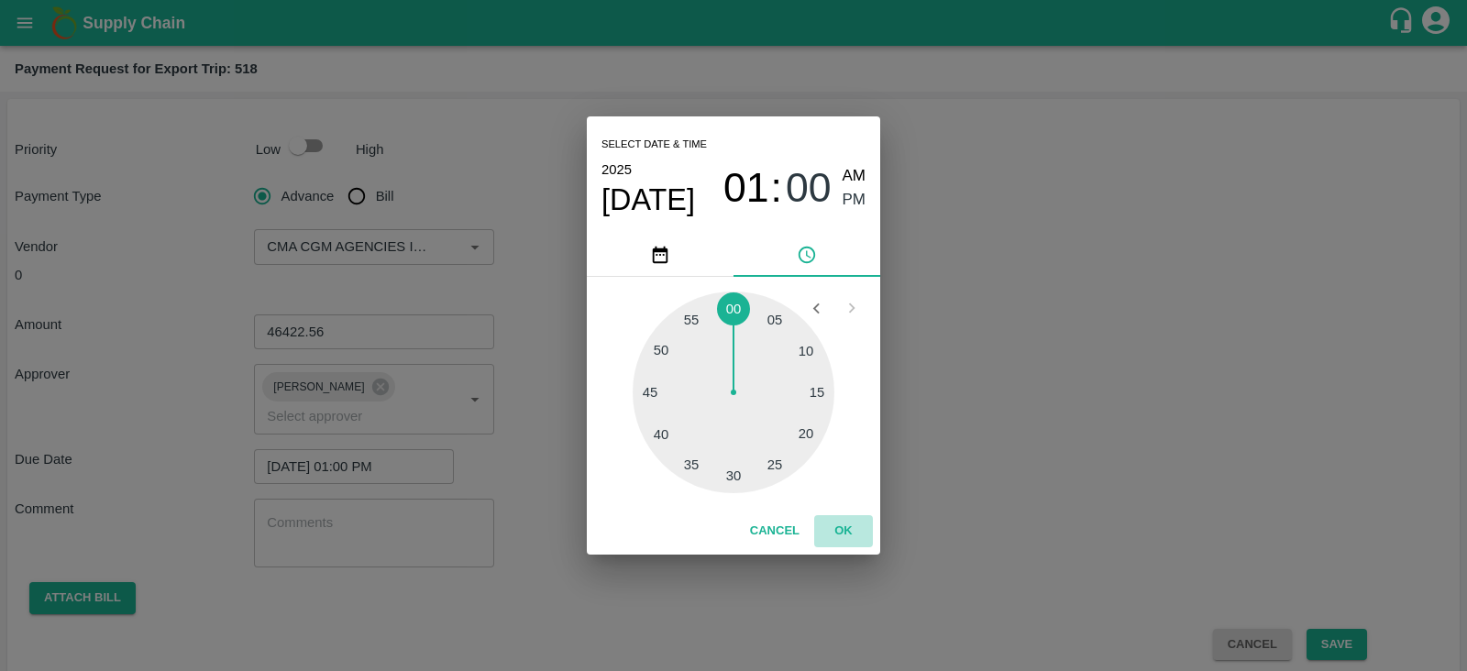
click at [849, 519] on button "OK" at bounding box center [843, 531] width 59 height 32
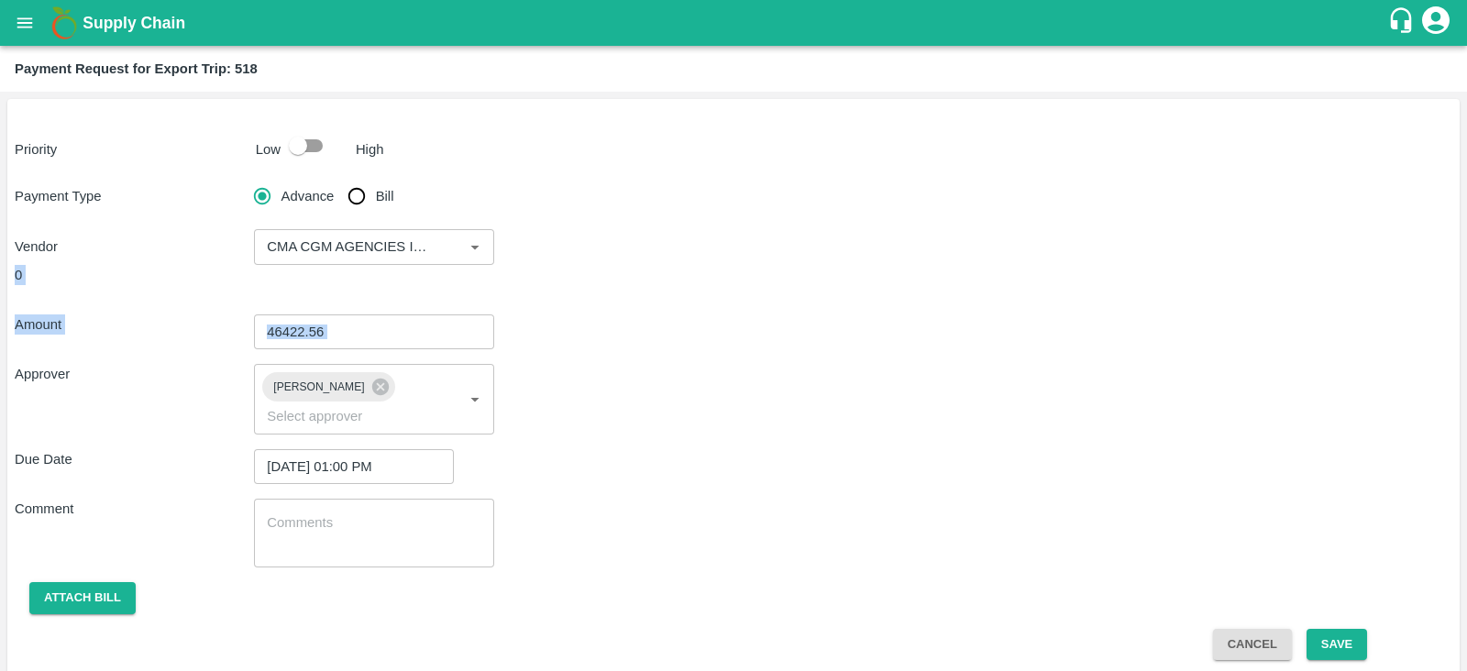
drag, startPoint x: 743, startPoint y: 175, endPoint x: 701, endPoint y: 309, distance: 140.1
click at [701, 309] on div "Priority Low High Payment Type Advance Bill Vendor ​ 0 Amount 46422.56 ​ Approv…" at bounding box center [733, 387] width 1453 height 576
click at [701, 309] on div "Amount 46422.56 ​ Approver Prasad Waghade ​ Due Date 15/08/2025 01:00 PM ​ Comm…" at bounding box center [734, 480] width 1438 height 361
click at [78, 582] on button "Attach bill" at bounding box center [82, 598] width 106 height 32
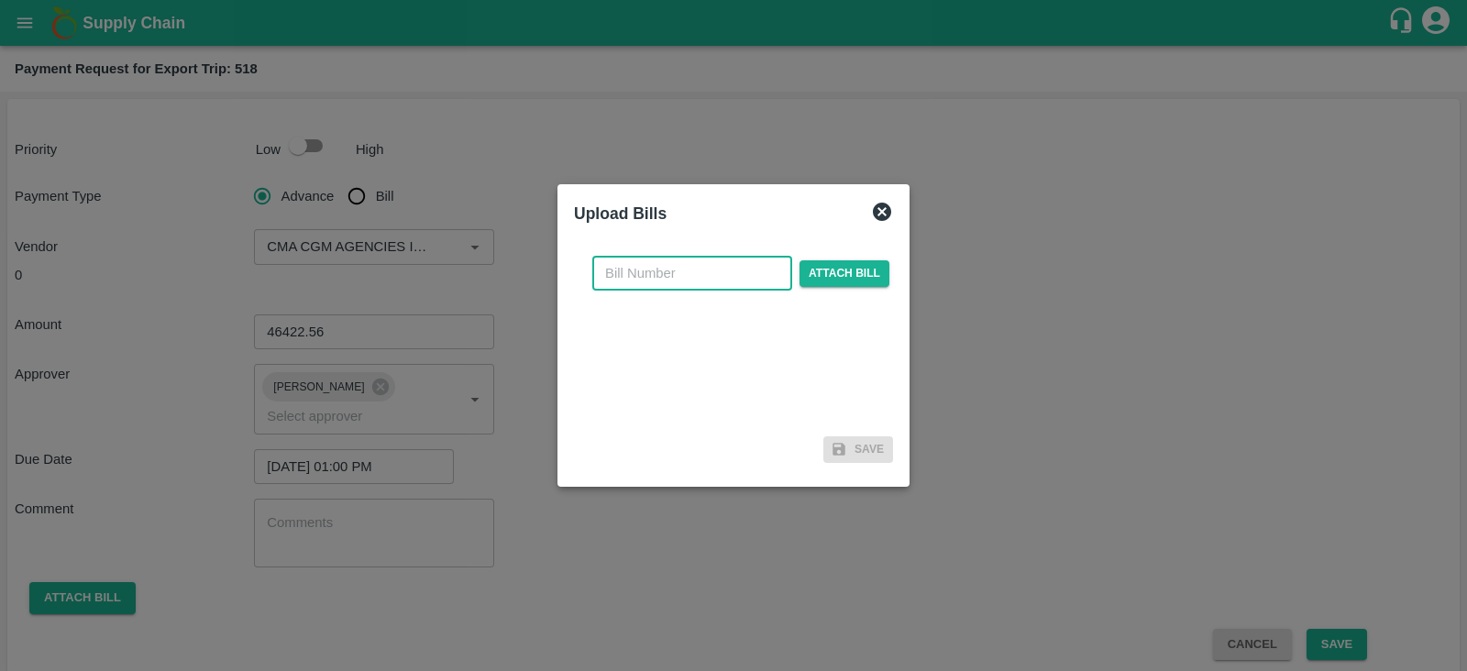
click at [660, 286] on input "text" at bounding box center [692, 273] width 200 height 35
paste input "INEMHC26055302"
type input "INEMHC26055302"
click at [860, 269] on span "Attach bill" at bounding box center [845, 273] width 90 height 27
click at [0, 0] on input "Attach bill" at bounding box center [0, 0] width 0 height 0
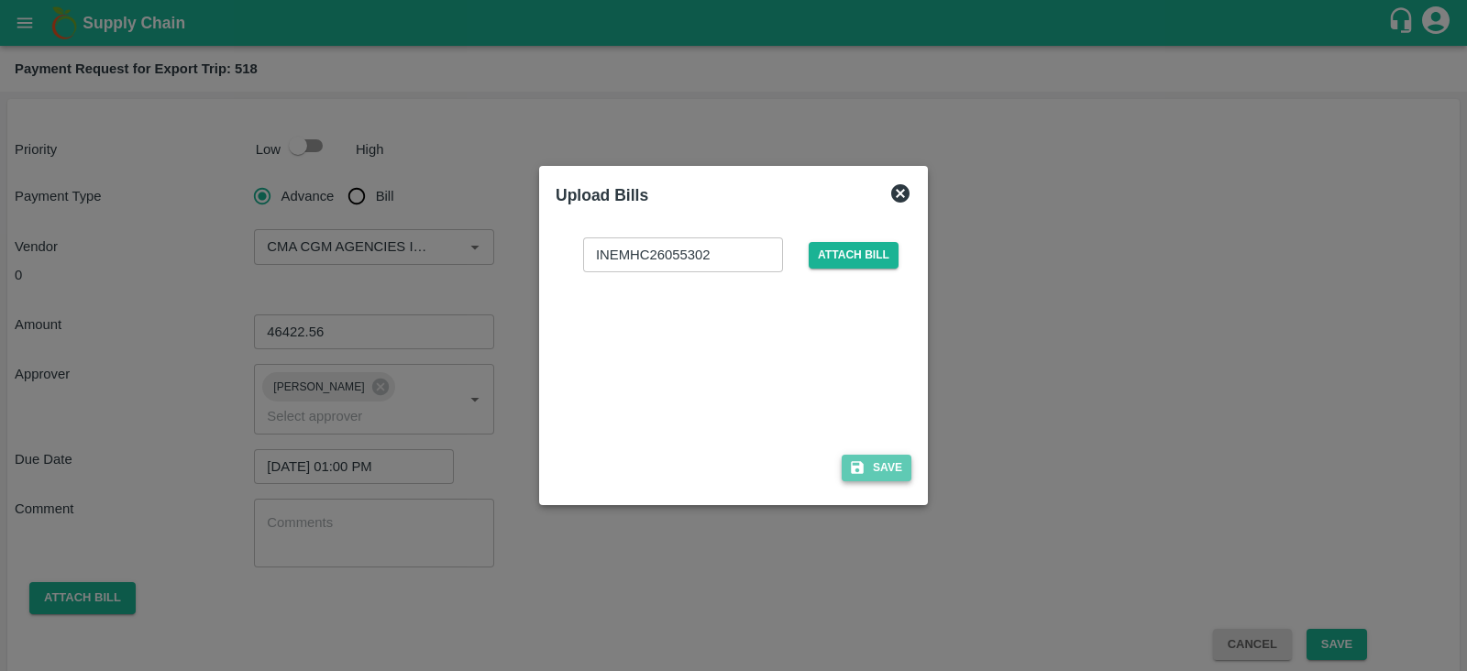
click at [889, 465] on button "Save" at bounding box center [877, 468] width 70 height 27
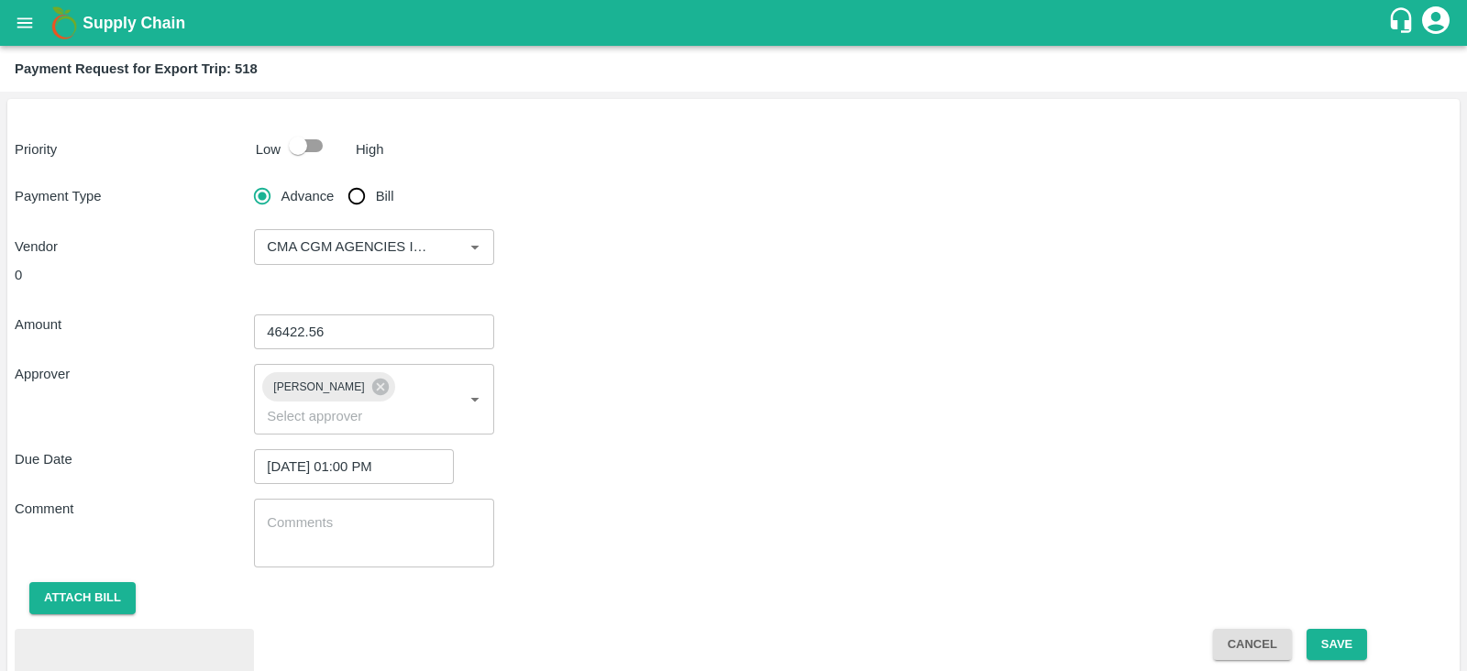
scroll to position [84, 0]
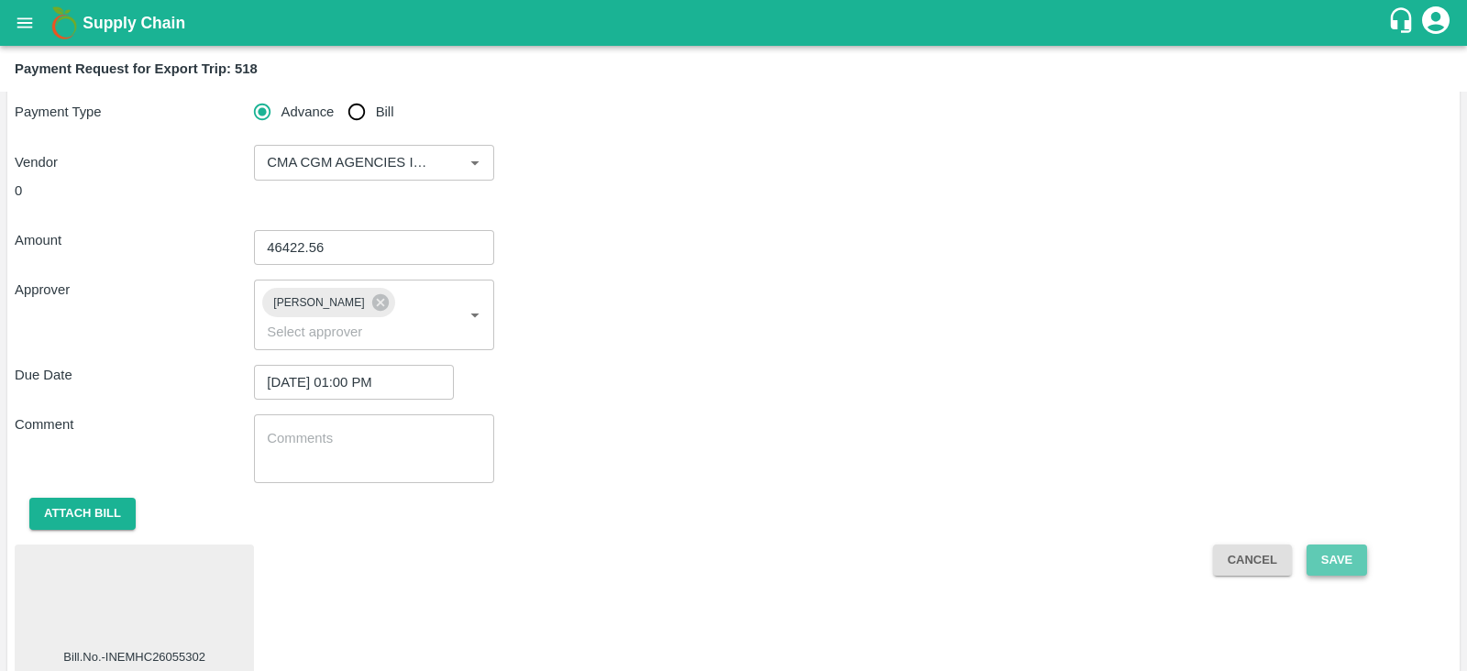
click at [1344, 545] on button "Save" at bounding box center [1337, 561] width 61 height 32
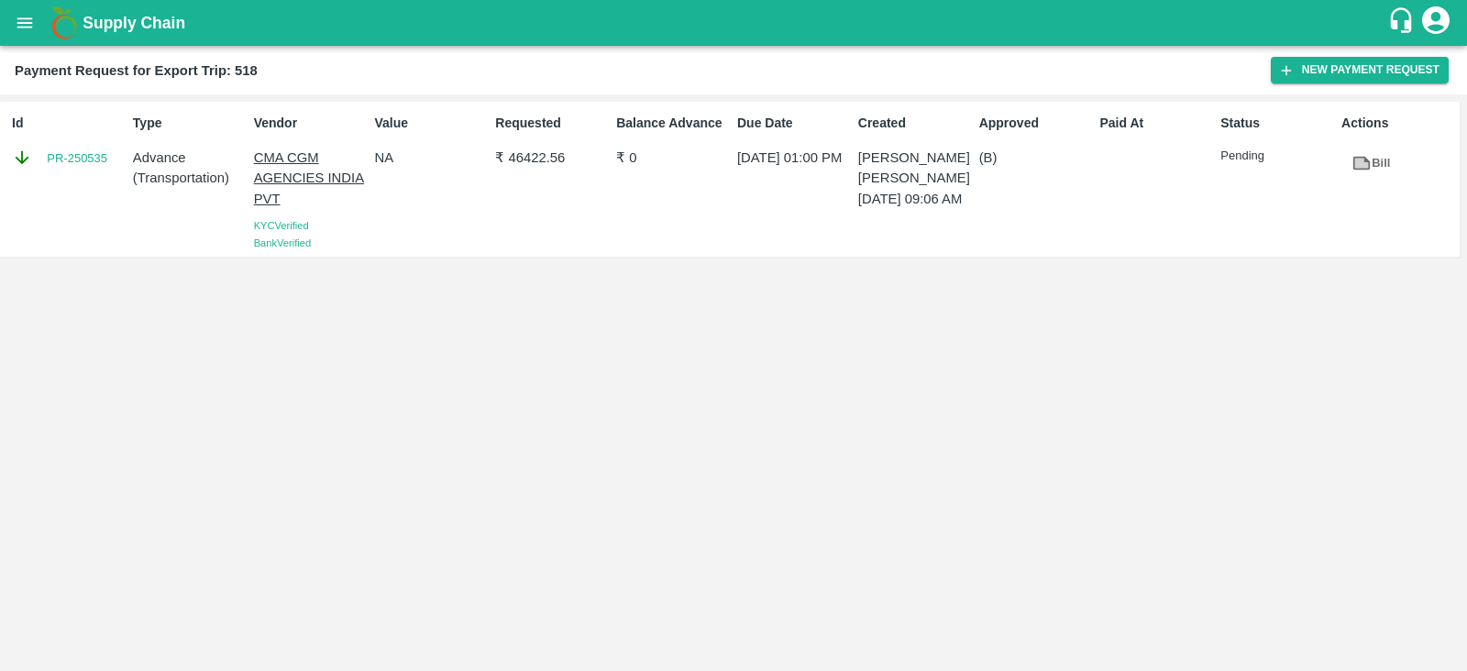
click at [100, 185] on div "Id PR-250535" at bounding box center [65, 179] width 121 height 146
copy link "PR-250535"
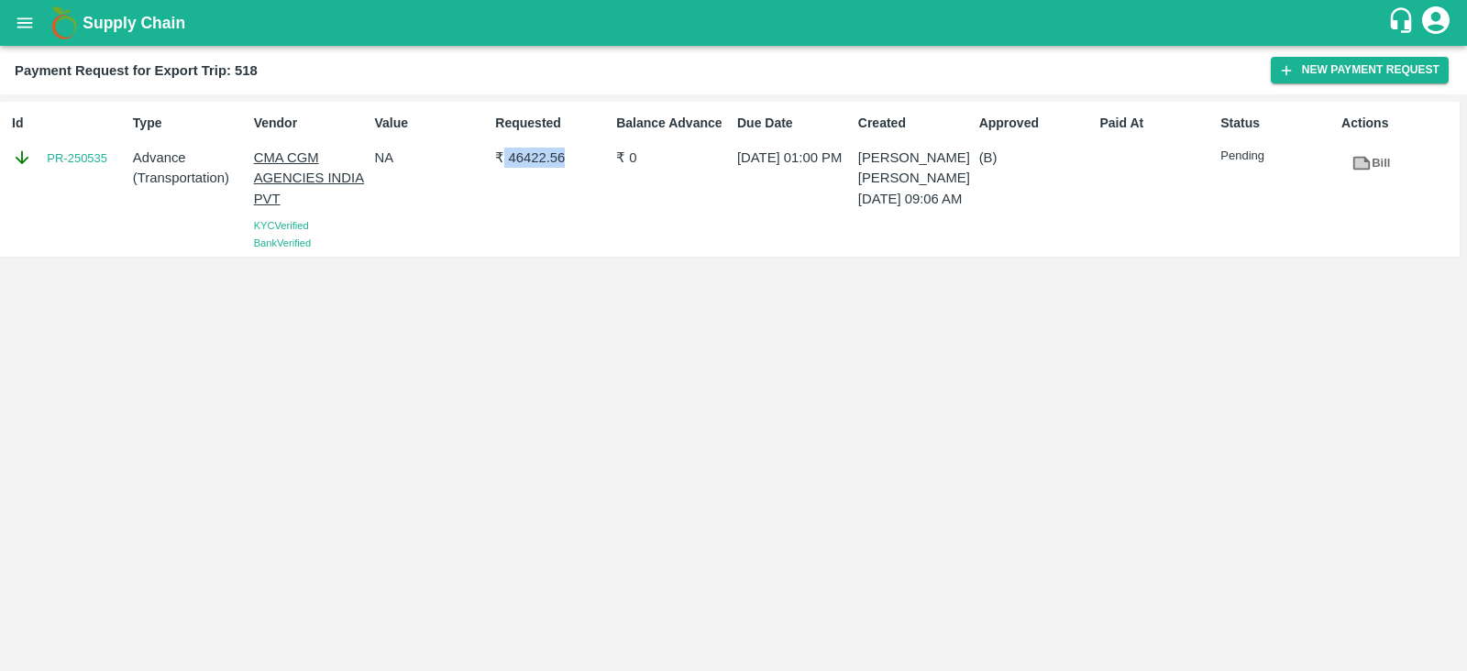
drag, startPoint x: 503, startPoint y: 159, endPoint x: 580, endPoint y: 155, distance: 76.2
click at [580, 155] on p "₹ 46422.56" at bounding box center [552, 158] width 114 height 20
copy p "46422.56"
